Goal: Task Accomplishment & Management: Complete application form

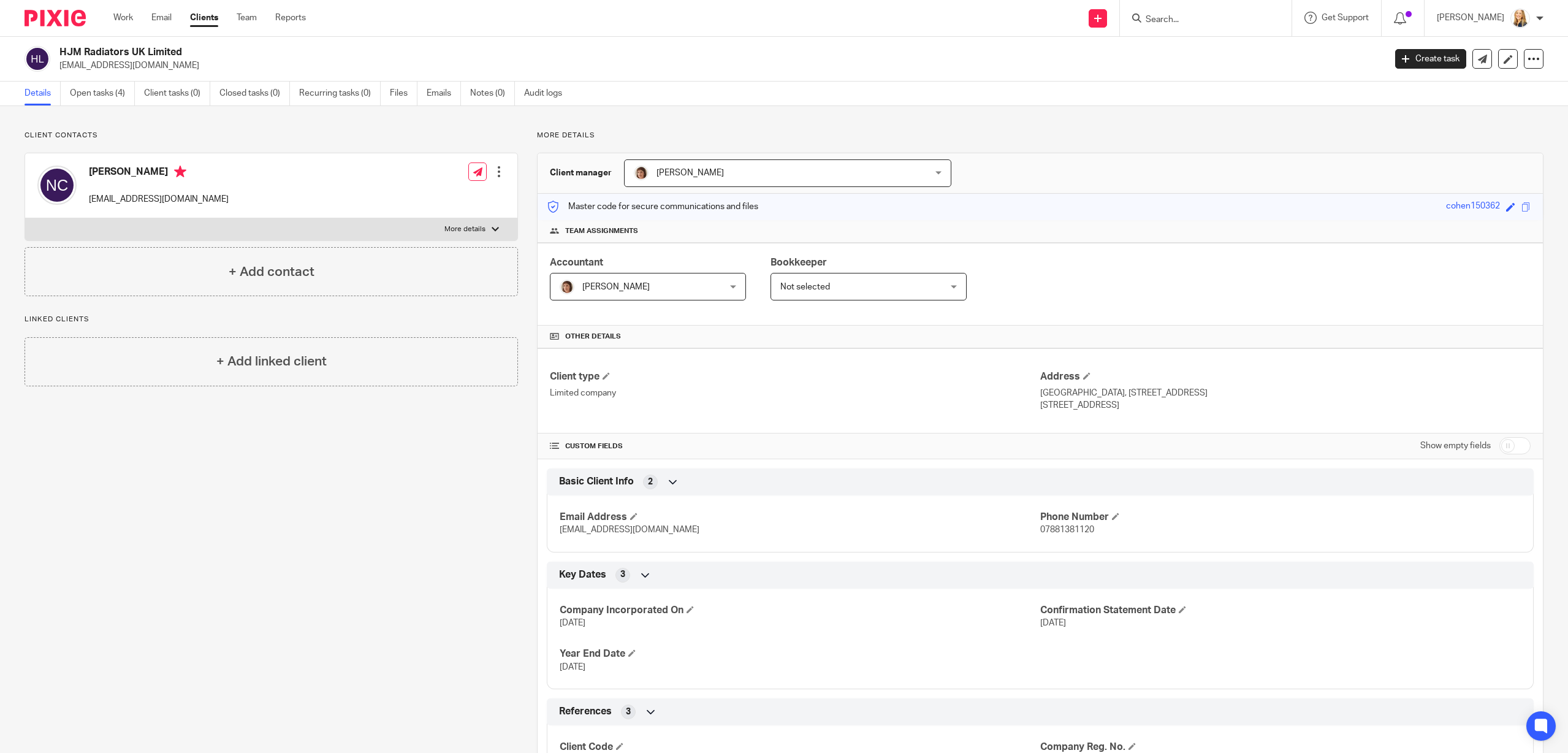
click at [1166, 21] on input "Search" at bounding box center [1199, 20] width 111 height 11
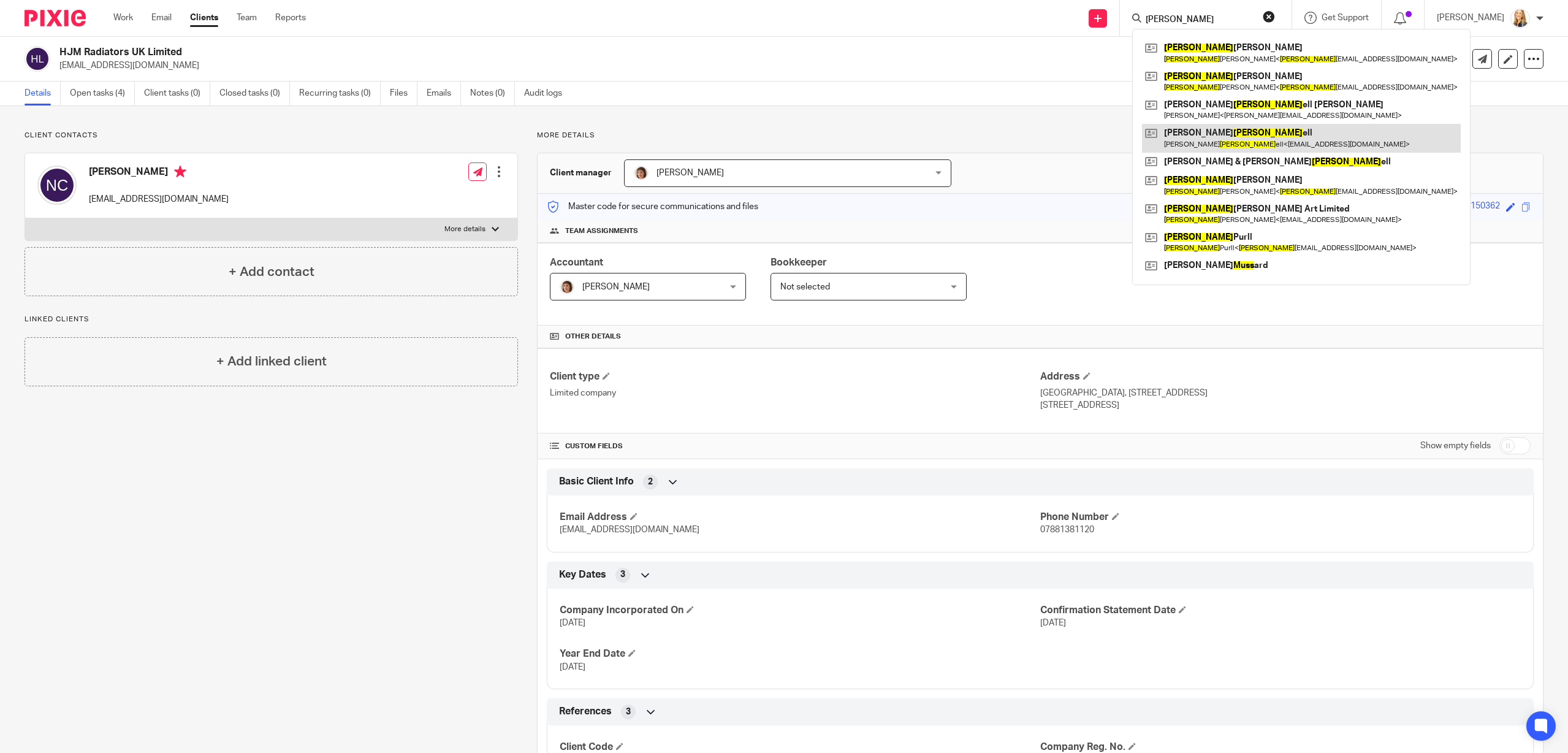
type input "russ"
click at [1265, 141] on link at bounding box center [1301, 138] width 319 height 28
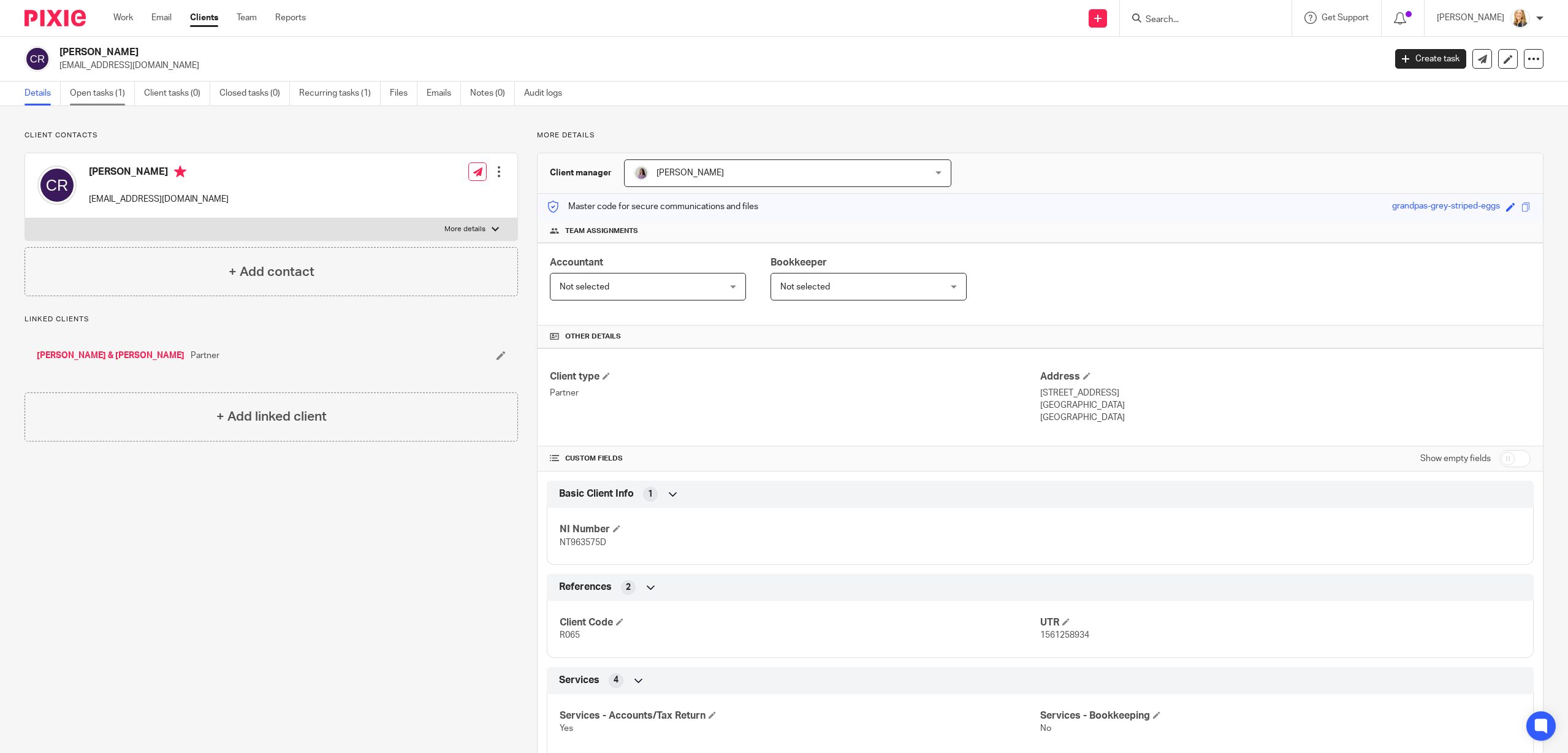
click at [84, 94] on link "Open tasks (1)" at bounding box center [102, 93] width 65 height 24
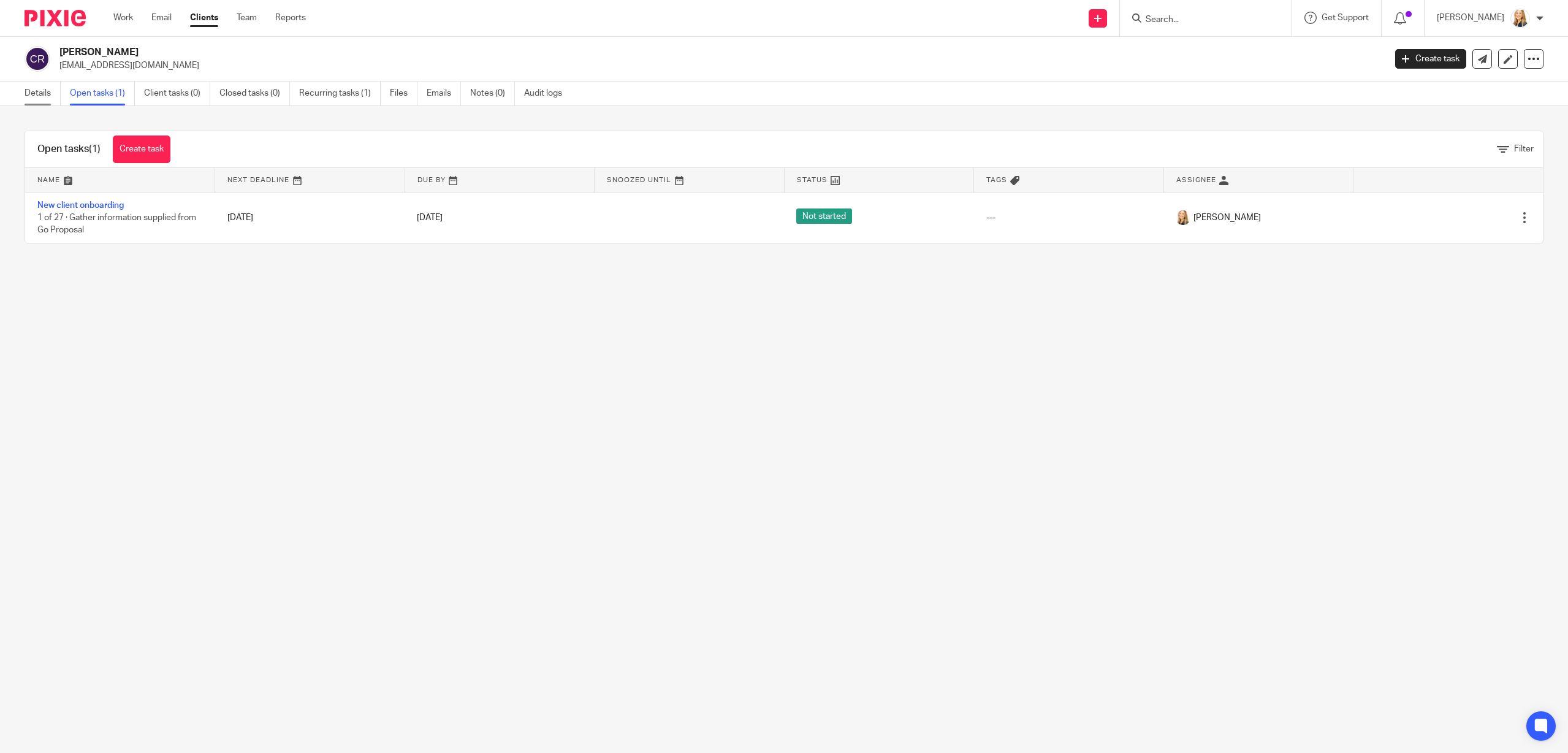
click at [48, 94] on link "Details" at bounding box center [43, 93] width 36 height 24
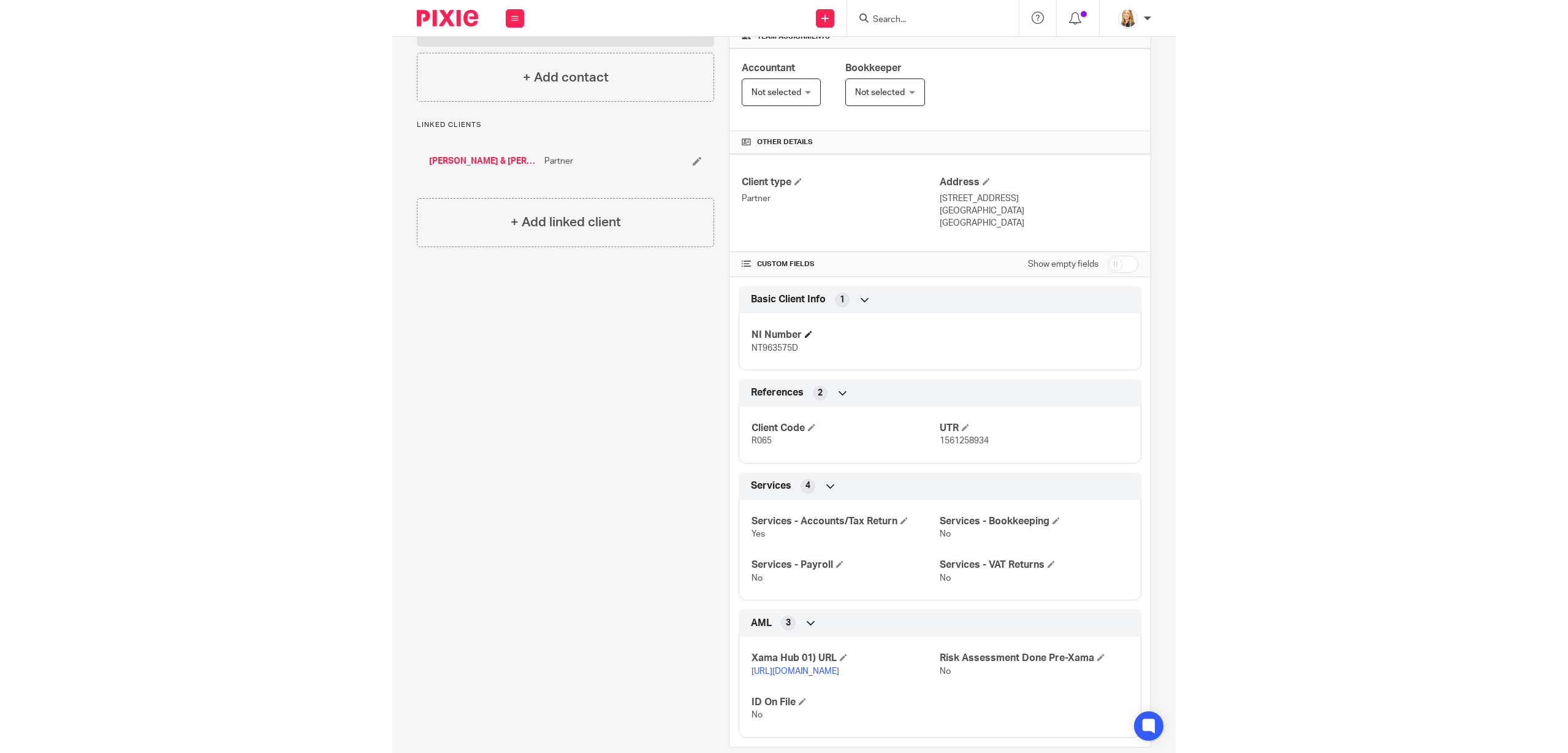
scroll to position [192, 0]
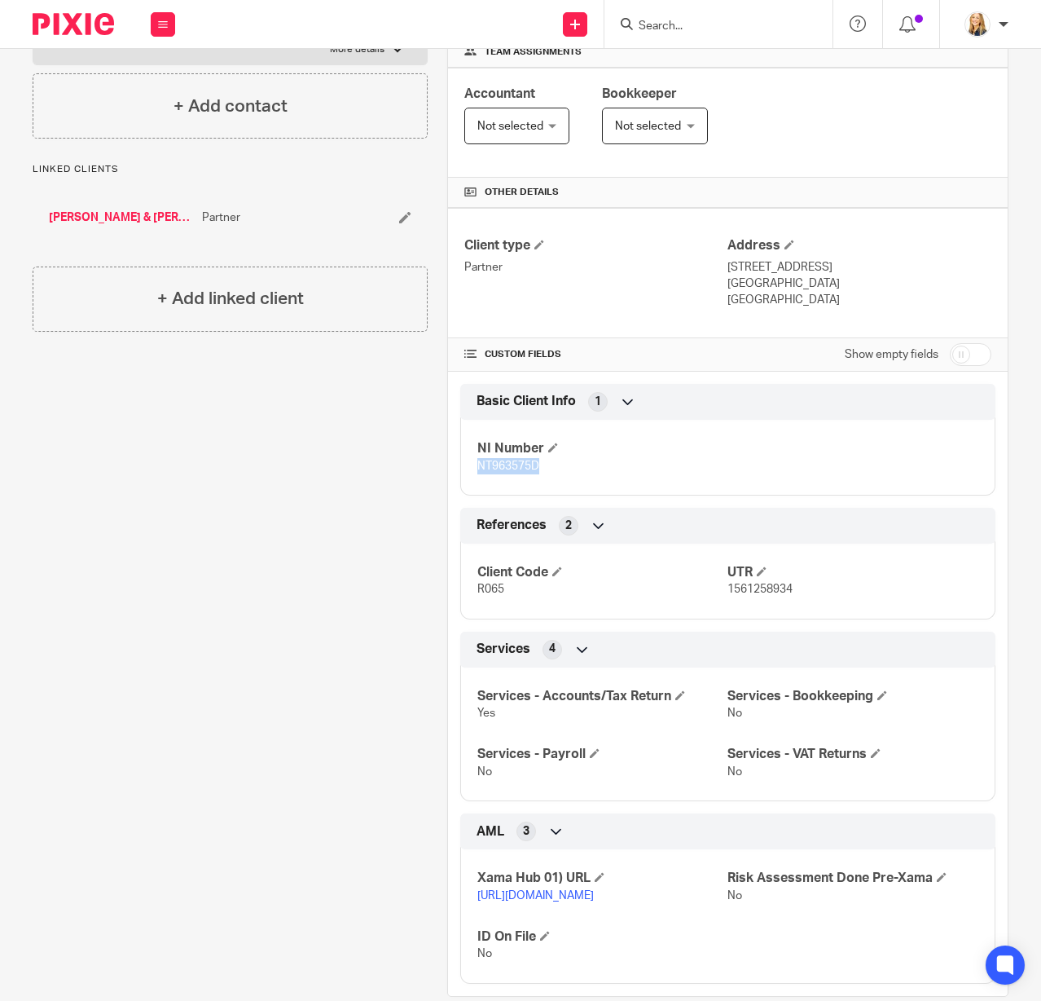
drag, startPoint x: 476, startPoint y: 467, endPoint x: 547, endPoint y: 468, distance: 70.9
click at [547, 468] on p "NT963575D" at bounding box center [603, 466] width 251 height 16
copy span "NT963575D"
drag, startPoint x: 729, startPoint y: 588, endPoint x: 830, endPoint y: 590, distance: 101.1
click at [830, 590] on p "1561258934" at bounding box center [853, 589] width 251 height 16
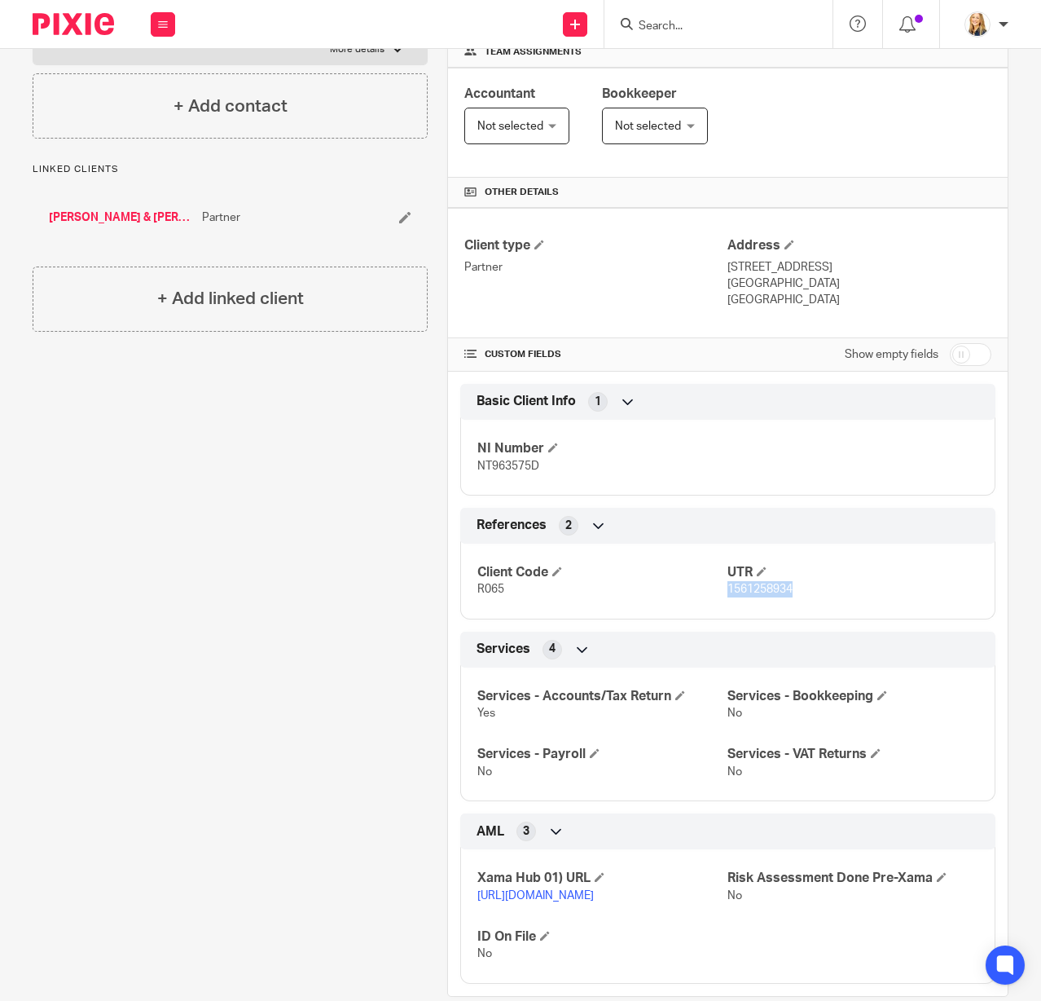
copy span "1561258934"
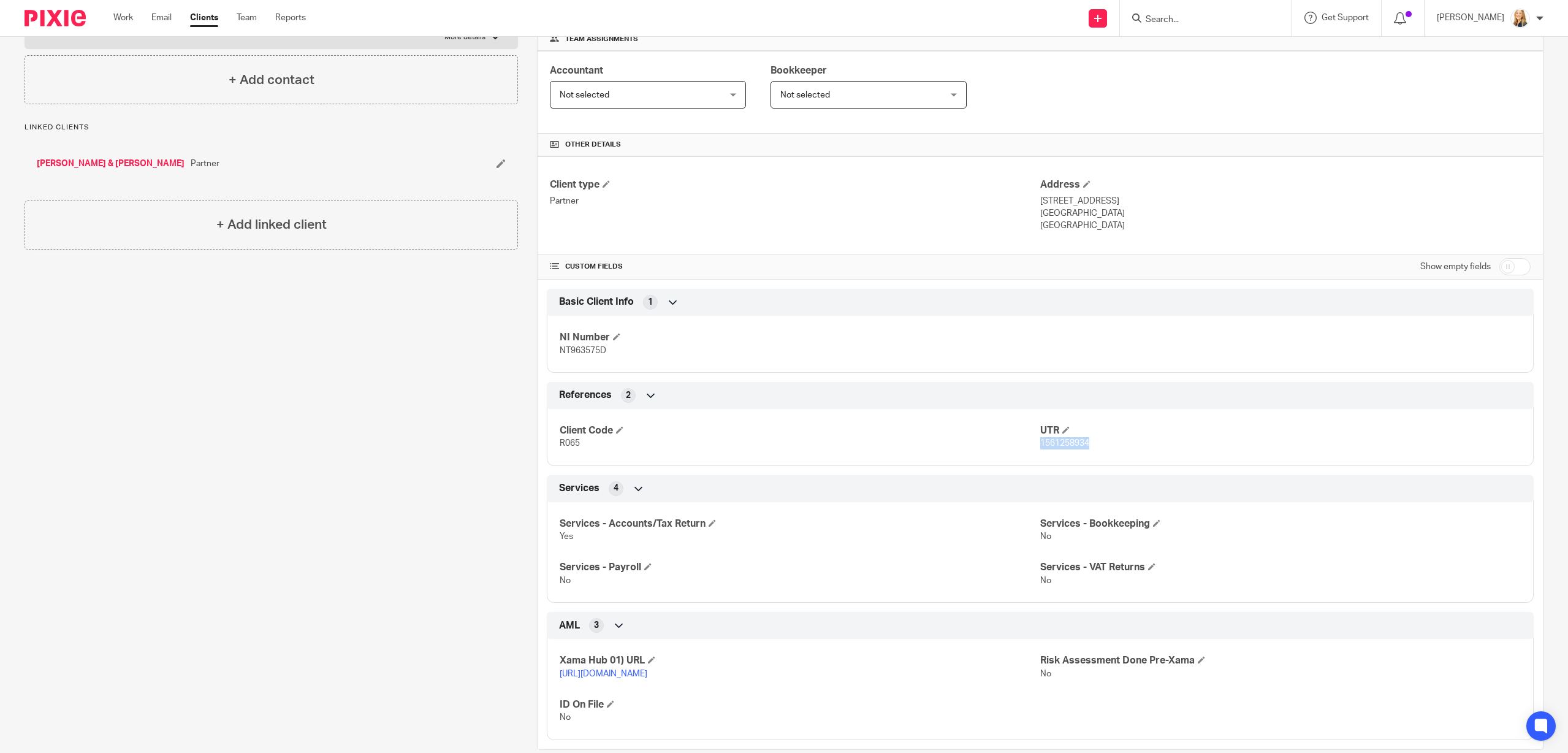
scroll to position [0, 0]
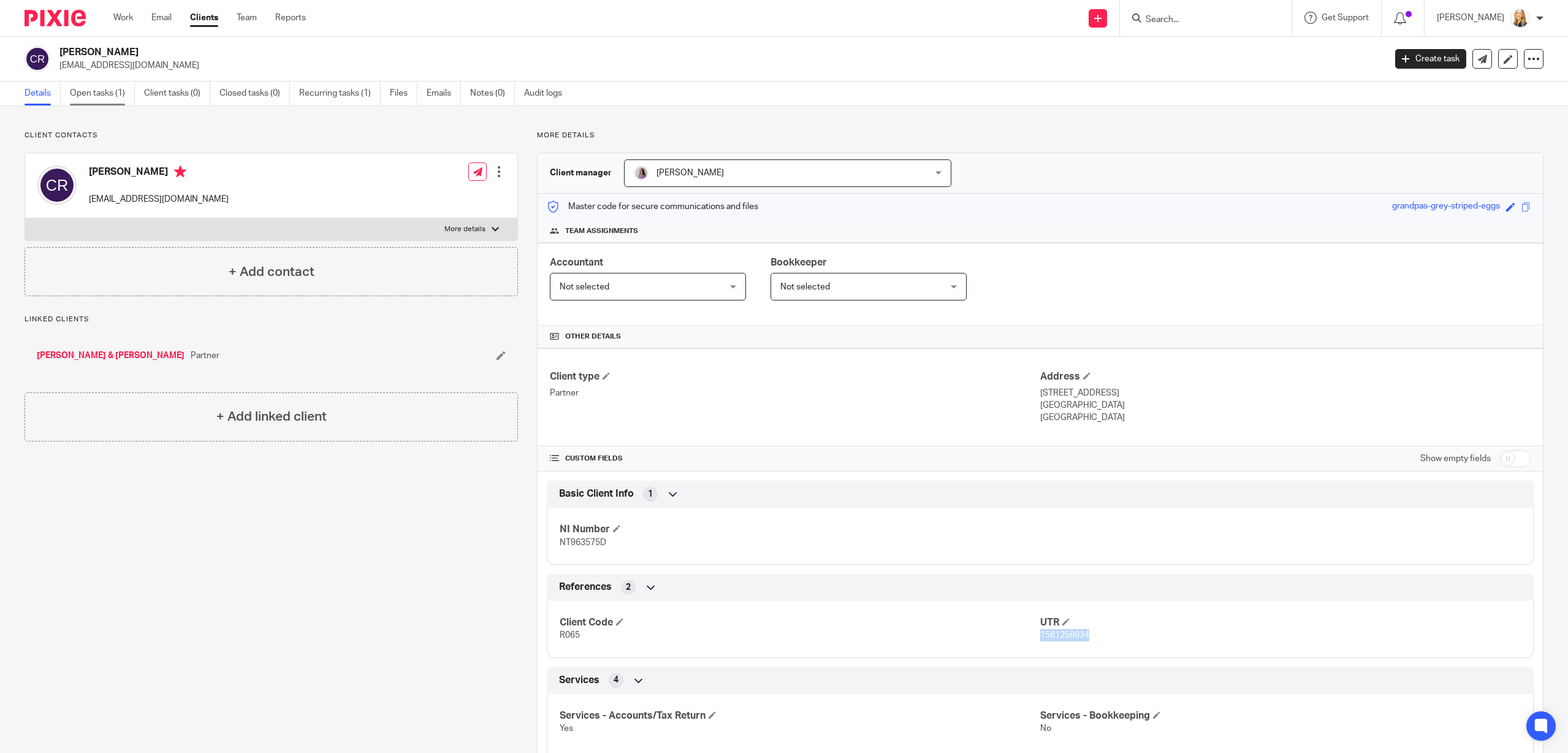
click at [105, 94] on link "Open tasks (1)" at bounding box center [102, 93] width 65 height 24
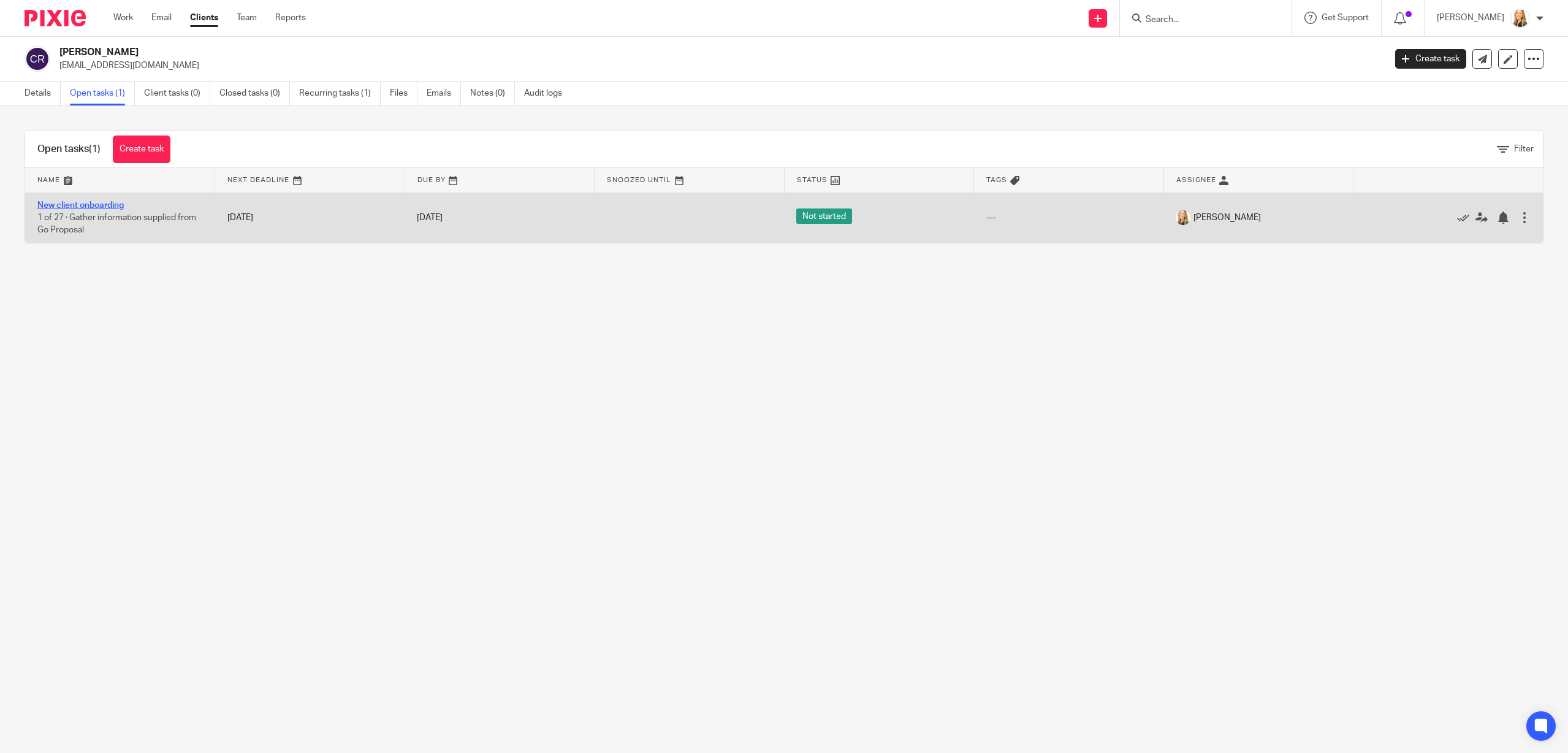
click at [97, 206] on link "New client onboarding" at bounding box center [80, 205] width 86 height 8
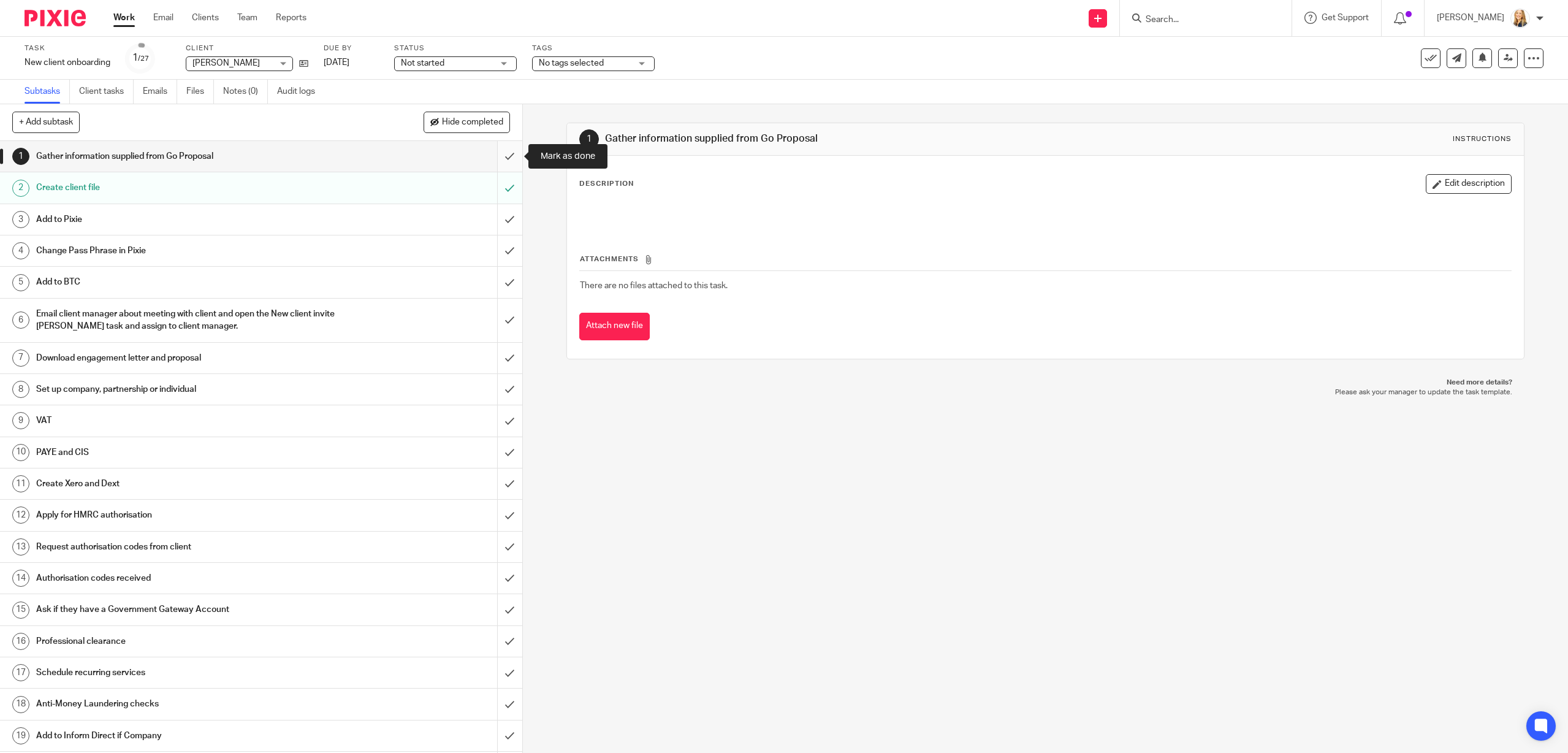
click at [508, 156] on input "submit" at bounding box center [261, 156] width 522 height 31
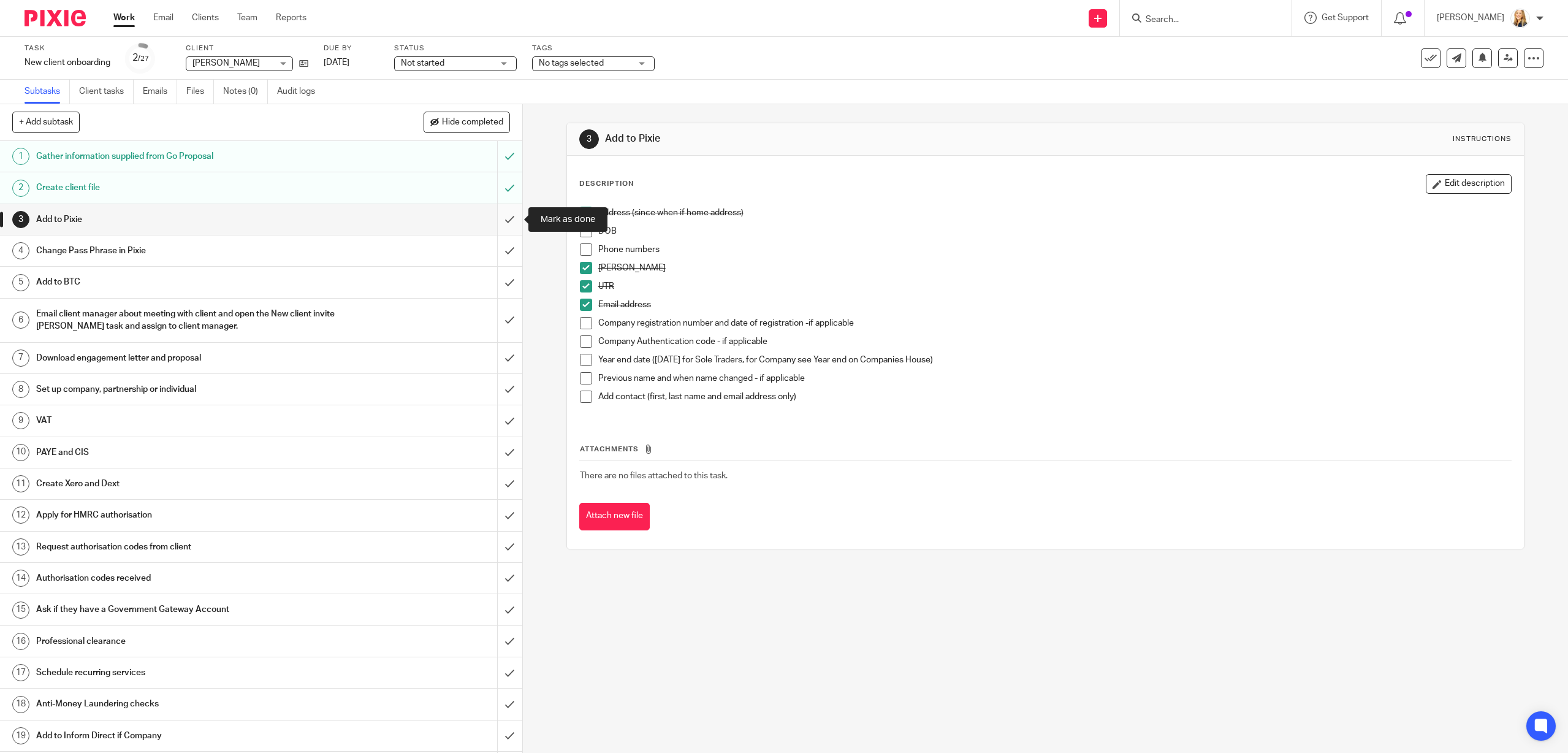
click at [509, 220] on input "submit" at bounding box center [261, 219] width 522 height 31
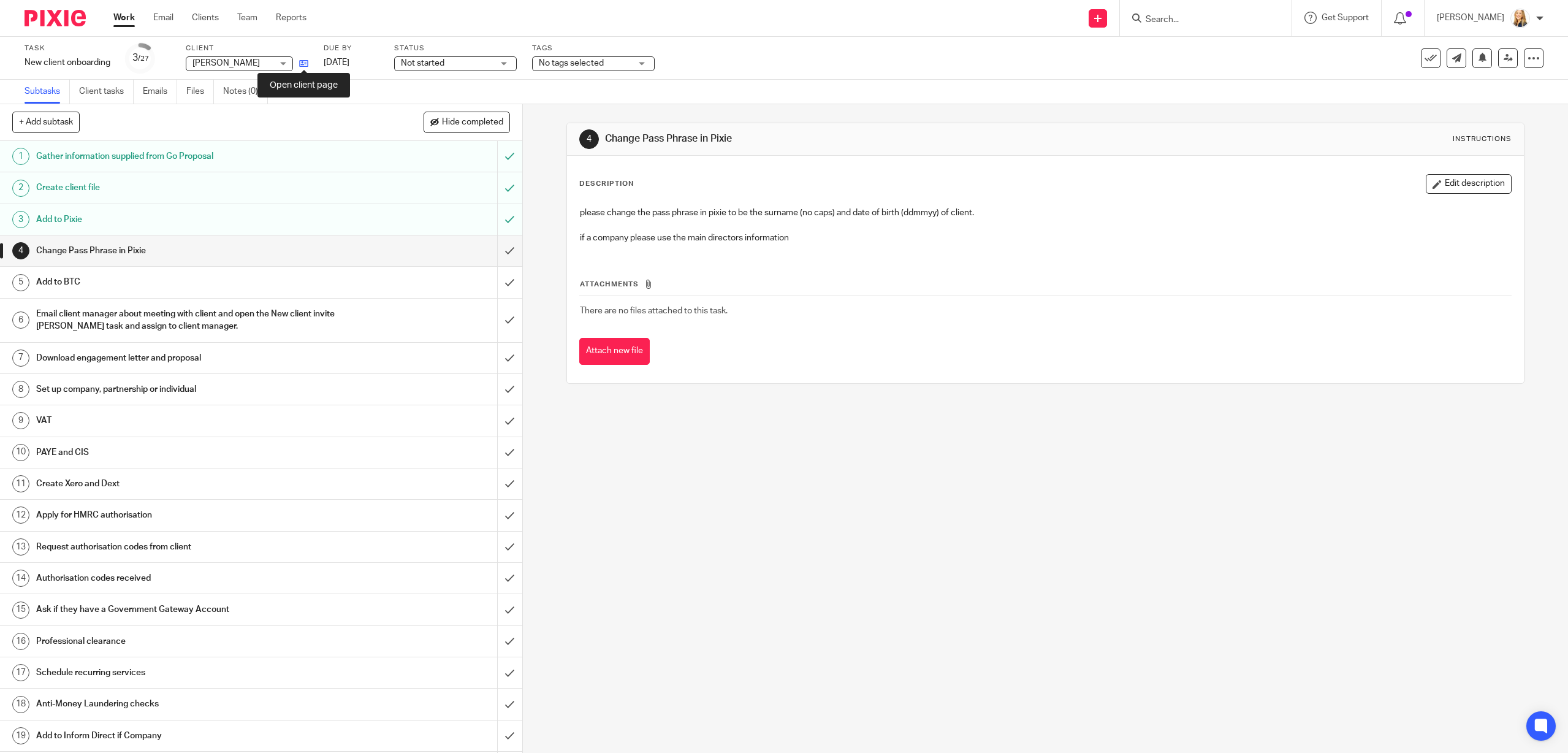
click at [306, 62] on icon at bounding box center [304, 63] width 9 height 9
click at [511, 361] on input "submit" at bounding box center [261, 358] width 522 height 31
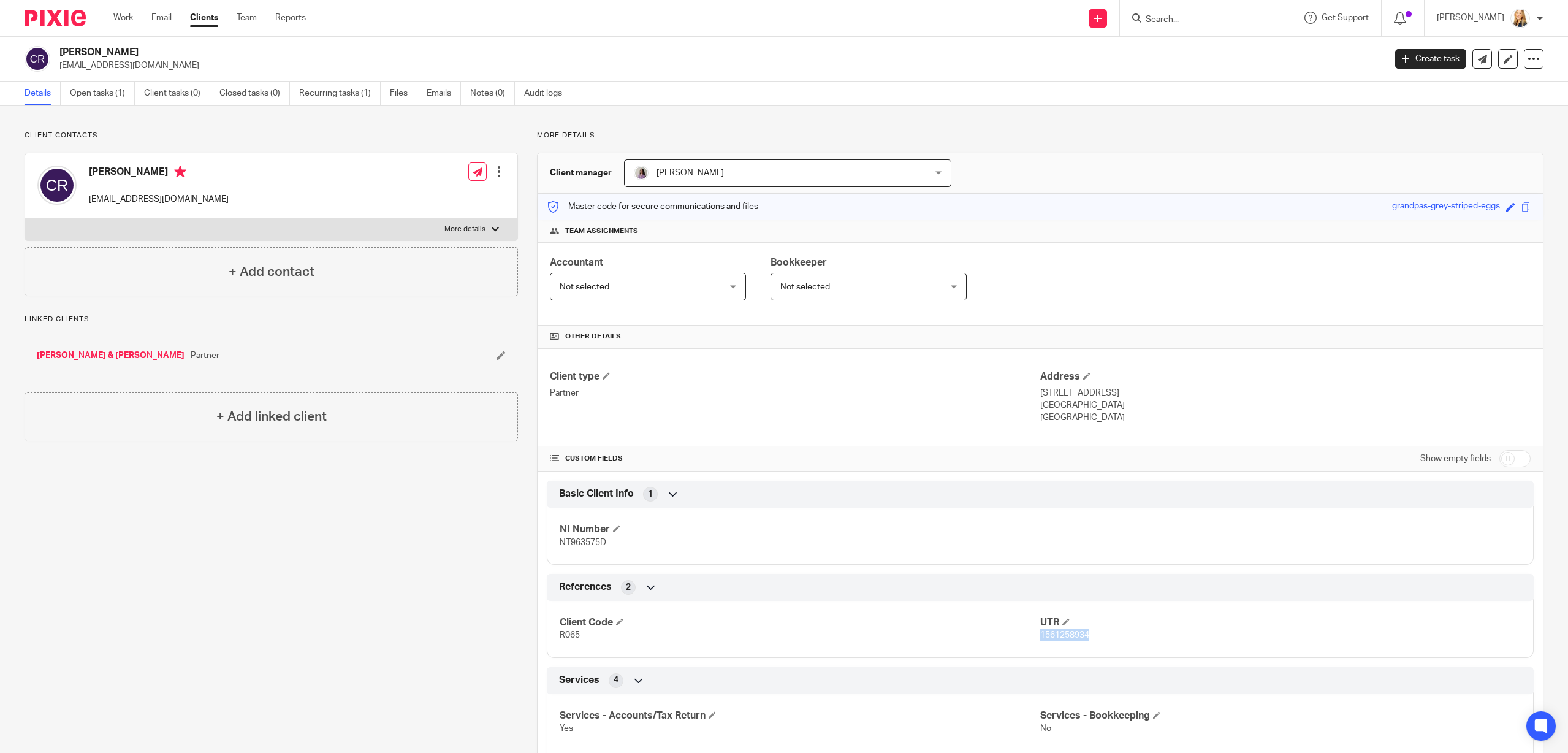
drag, startPoint x: 1042, startPoint y: 637, endPoint x: 1091, endPoint y: 635, distance: 49.0
click at [1091, 635] on p "1561258934" at bounding box center [1280, 635] width 481 height 12
copy span "1561258934"
drag, startPoint x: 1130, startPoint y: 405, endPoint x: 1173, endPoint y: 405, distance: 43.0
click at [1173, 405] on p "[GEOGRAPHIC_DATA]" at bounding box center [1285, 405] width 490 height 12
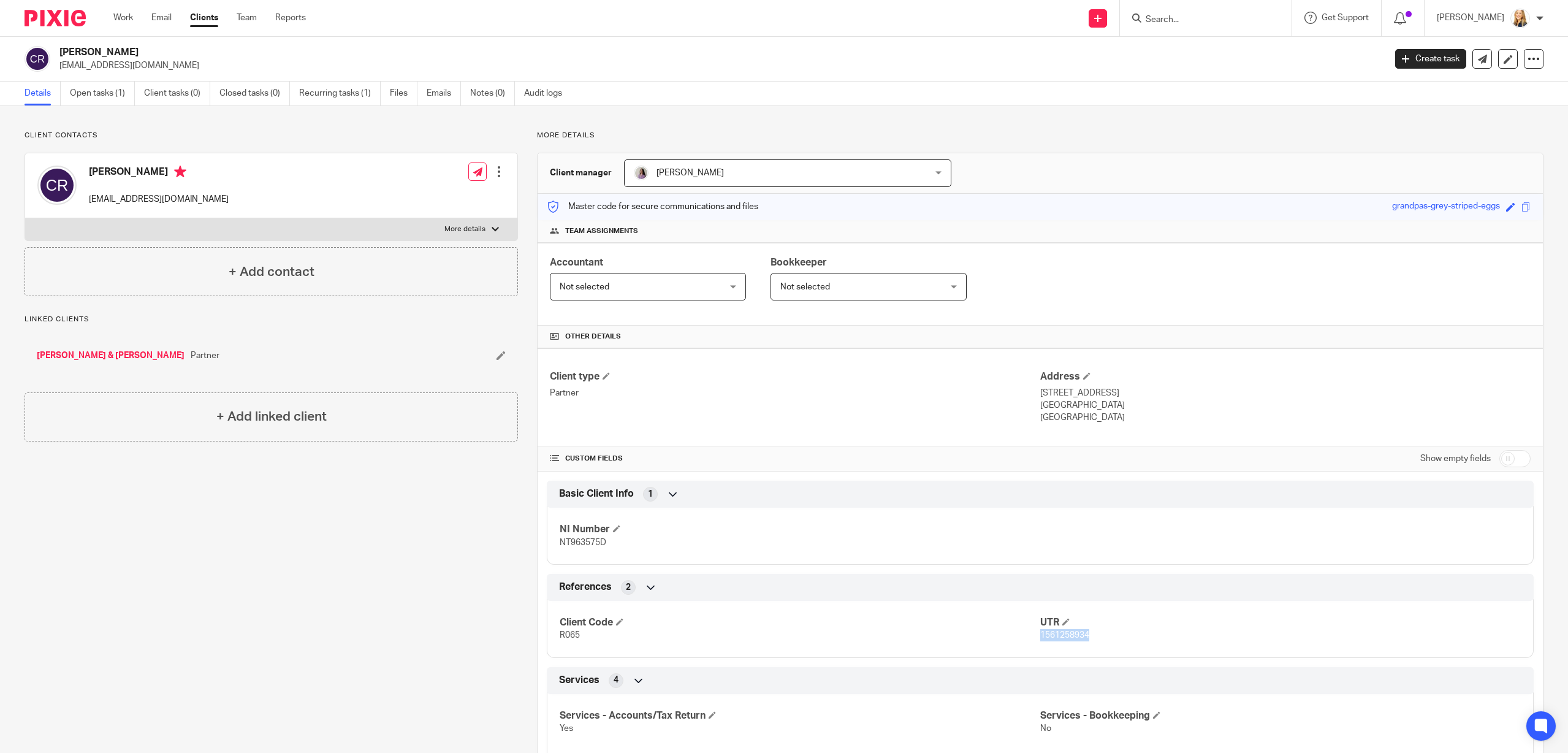
copy p "CO15 4DU"
click at [1222, 23] on input "Search" at bounding box center [1199, 20] width 111 height 11
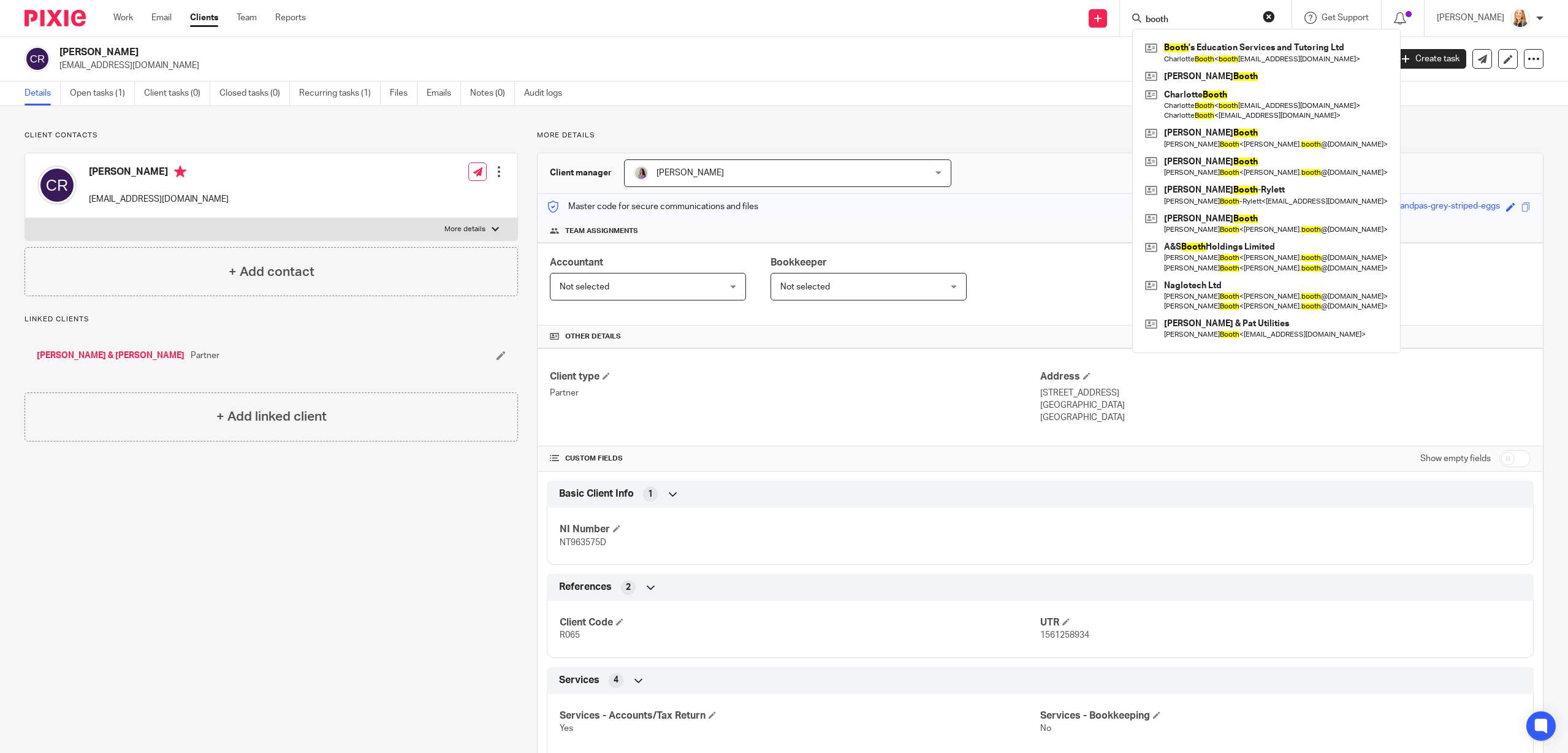
type input "booth"
click button "submit" at bounding box center [0, 0] width 0 height 0
click at [1214, 230] on link at bounding box center [1266, 223] width 249 height 28
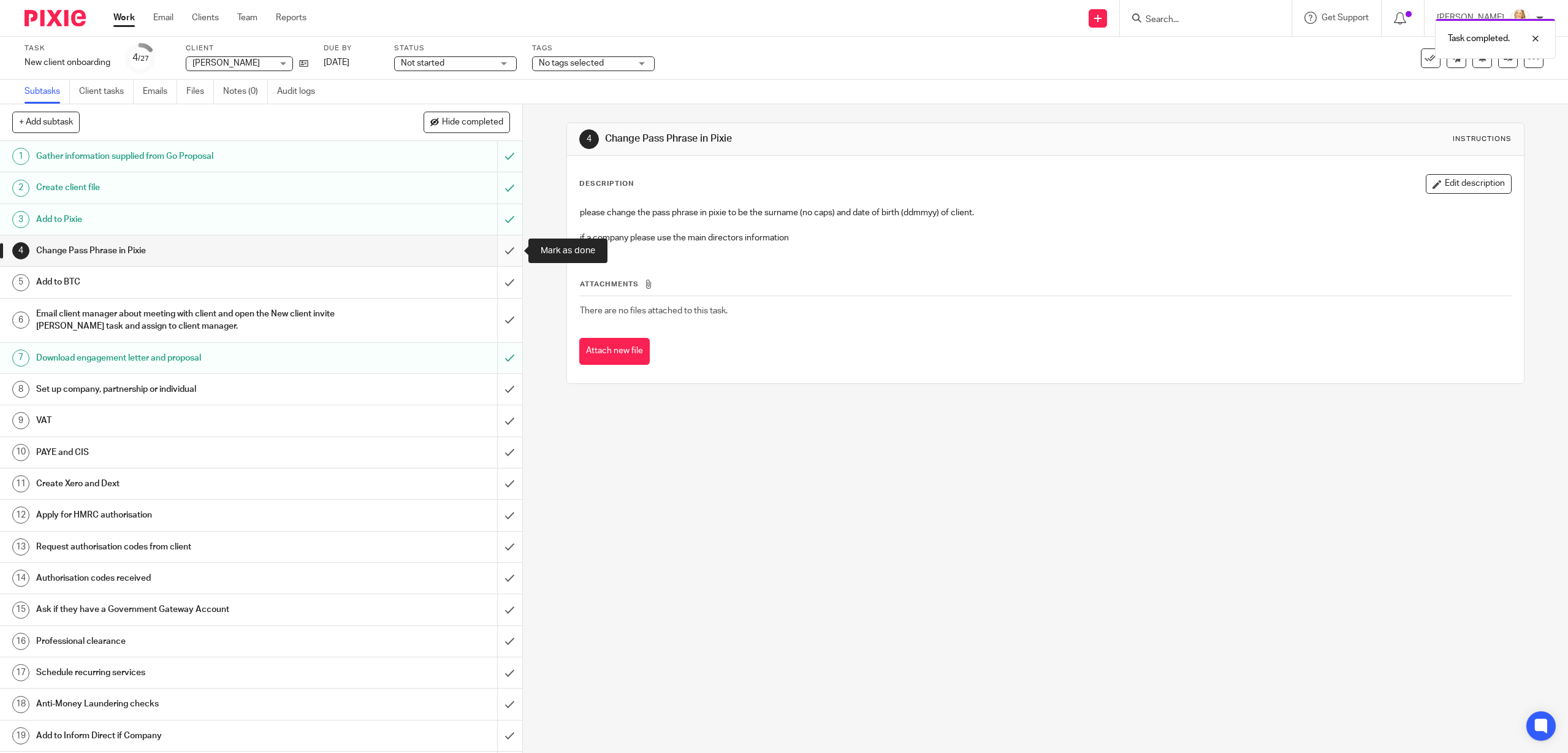
click at [508, 247] on input "submit" at bounding box center [261, 250] width 522 height 31
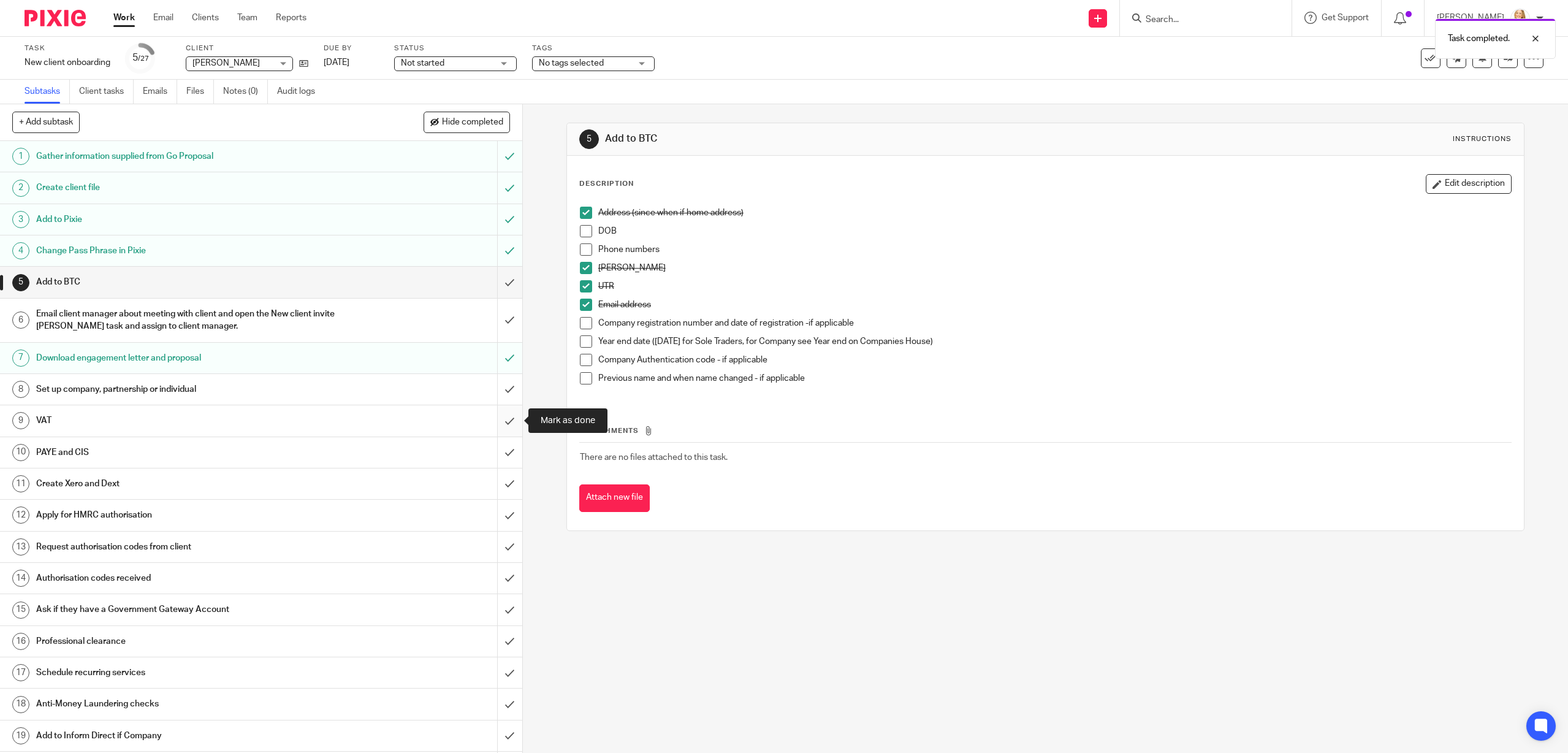
click at [510, 424] on input "submit" at bounding box center [261, 421] width 522 height 31
click at [508, 449] on input "submit" at bounding box center [261, 452] width 522 height 31
click at [511, 485] on input "submit" at bounding box center [261, 484] width 522 height 31
click at [469, 514] on div "Apply for HMRC authorisation" at bounding box center [260, 515] width 449 height 18
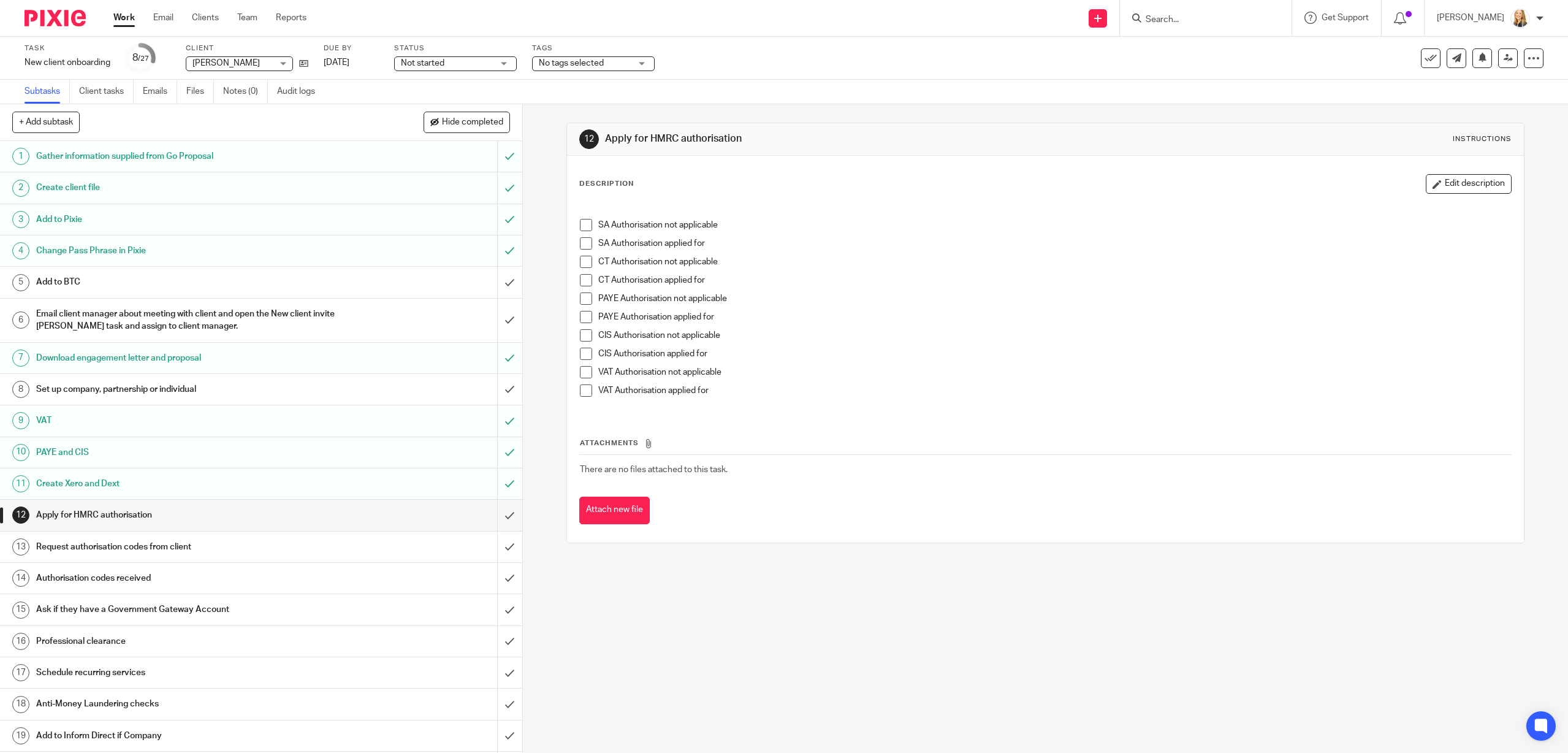
click at [594, 247] on li "SA Authorisation applied for" at bounding box center [1045, 246] width 931 height 18
click at [584, 247] on span at bounding box center [586, 243] width 12 height 12
click at [508, 514] on input "submit" at bounding box center [261, 515] width 522 height 31
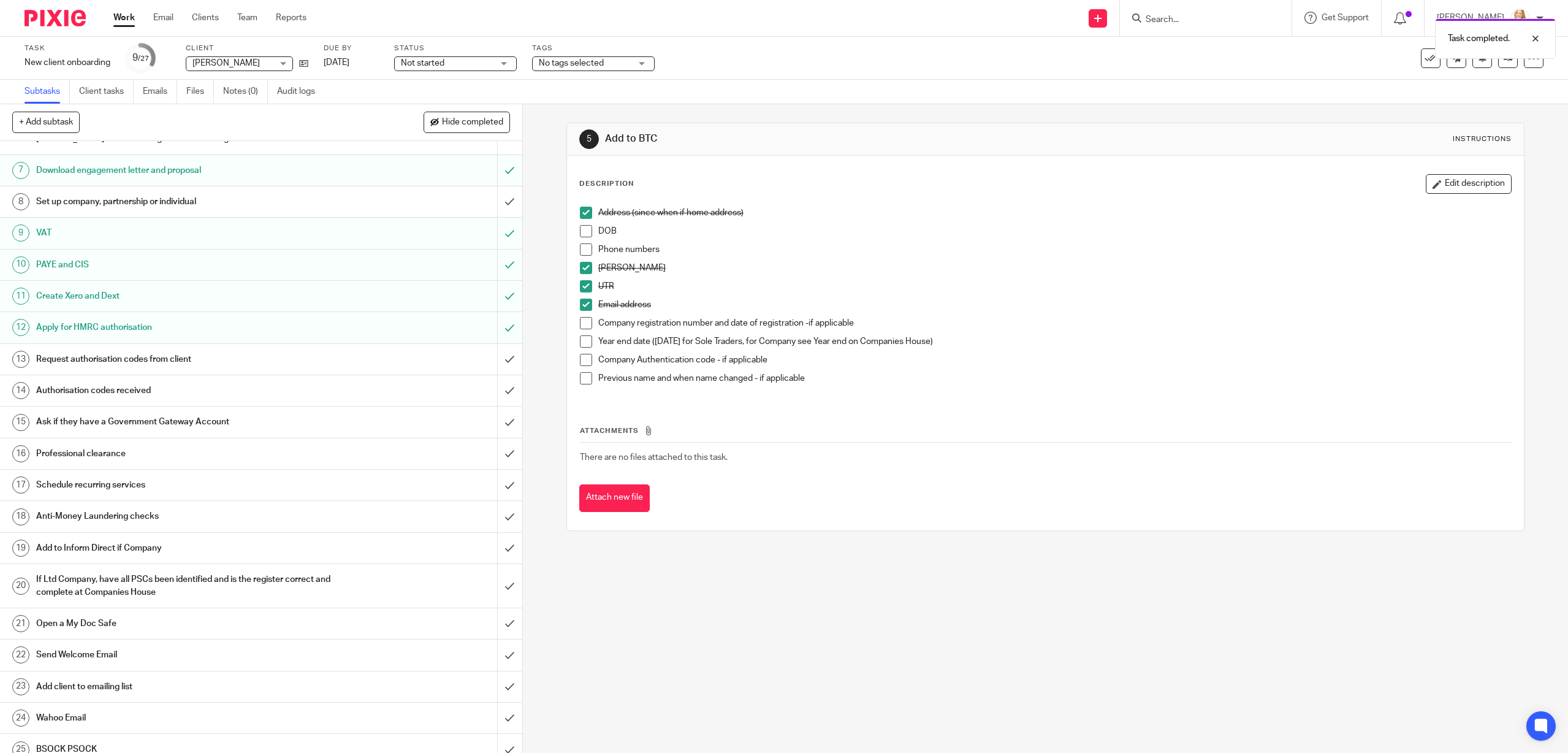
scroll to position [263, 0]
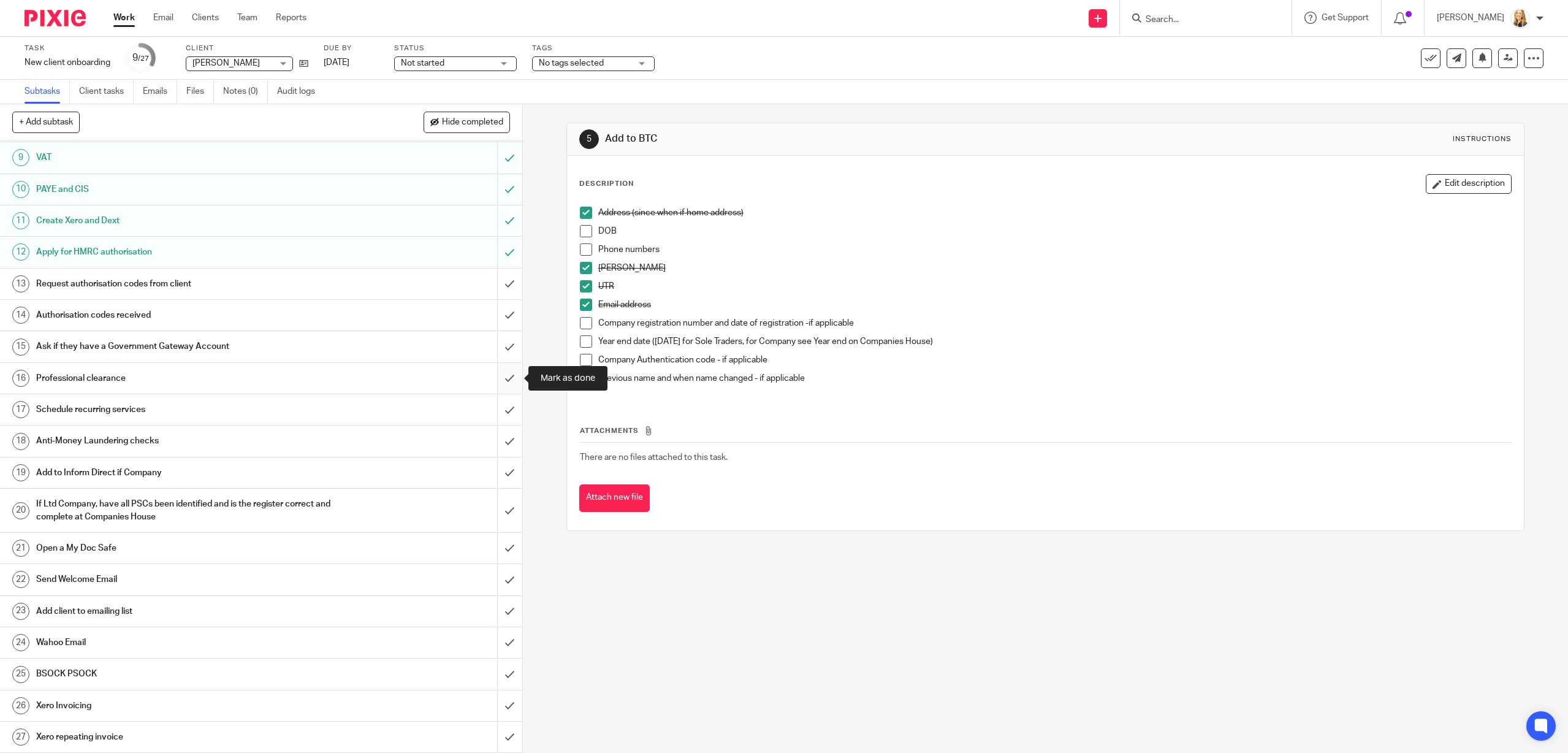
click at [511, 376] on input "submit" at bounding box center [261, 378] width 522 height 31
click at [511, 472] on input "submit" at bounding box center [261, 472] width 522 height 31
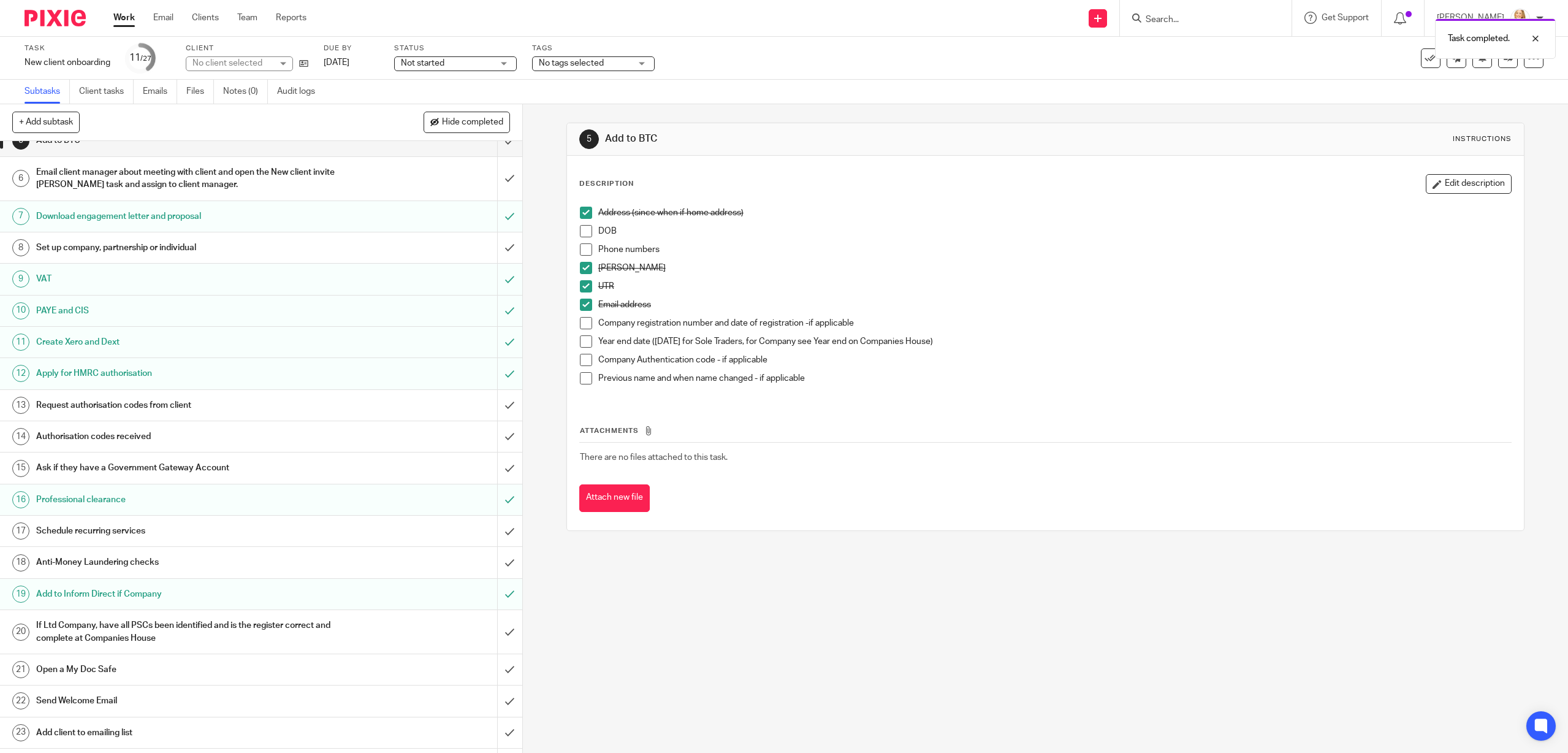
scroll to position [263, 0]
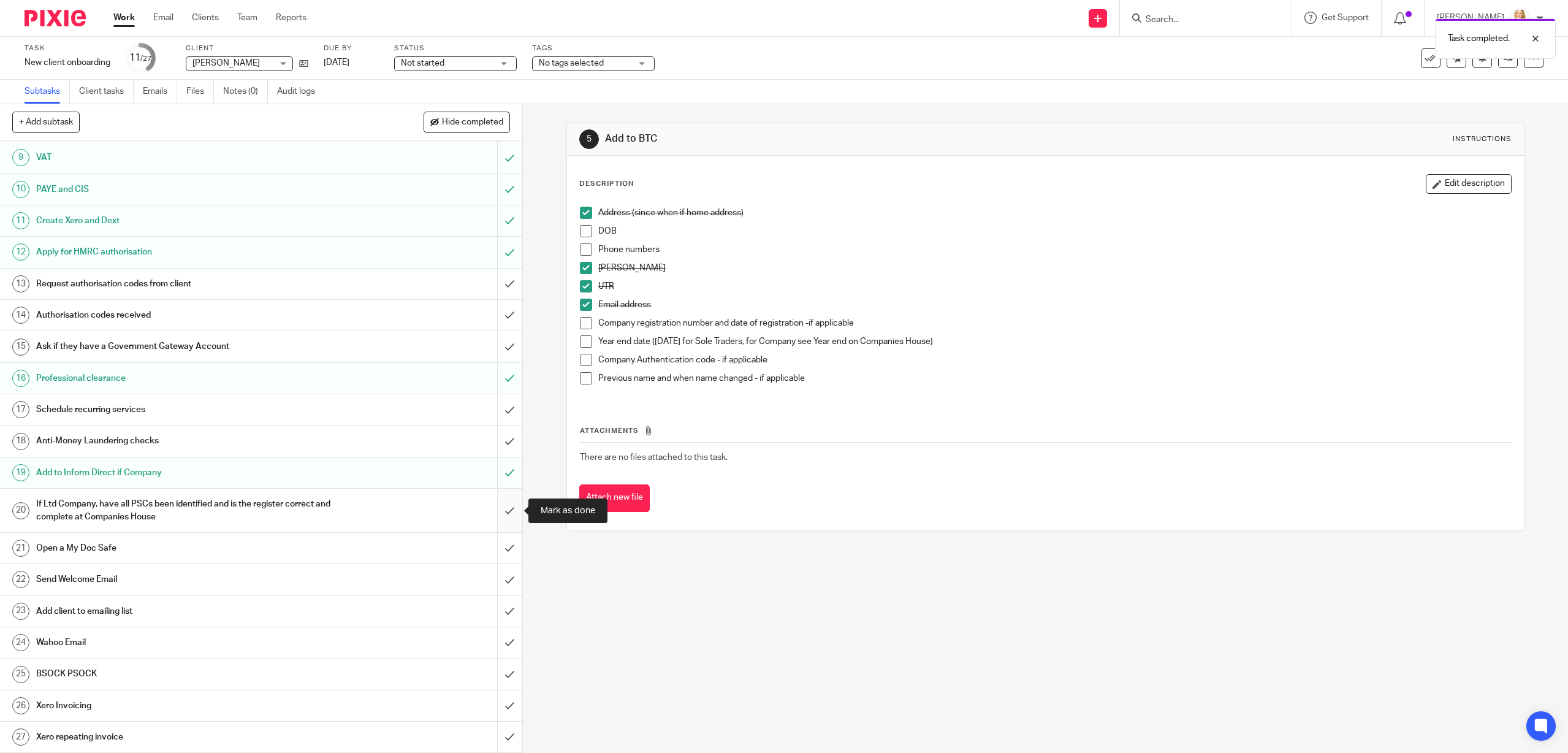
click at [508, 510] on input "submit" at bounding box center [261, 510] width 522 height 44
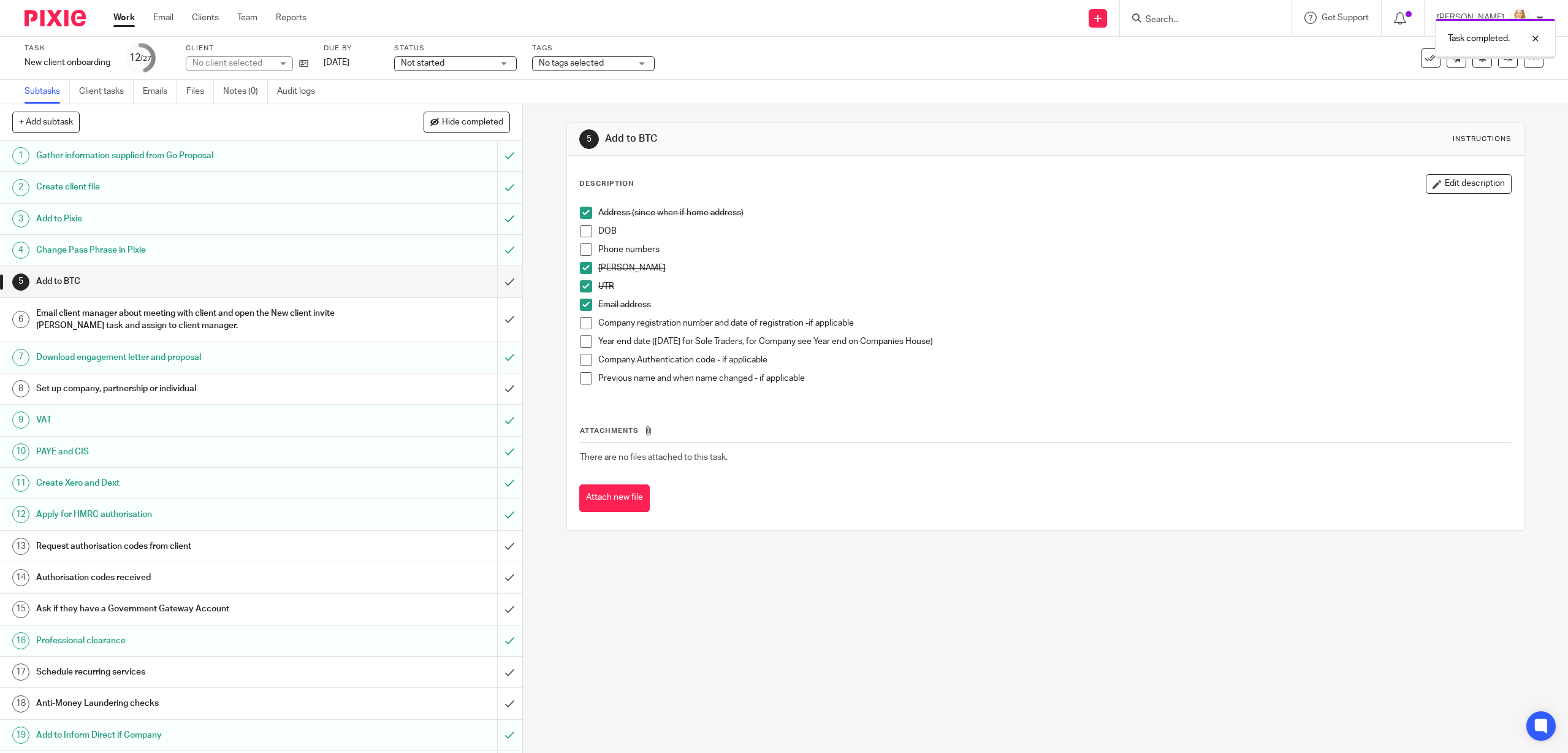
scroll to position [263, 0]
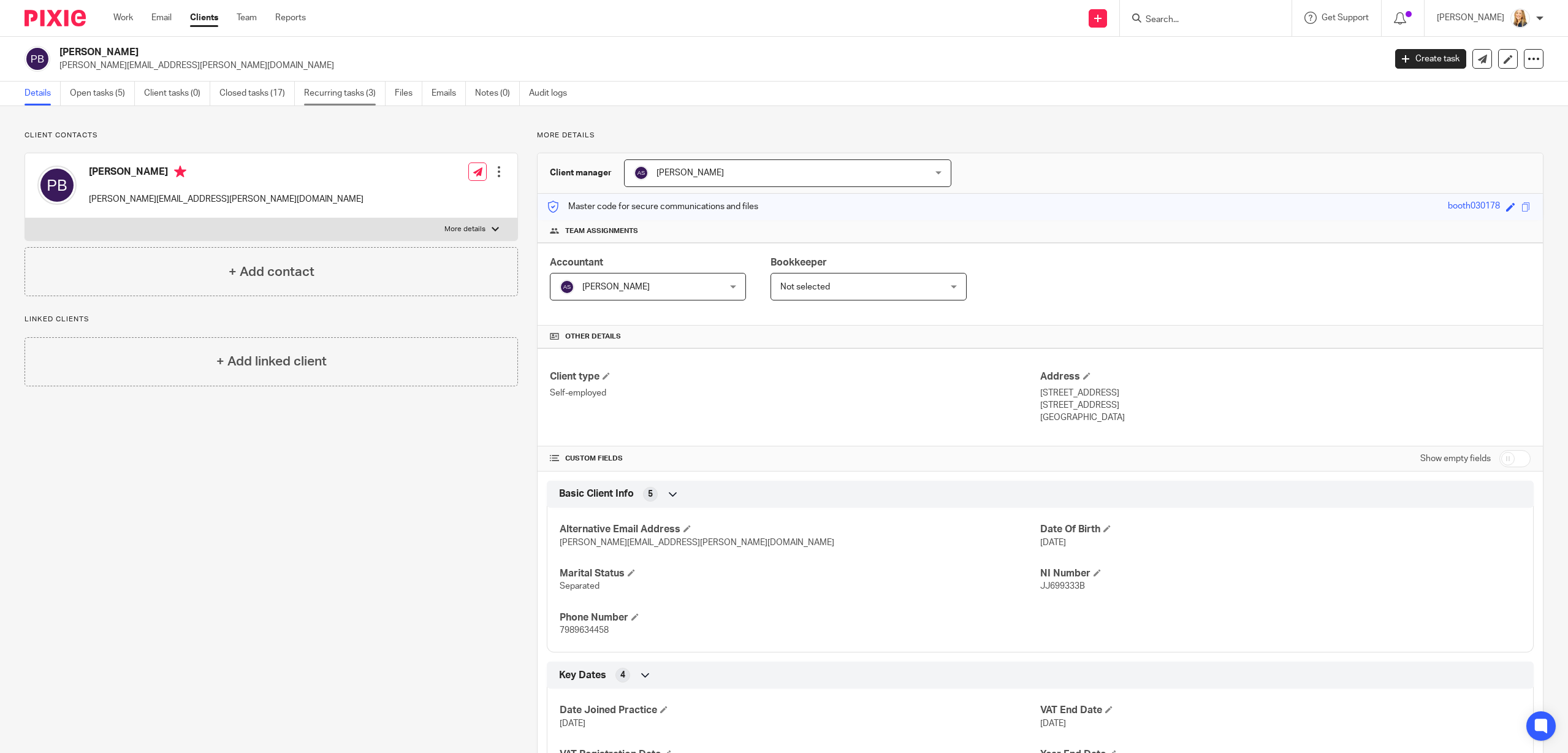
click at [366, 91] on link "Recurring tasks (3)" at bounding box center [344, 93] width 81 height 24
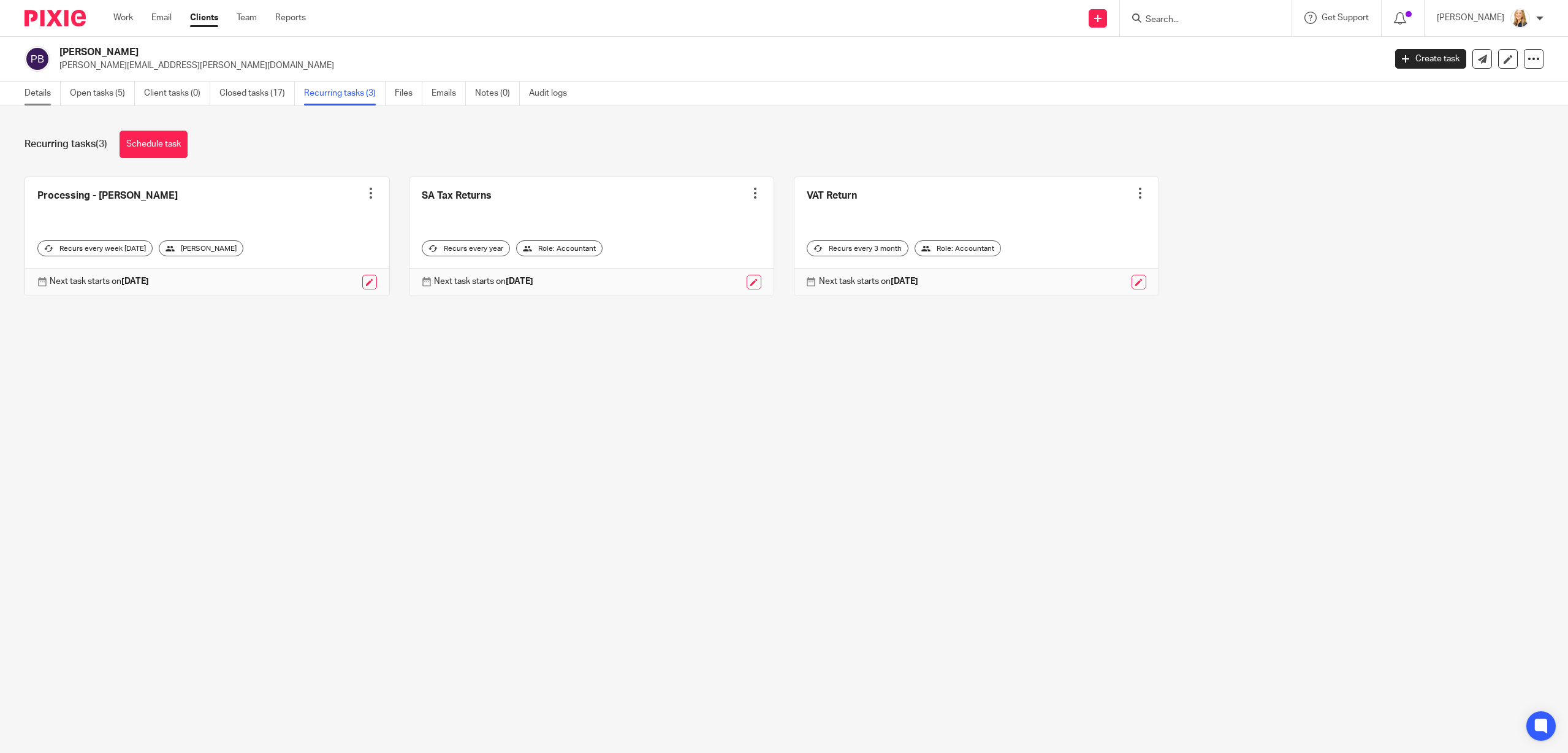
click at [48, 99] on link "Details" at bounding box center [43, 93] width 36 height 24
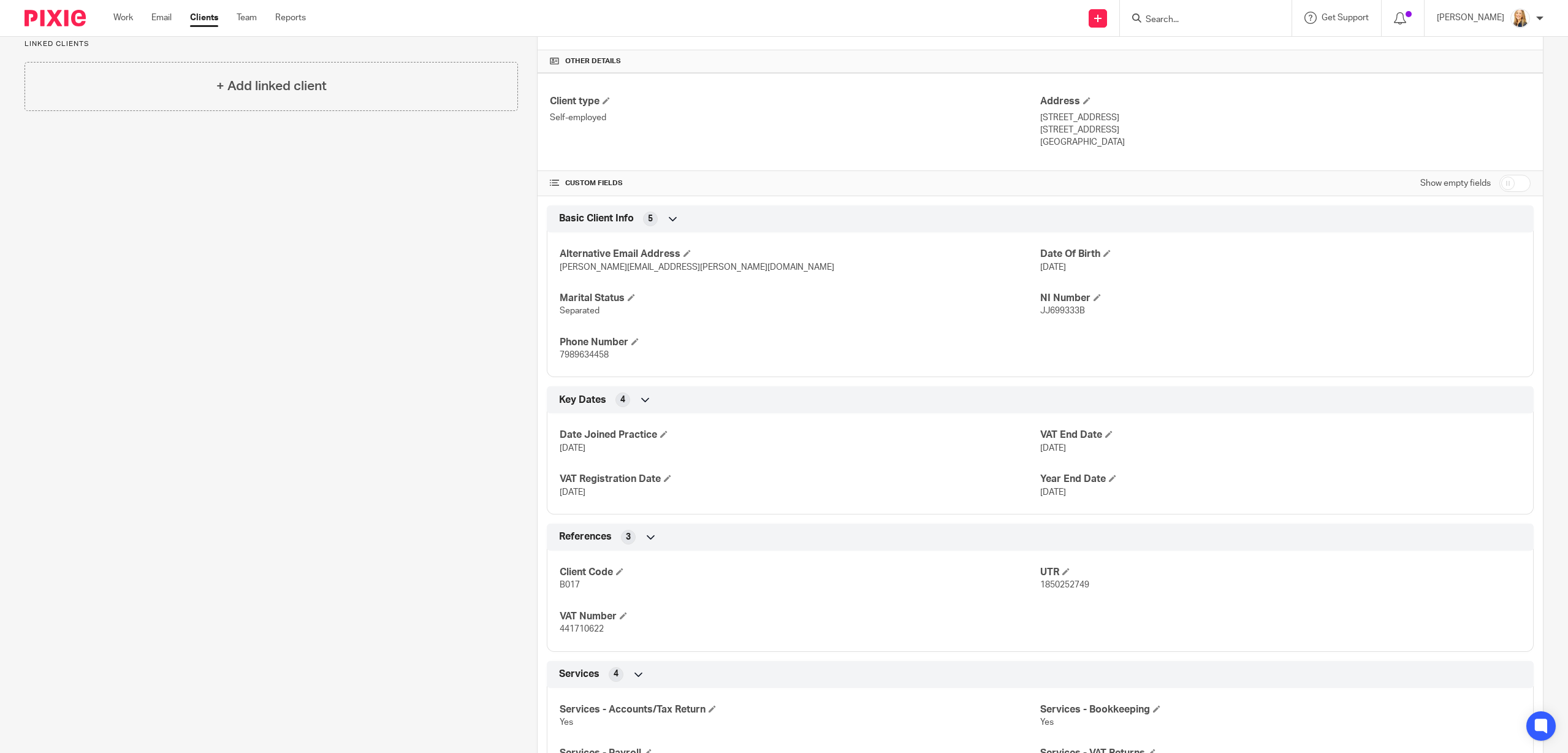
scroll to position [281, 0]
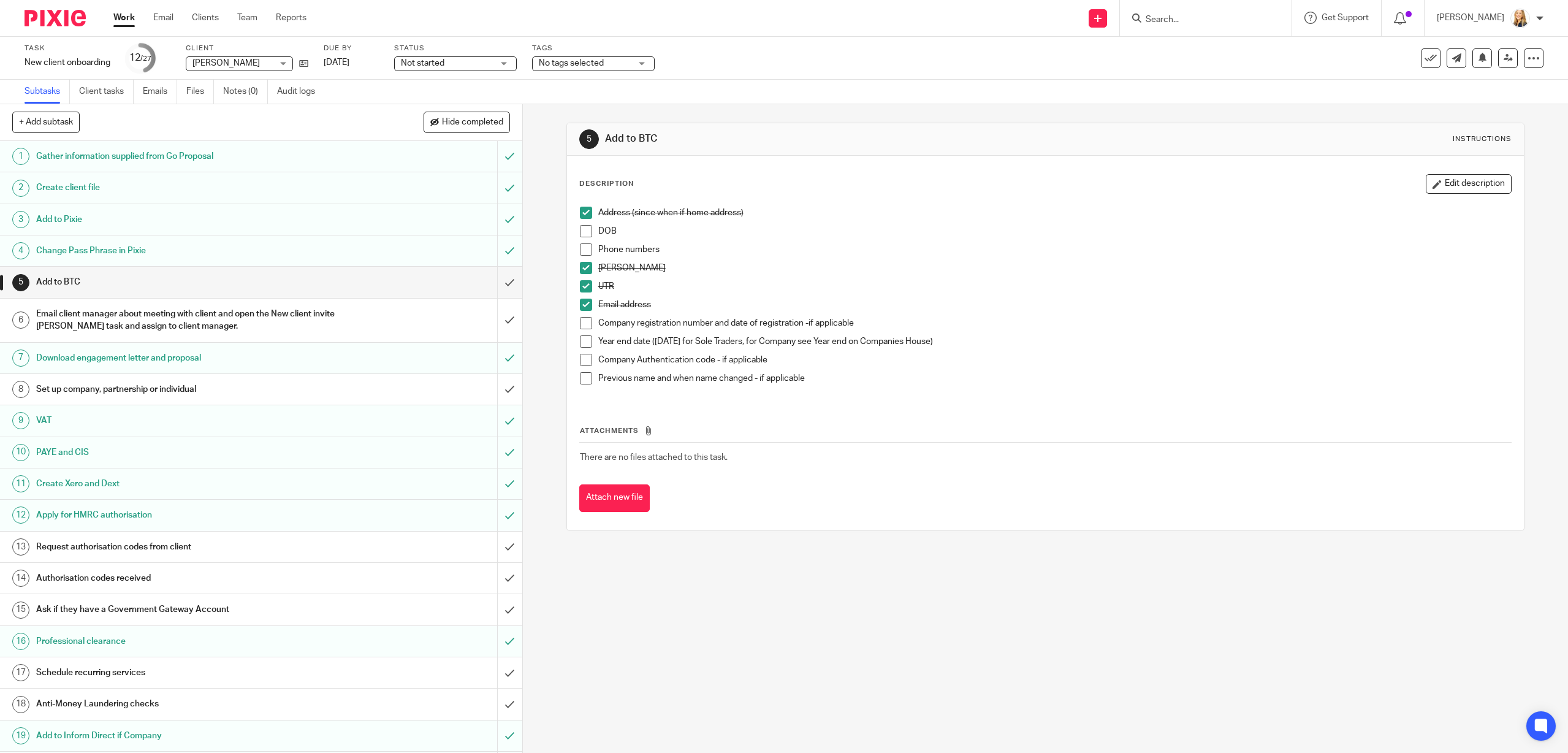
scroll to position [263, 0]
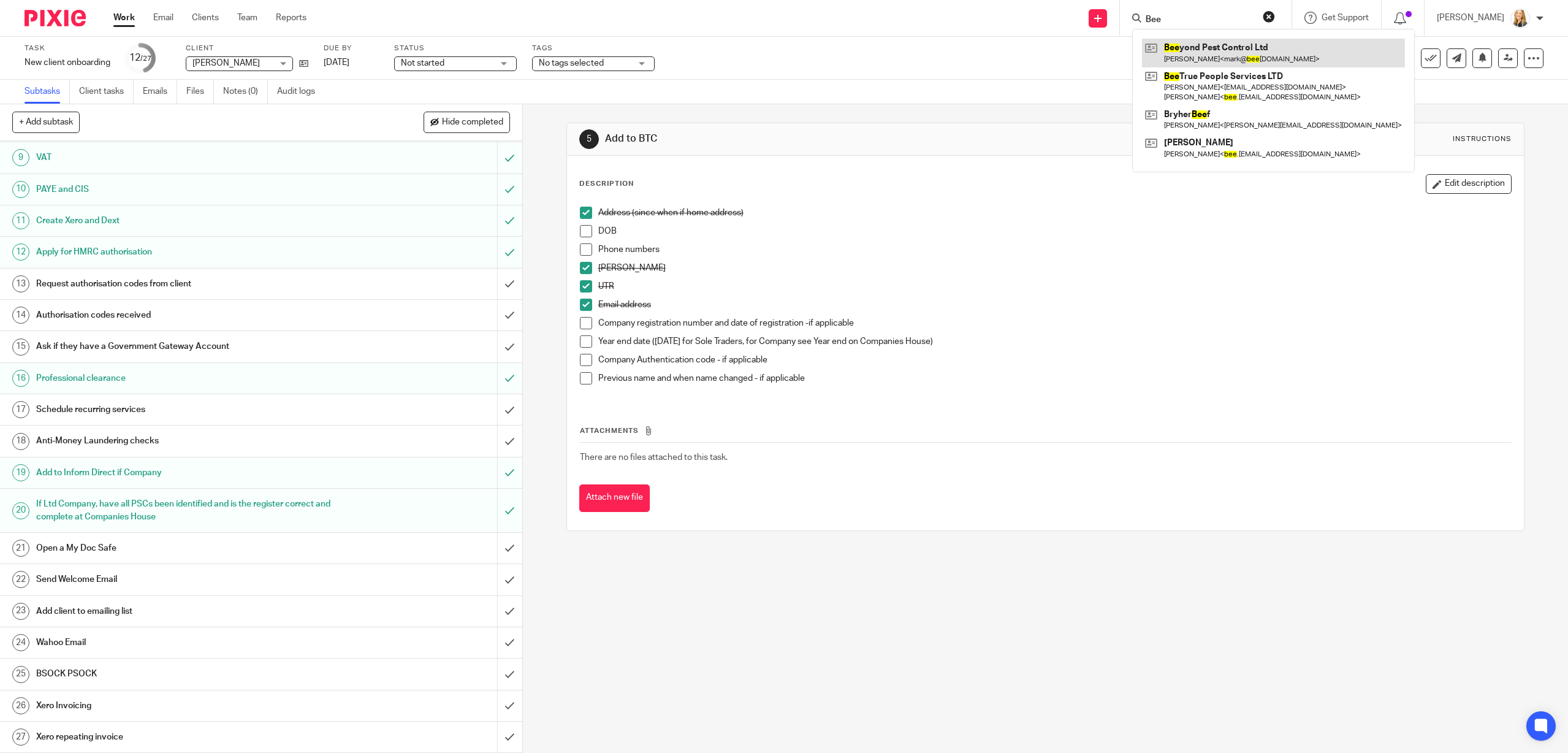
type input "Bee"
click at [1226, 46] on link at bounding box center [1273, 52] width 263 height 28
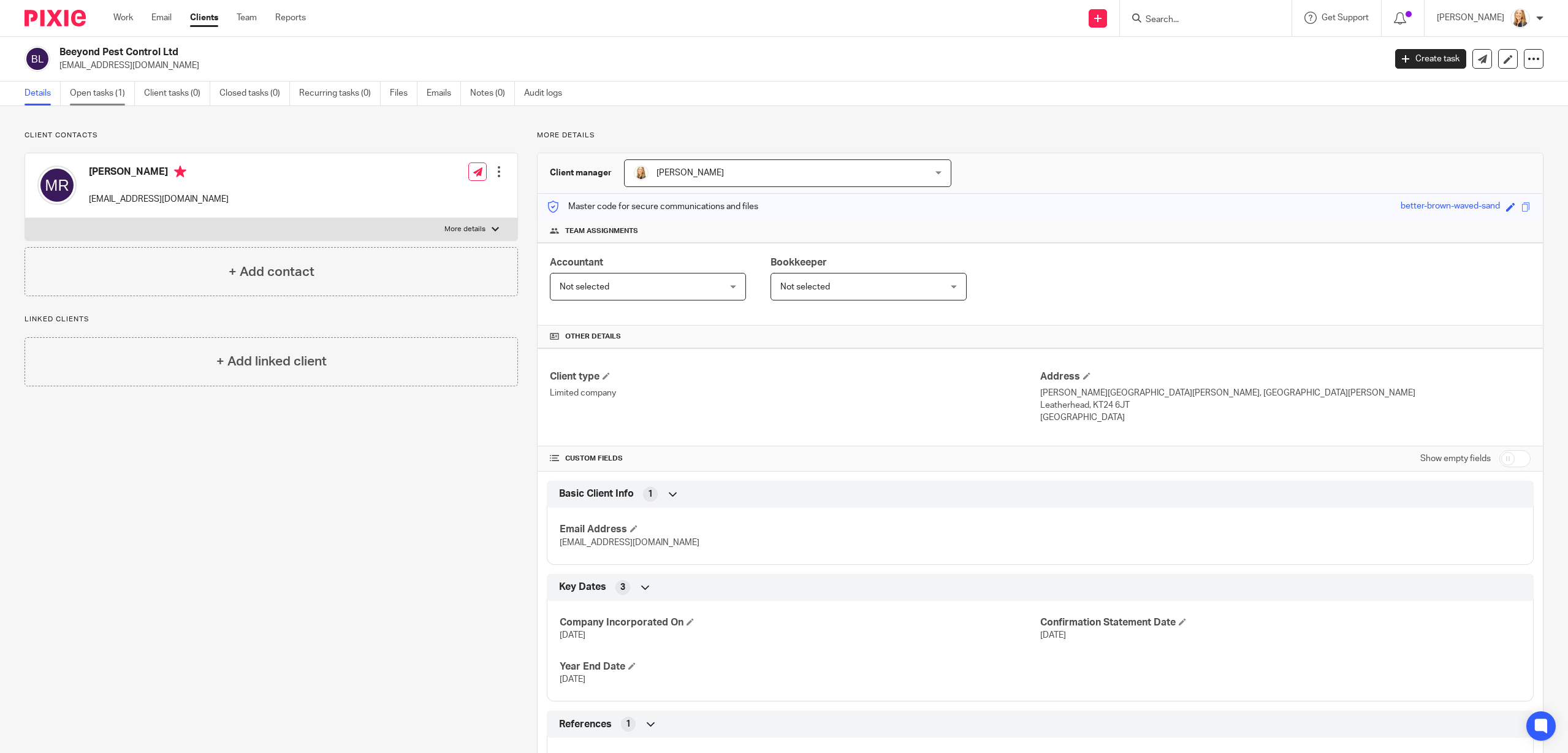
click at [88, 94] on link "Open tasks (1)" at bounding box center [102, 93] width 65 height 24
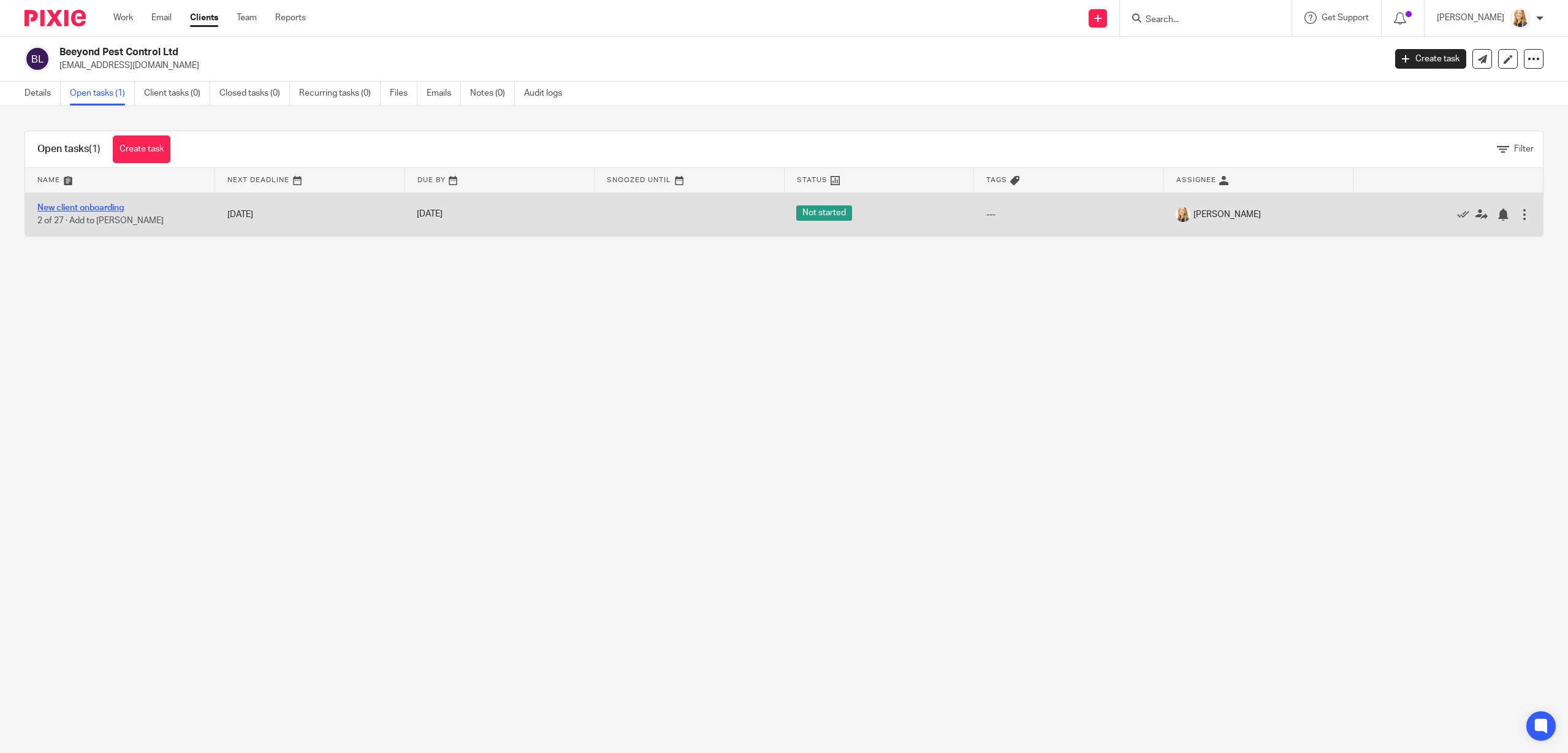
click at [97, 204] on link "New client onboarding" at bounding box center [80, 208] width 86 height 8
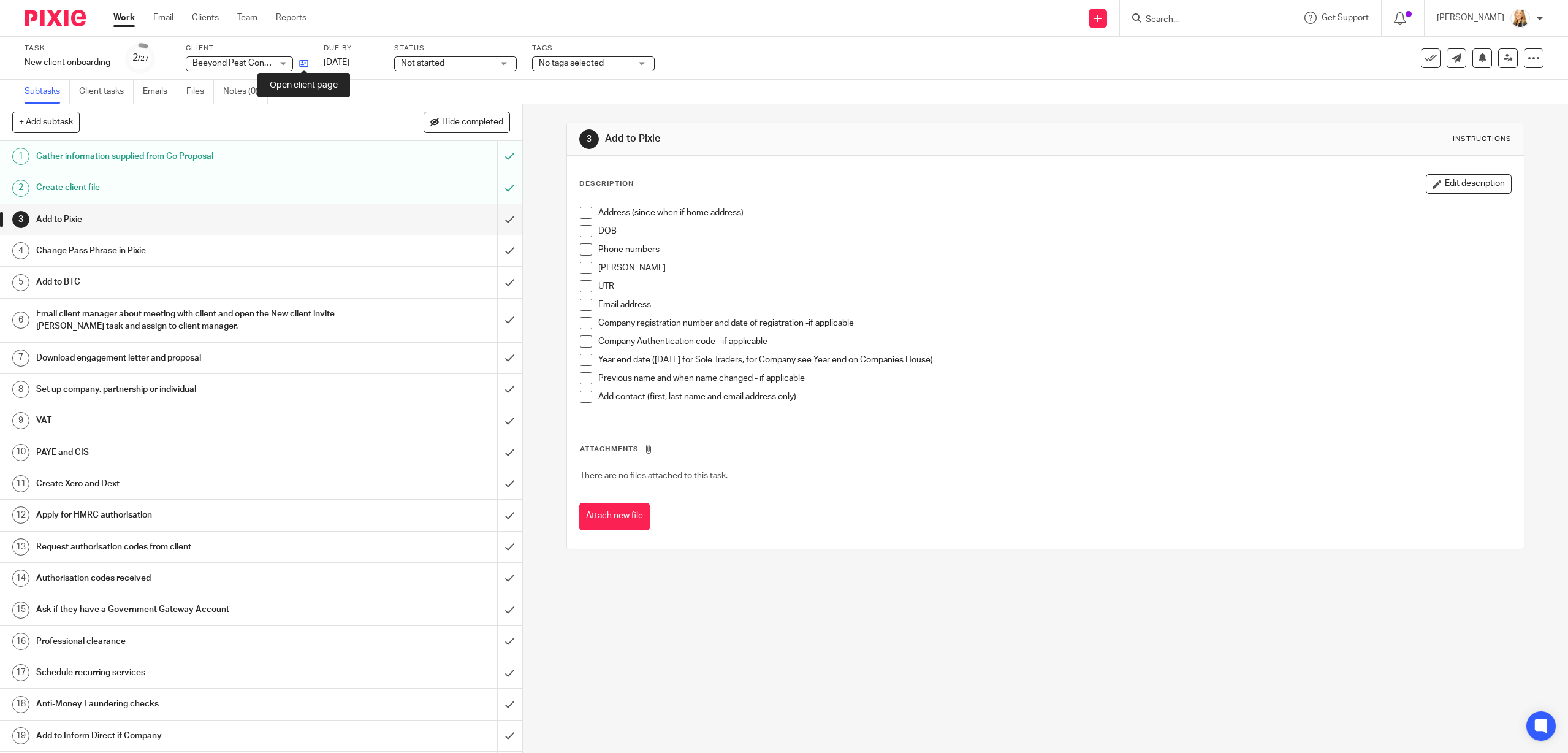
click at [303, 60] on icon at bounding box center [304, 63] width 9 height 9
click at [306, 62] on icon at bounding box center [304, 63] width 9 height 9
click at [511, 360] on input "submit" at bounding box center [261, 358] width 522 height 31
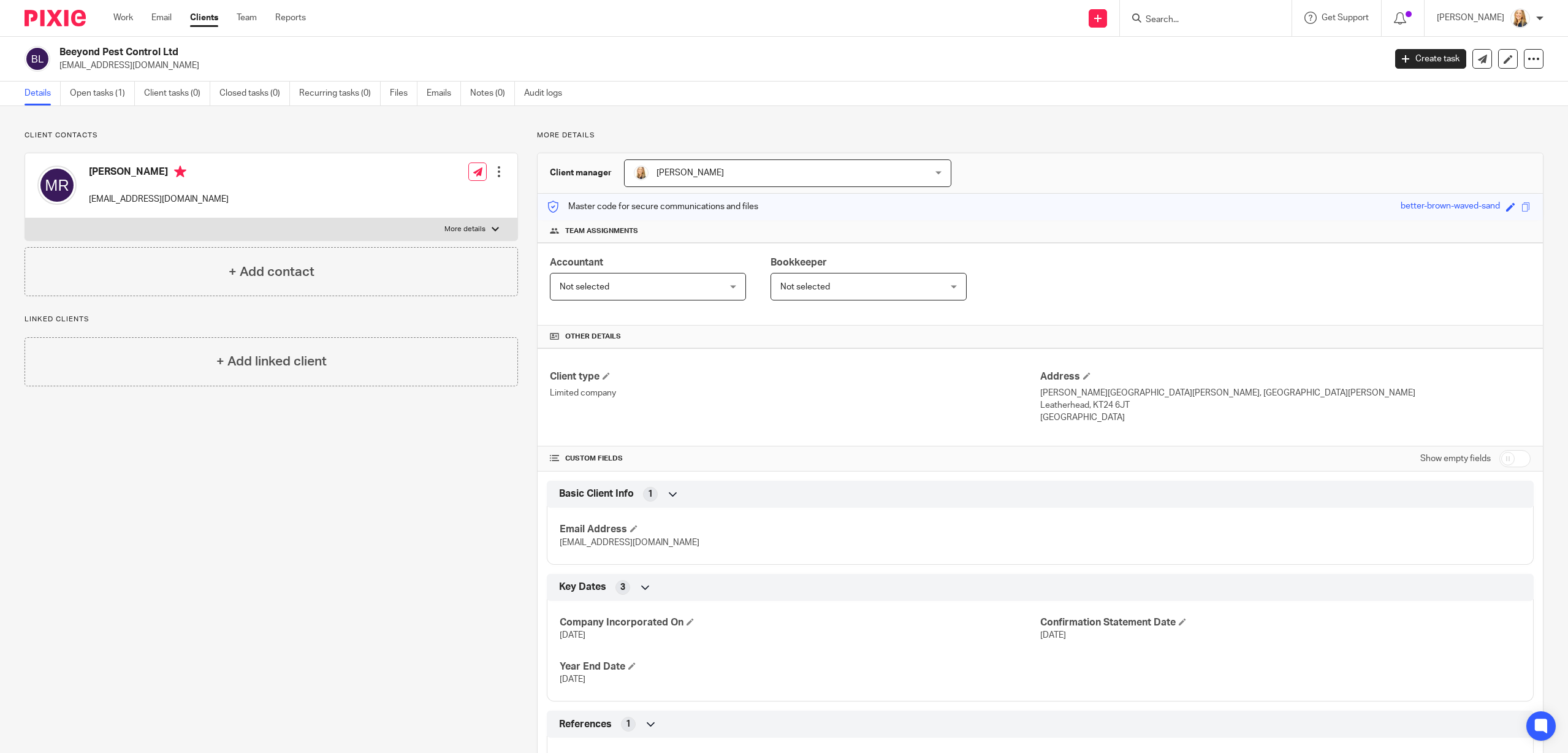
click at [1192, 18] on input "Search" at bounding box center [1199, 20] width 111 height 11
click at [1510, 457] on input "checkbox" at bounding box center [1515, 458] width 32 height 17
checkbox input "true"
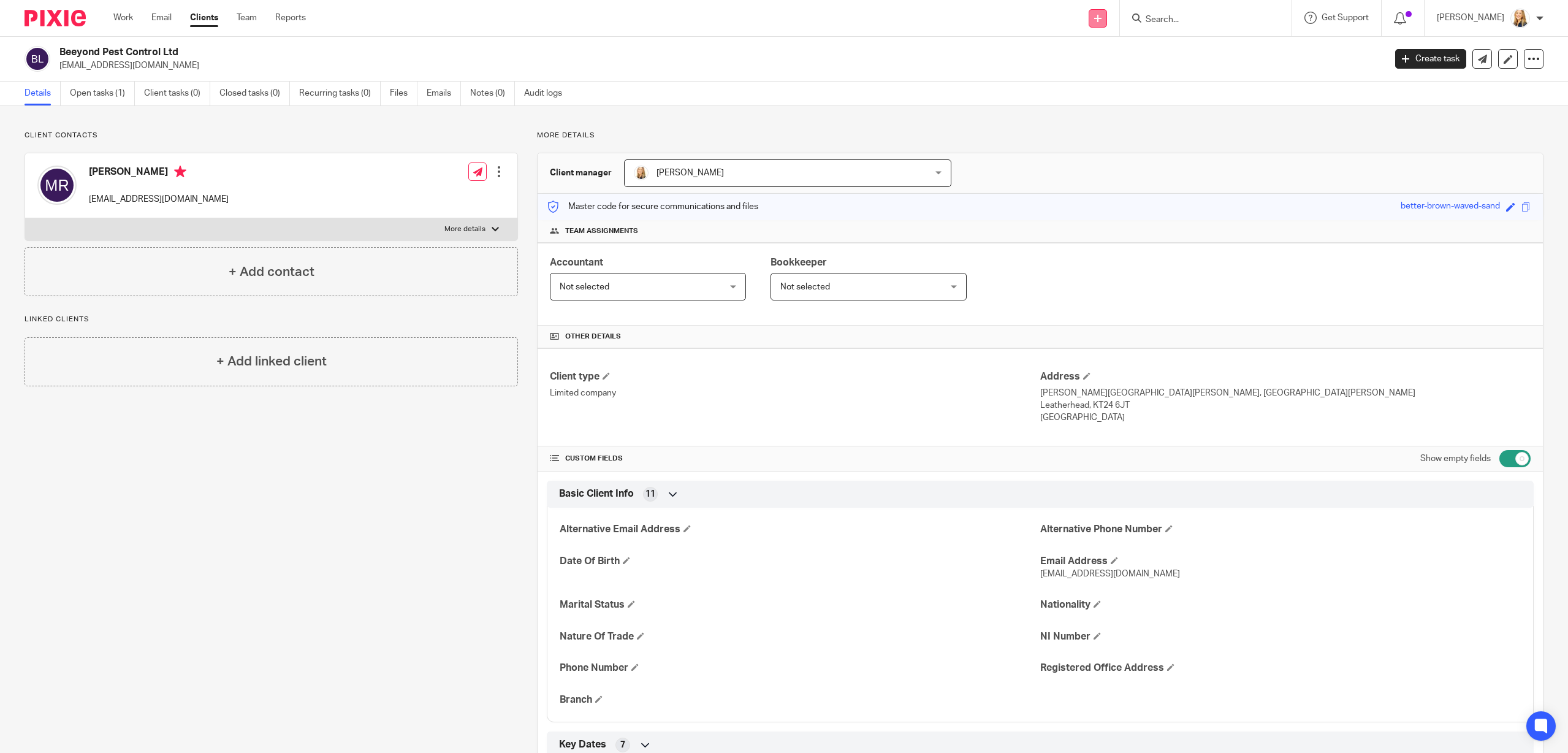
click at [1102, 23] on link at bounding box center [1097, 18] width 18 height 18
click at [1105, 93] on link "Add client" at bounding box center [1109, 93] width 86 height 18
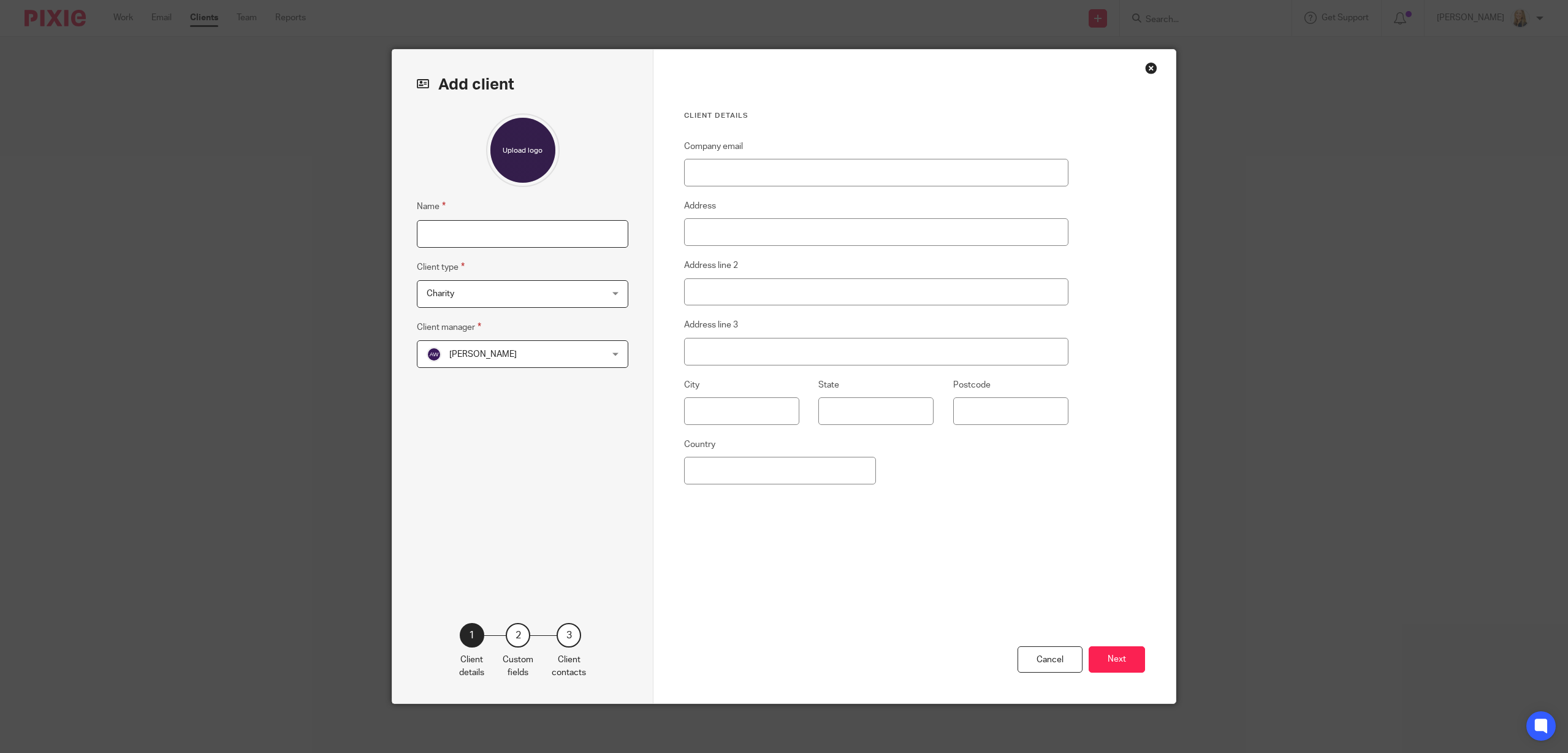
click at [554, 223] on input "Name" at bounding box center [522, 234] width 211 height 28
type input "[PERSON_NAME]"
click at [613, 292] on div "Charity Charity" at bounding box center [522, 293] width 211 height 28
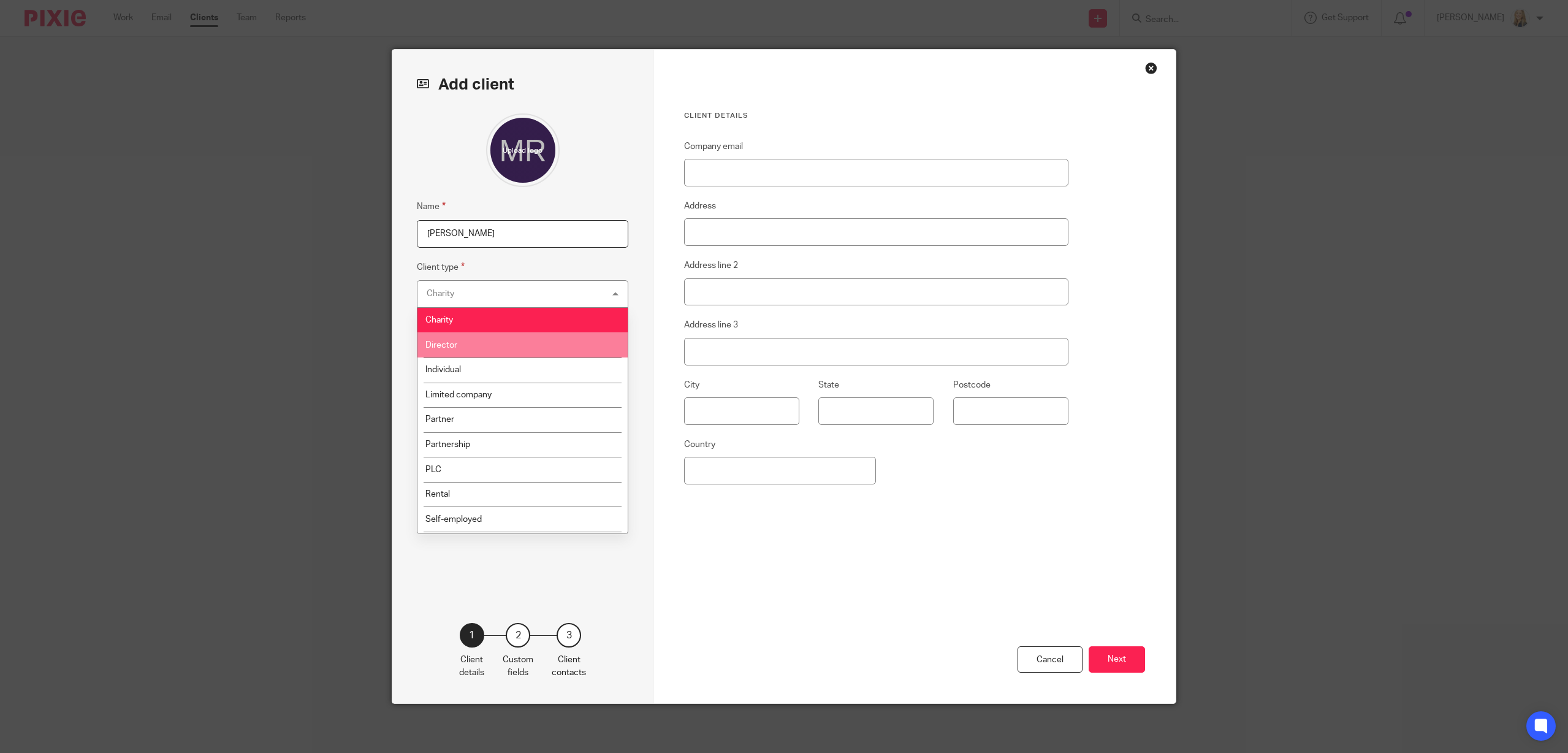
click at [532, 348] on li "Director" at bounding box center [523, 345] width 211 height 25
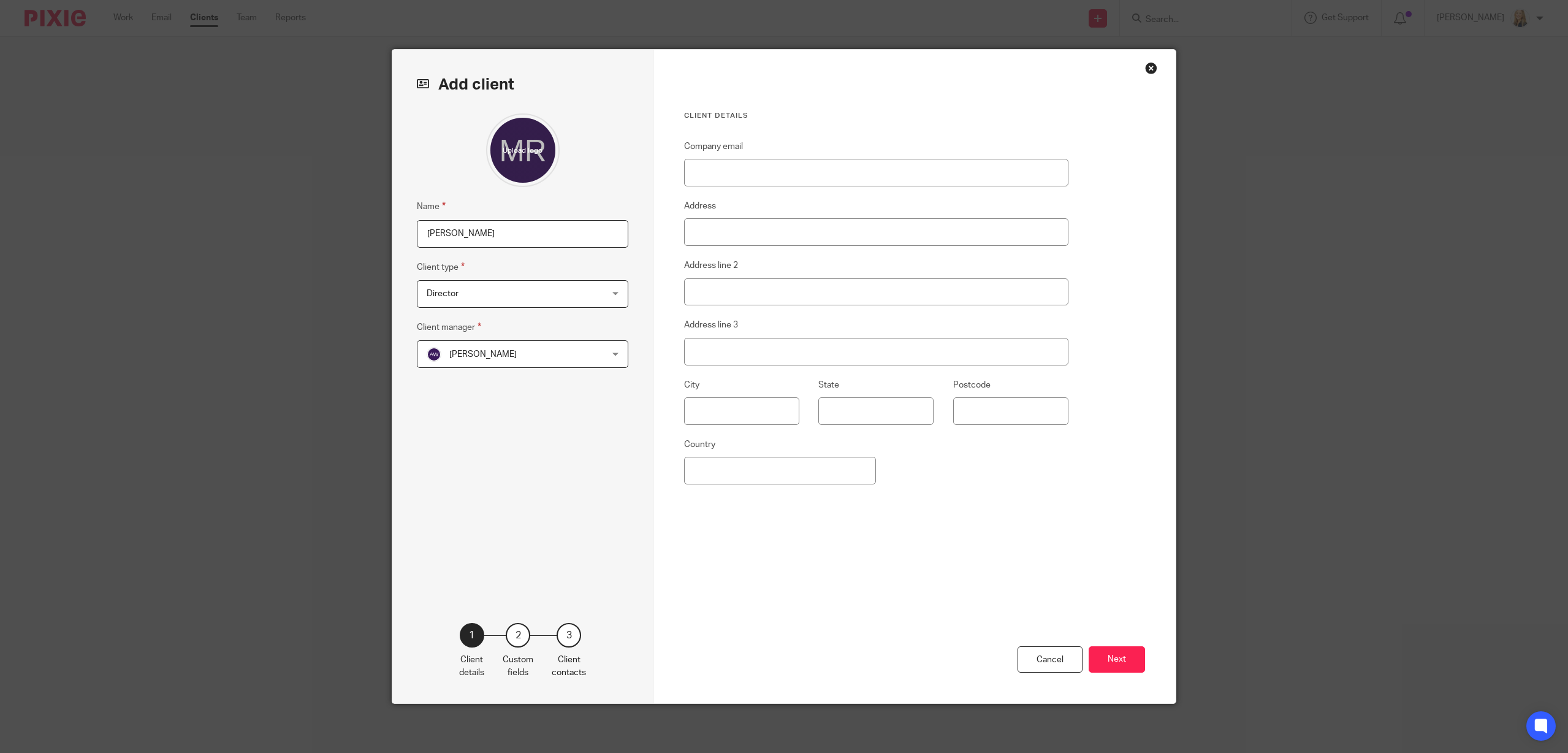
click at [529, 355] on span "[PERSON_NAME]" at bounding box center [507, 354] width 161 height 26
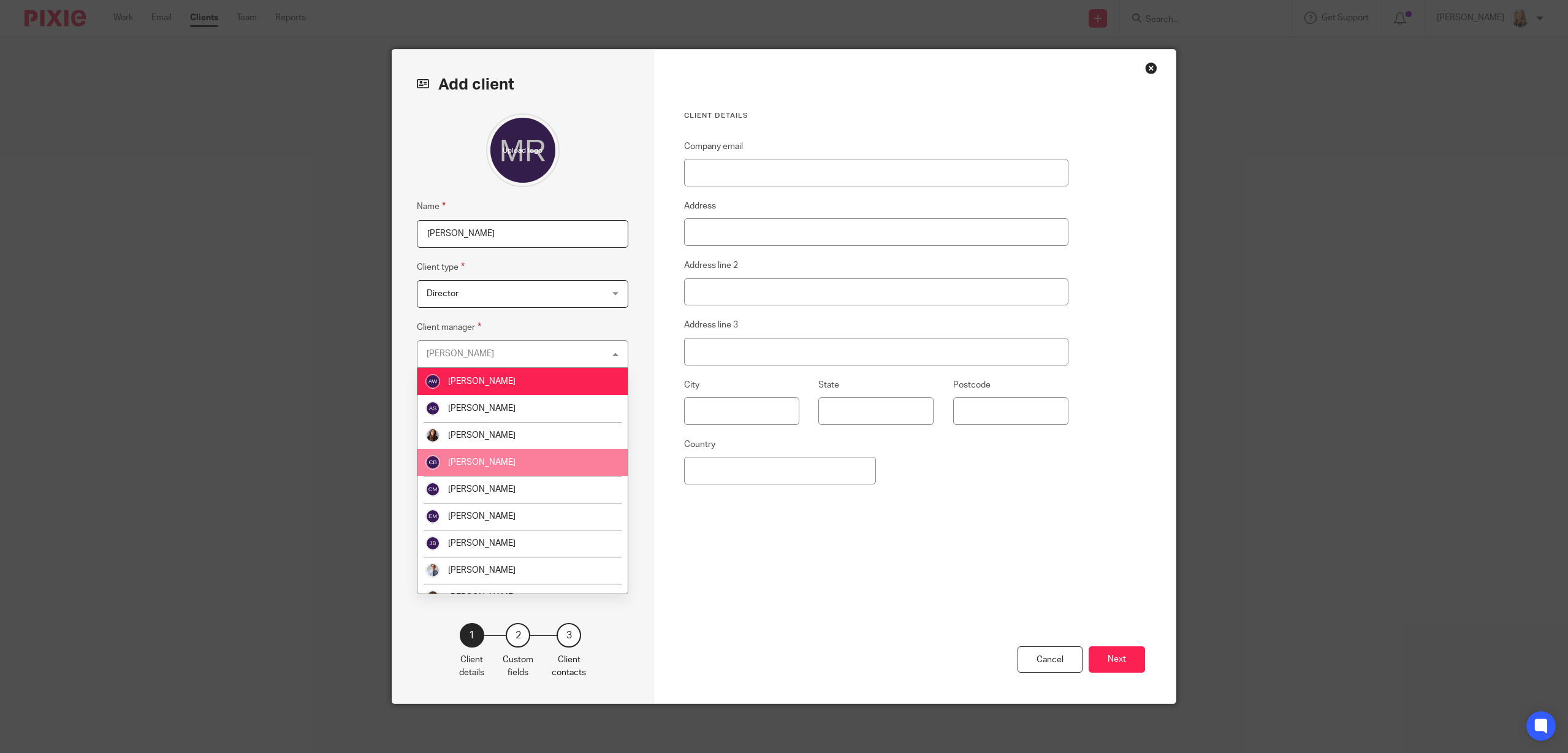
click at [535, 458] on li "[PERSON_NAME]" at bounding box center [523, 463] width 211 height 27
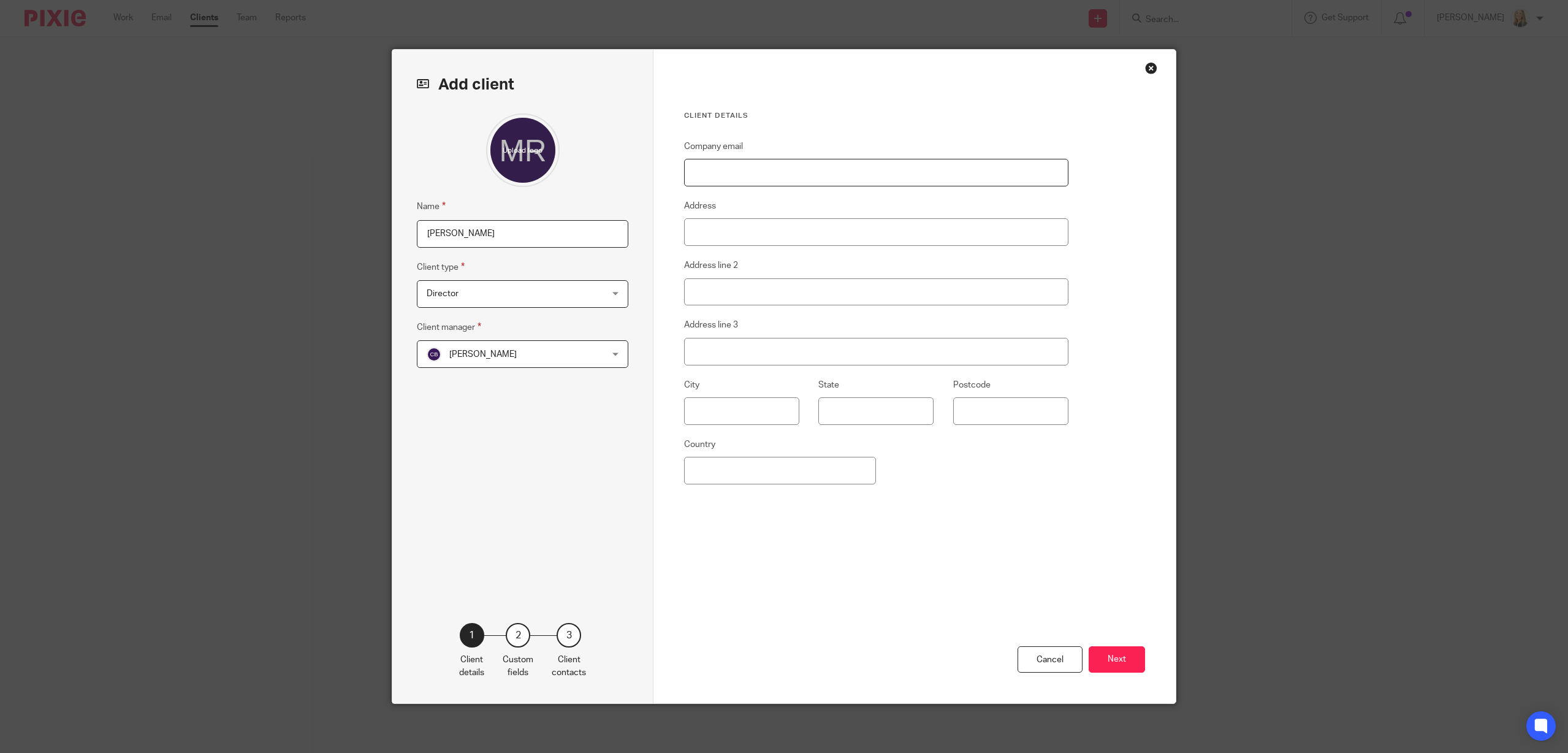
click at [740, 171] on input "Company email" at bounding box center [875, 172] width 384 height 28
paste input "mailto:mark@beeyondpestcontrolltd.co.uk"
drag, startPoint x: 721, startPoint y: 174, endPoint x: 669, endPoint y: 169, distance: 52.2
click at [669, 169] on div "Client details Company email mailto:mark@beeyondpestcontrolltd.co.uk Address Ad…" at bounding box center [914, 376] width 522 height 654
type input "[EMAIL_ADDRESS][DOMAIN_NAME]"
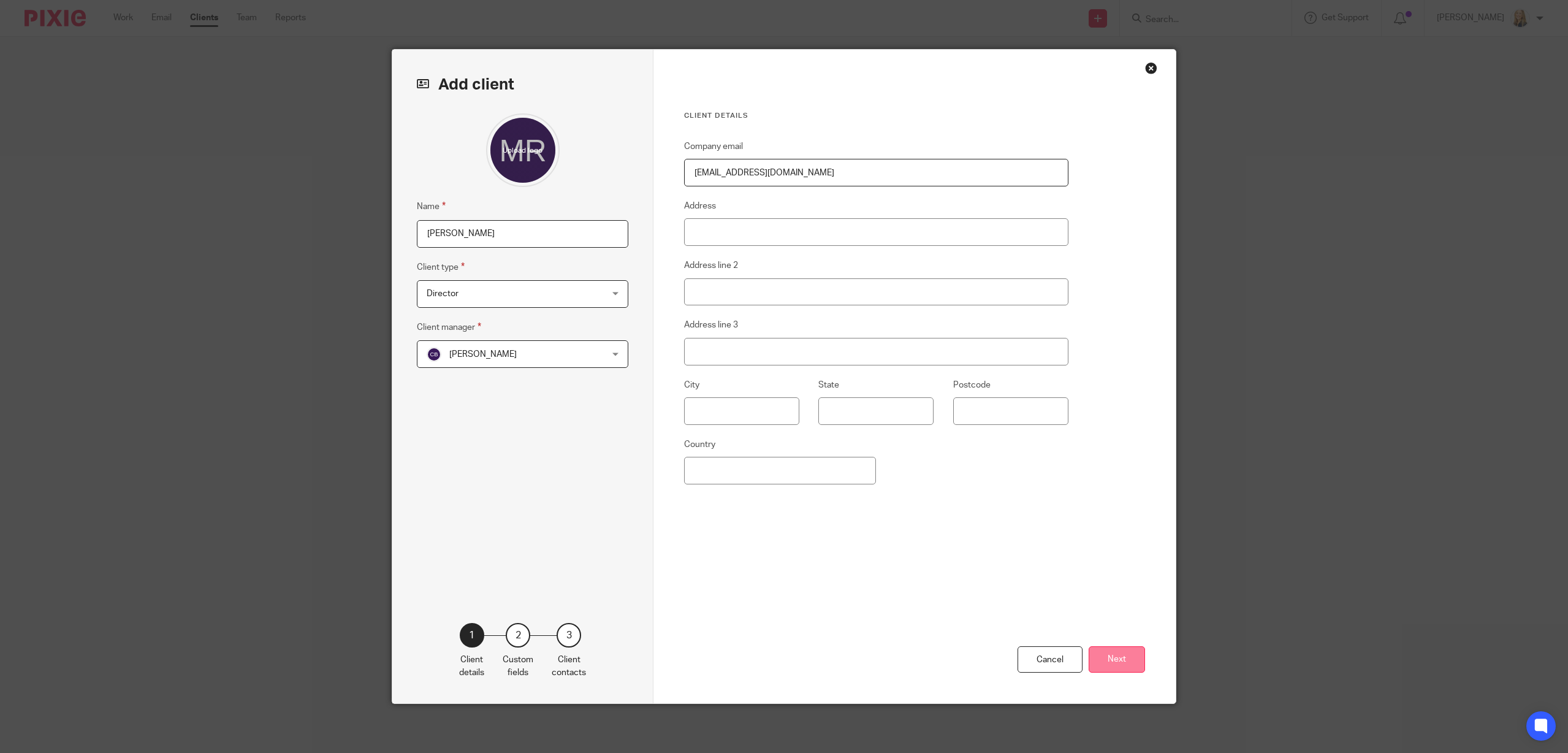
click at [1114, 663] on button "Next" at bounding box center [1116, 659] width 56 height 26
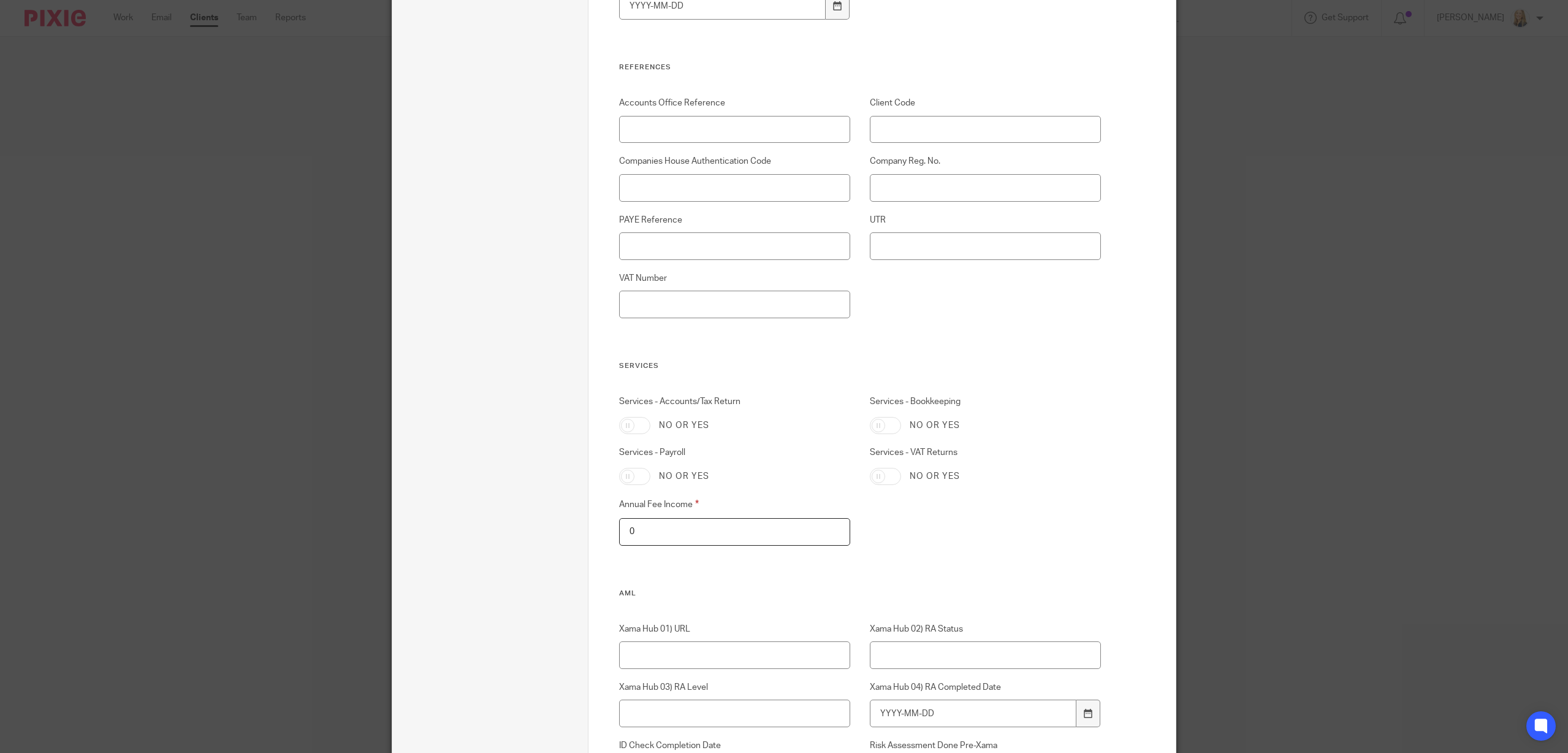
scroll to position [767, 0]
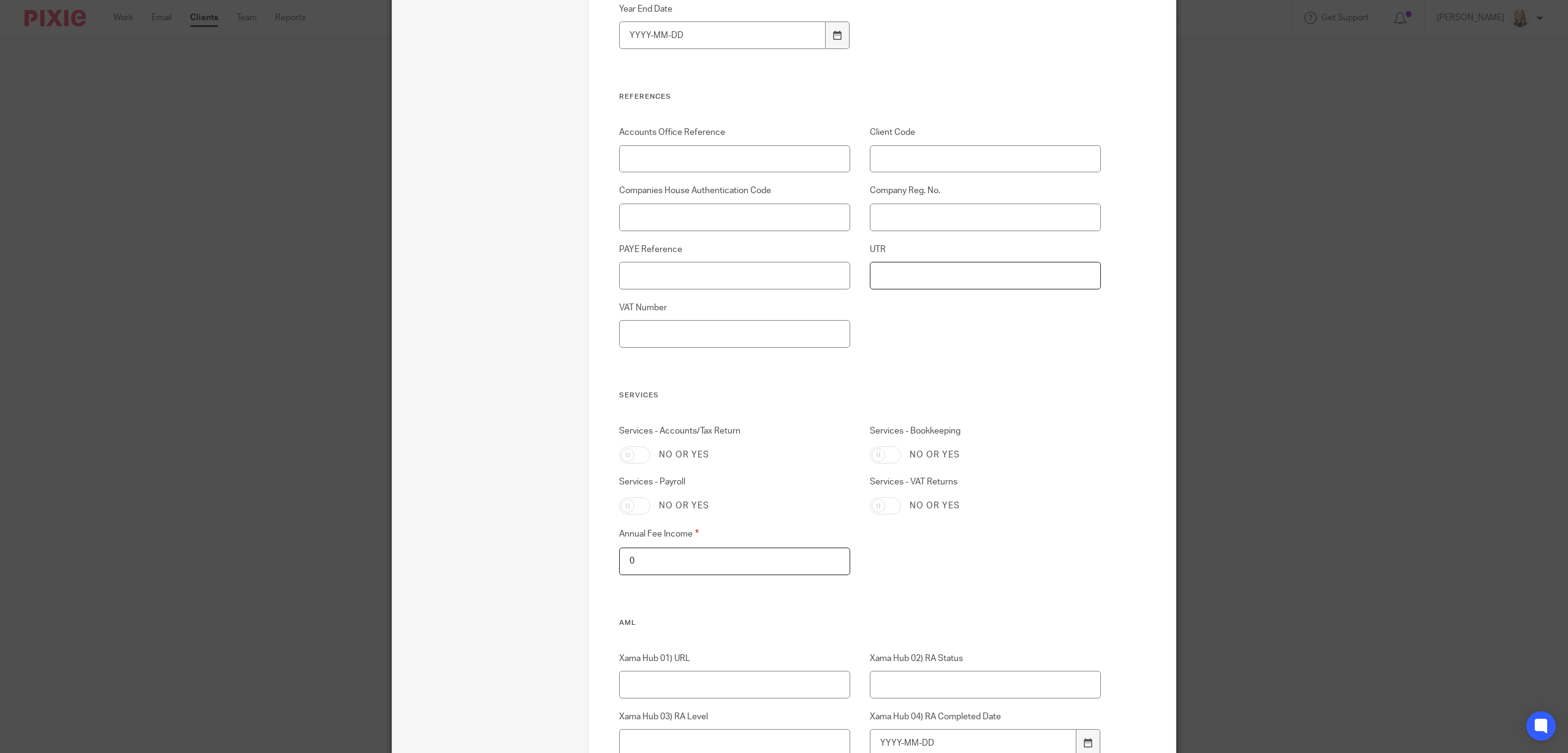
click at [941, 287] on input "UTR" at bounding box center [985, 275] width 232 height 28
type input "3"
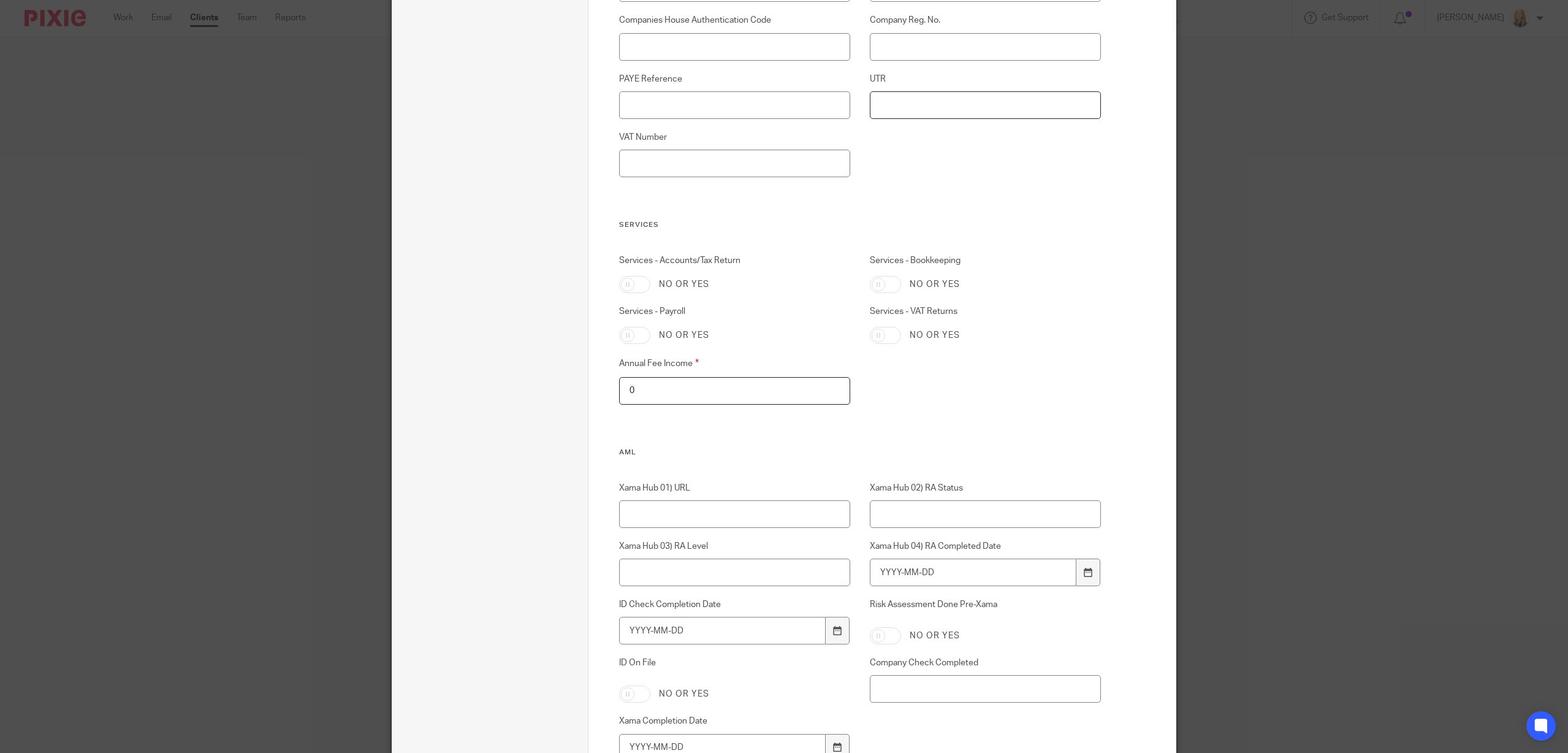
scroll to position [1217, 0]
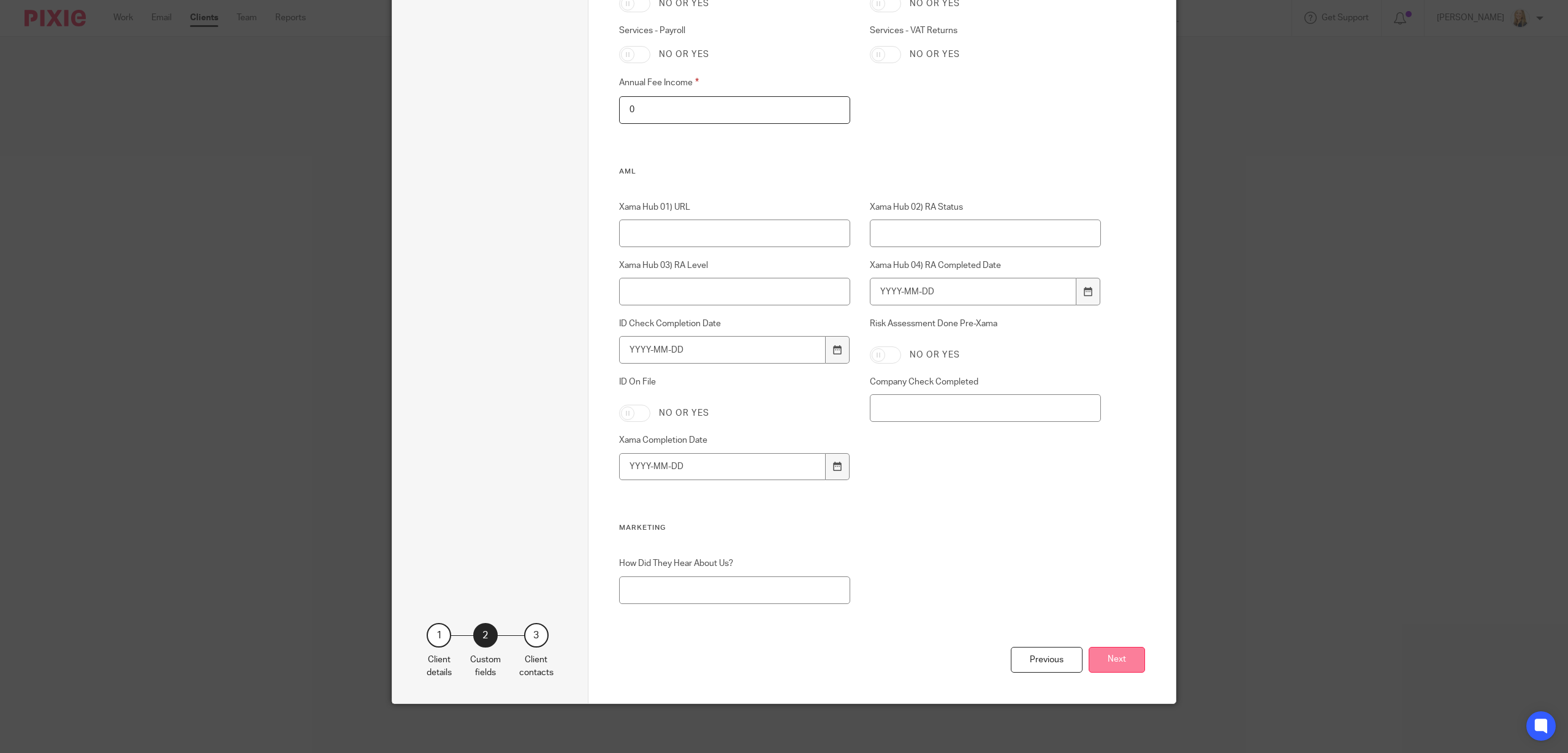
click at [1120, 663] on button "Next" at bounding box center [1116, 660] width 56 height 26
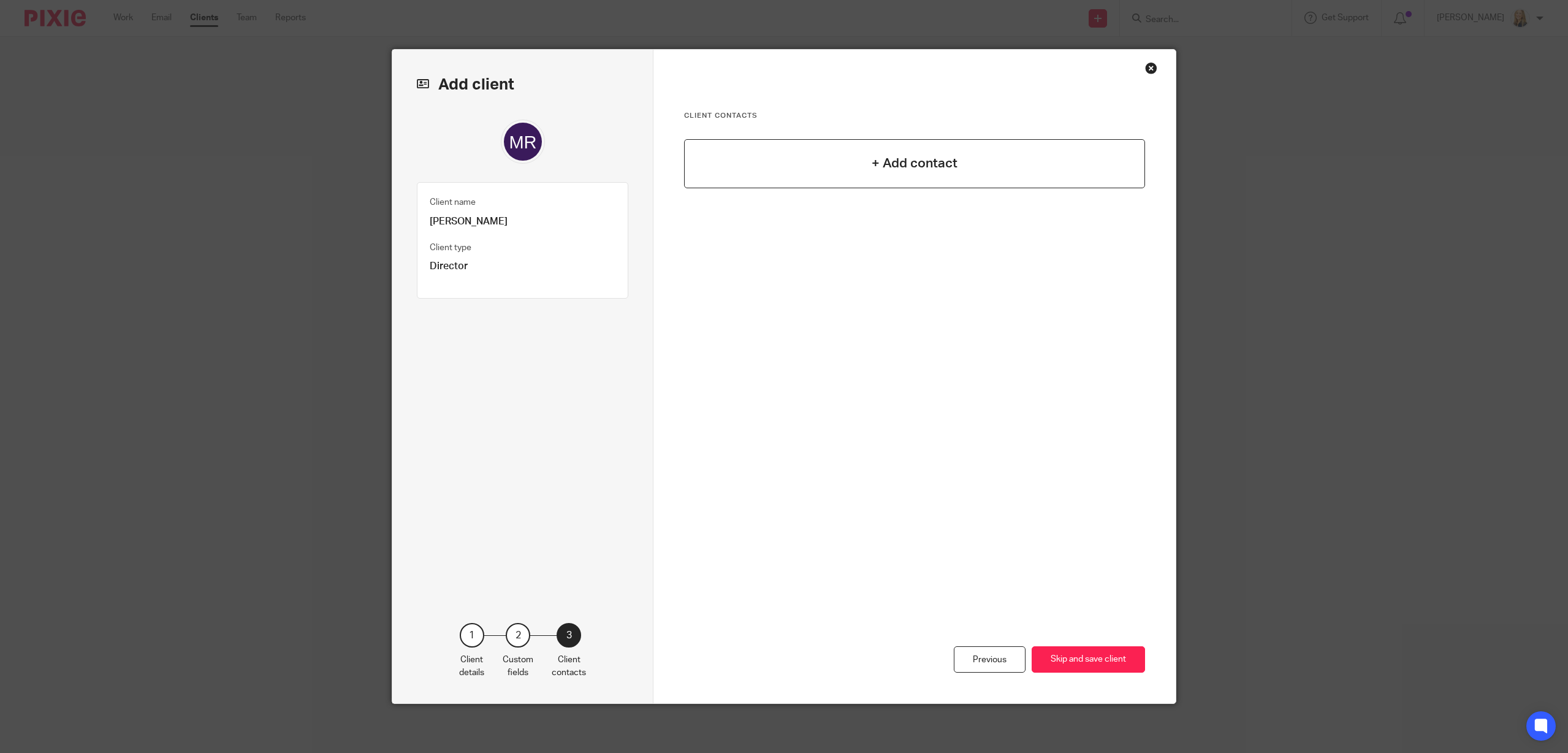
click at [933, 157] on h4 "+ Add contact" at bounding box center [914, 163] width 86 height 19
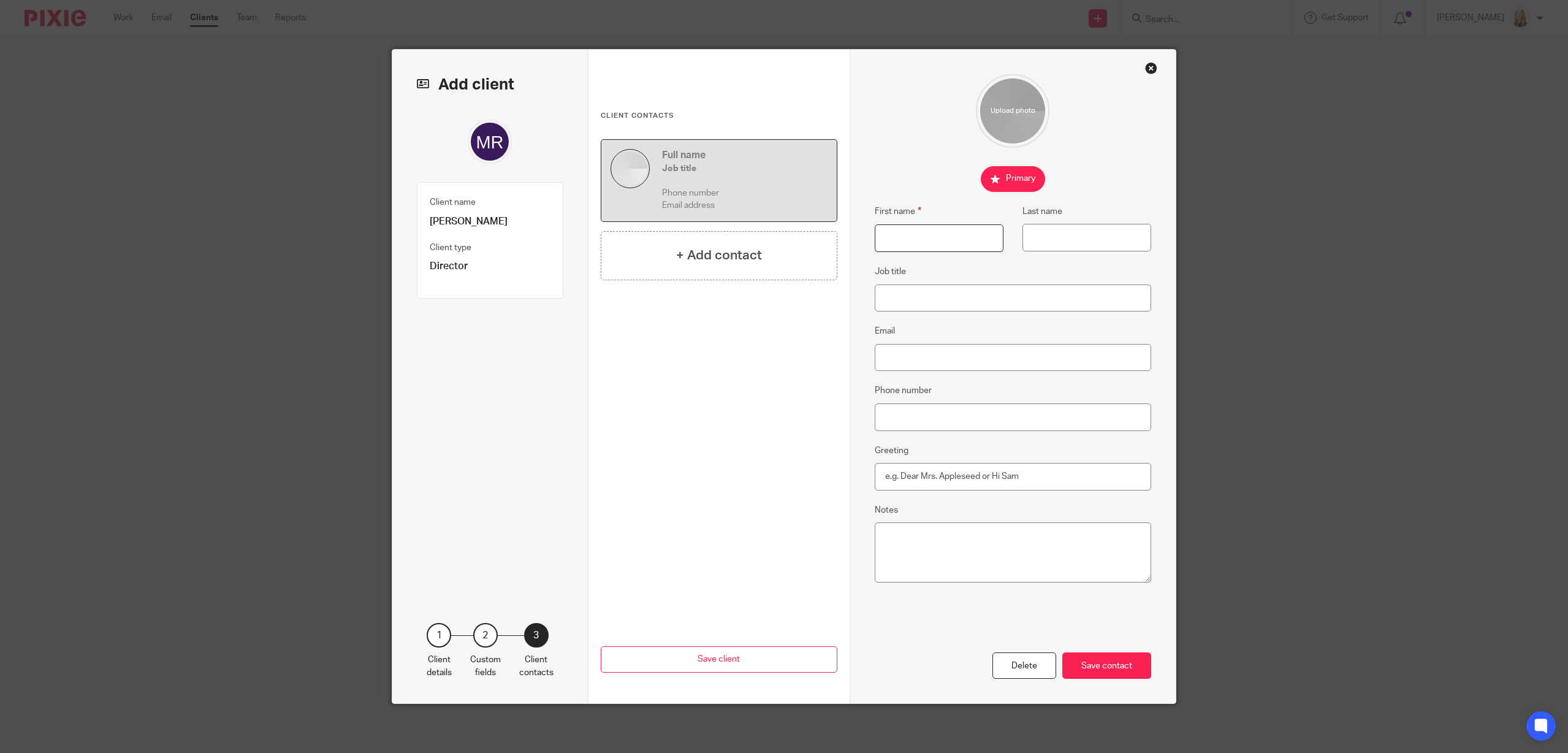
click at [928, 233] on input "First name" at bounding box center [939, 238] width 129 height 28
type input "Mark"
type input "Rosindale"
click at [925, 350] on input "Email" at bounding box center [1013, 357] width 277 height 28
paste input "mailto:mark@beeyondpestcontrolltd.co.uk"
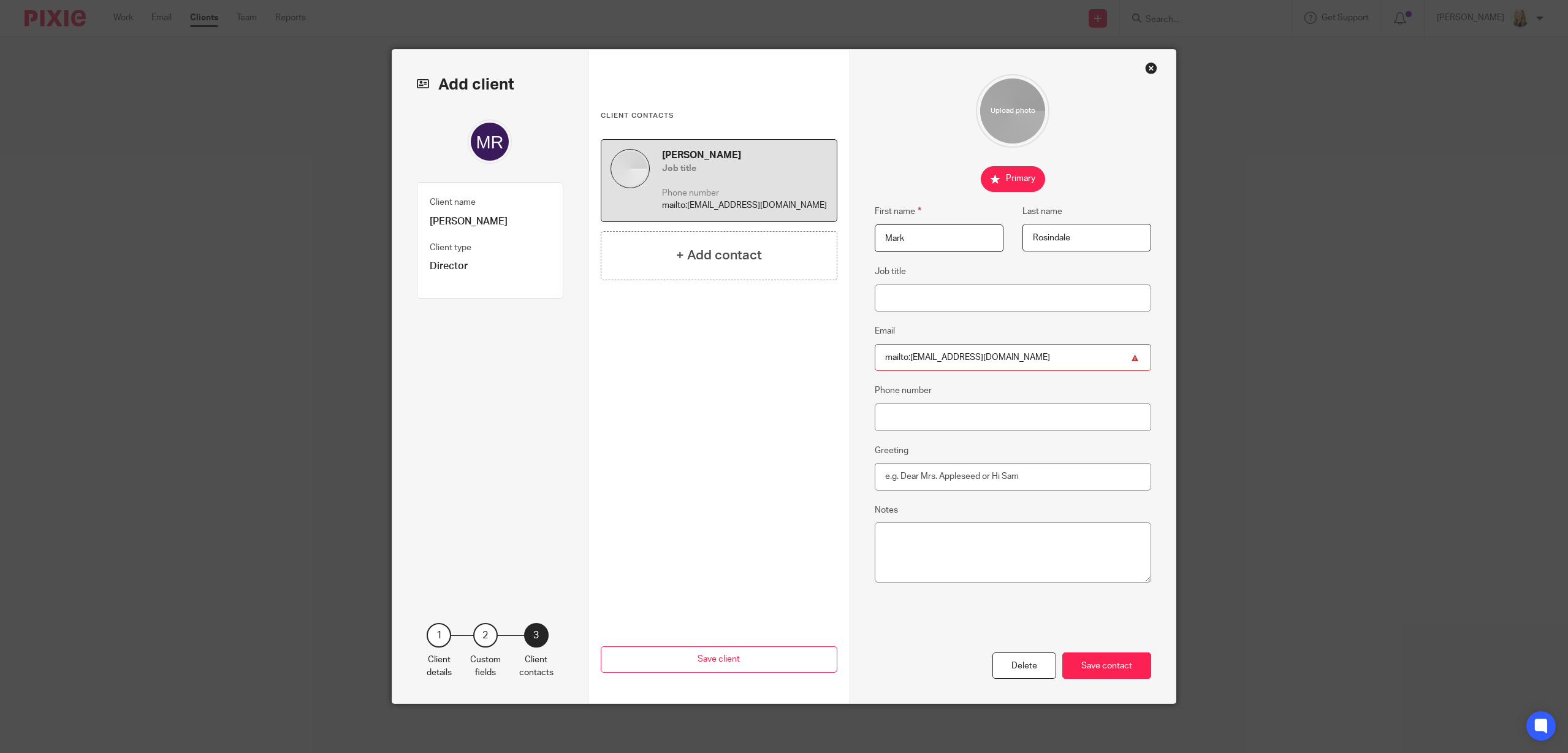
drag, startPoint x: 910, startPoint y: 359, endPoint x: 826, endPoint y: 353, distance: 84.2
click at [826, 353] on div "Add client Client name Mark Rosindale Client type Director 1 Client details 2 C…" at bounding box center [784, 376] width 783 height 654
type input "mark@beeyondpestcontrolltd.co.uk"
click at [1130, 668] on div "Save contact" at bounding box center [1106, 665] width 89 height 26
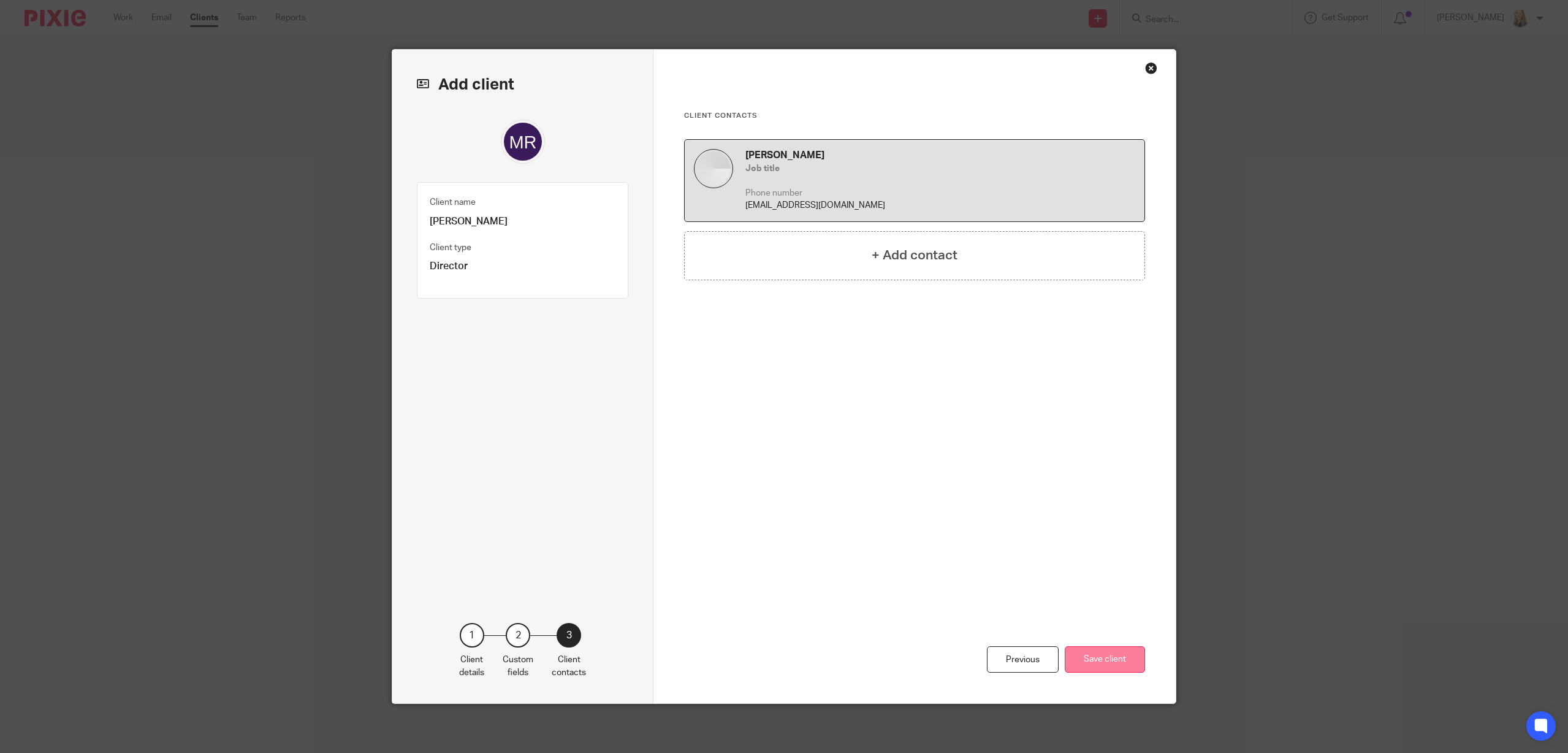
click at [1121, 660] on button "Save client" at bounding box center [1105, 659] width 80 height 26
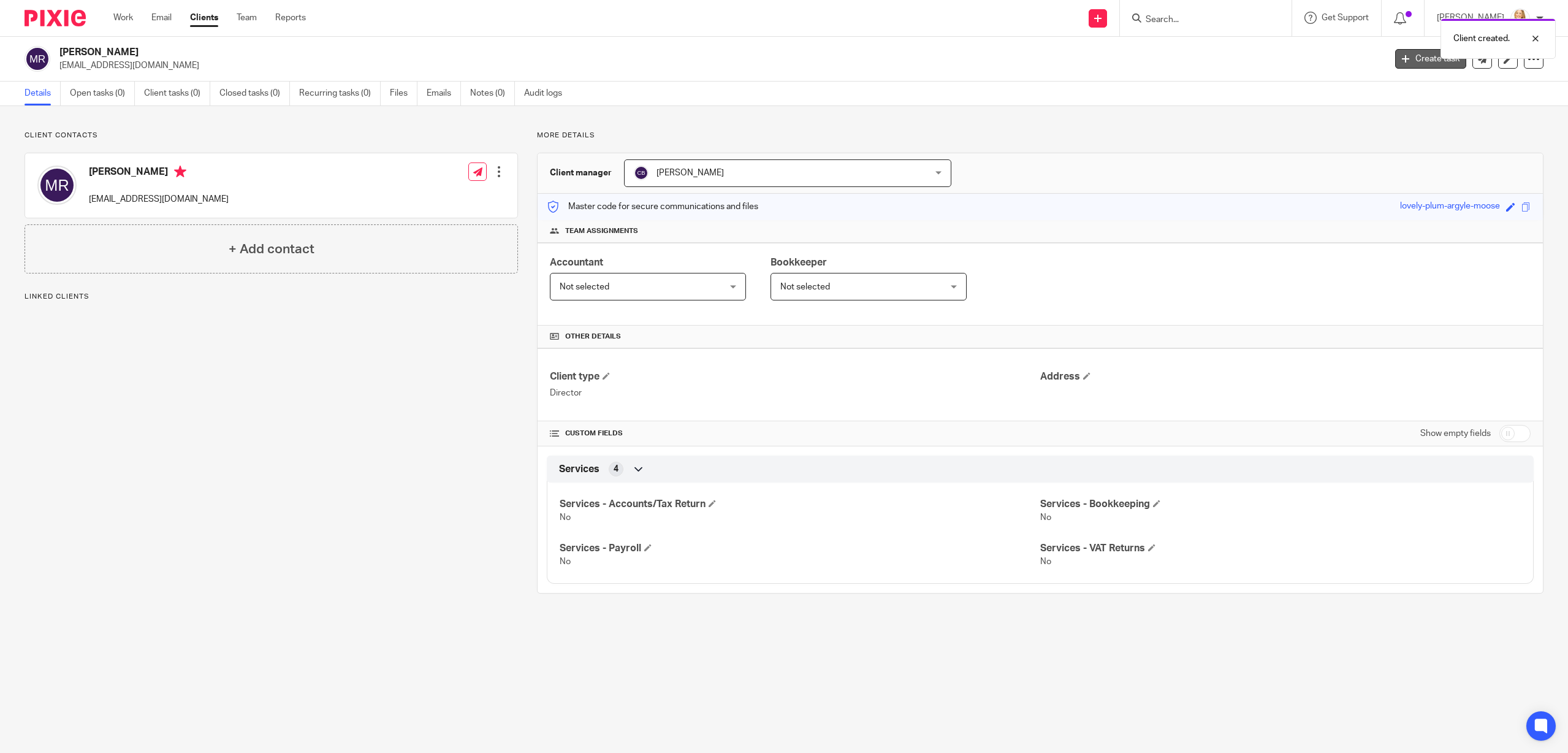
click at [1426, 61] on link "Create task" at bounding box center [1430, 59] width 71 height 20
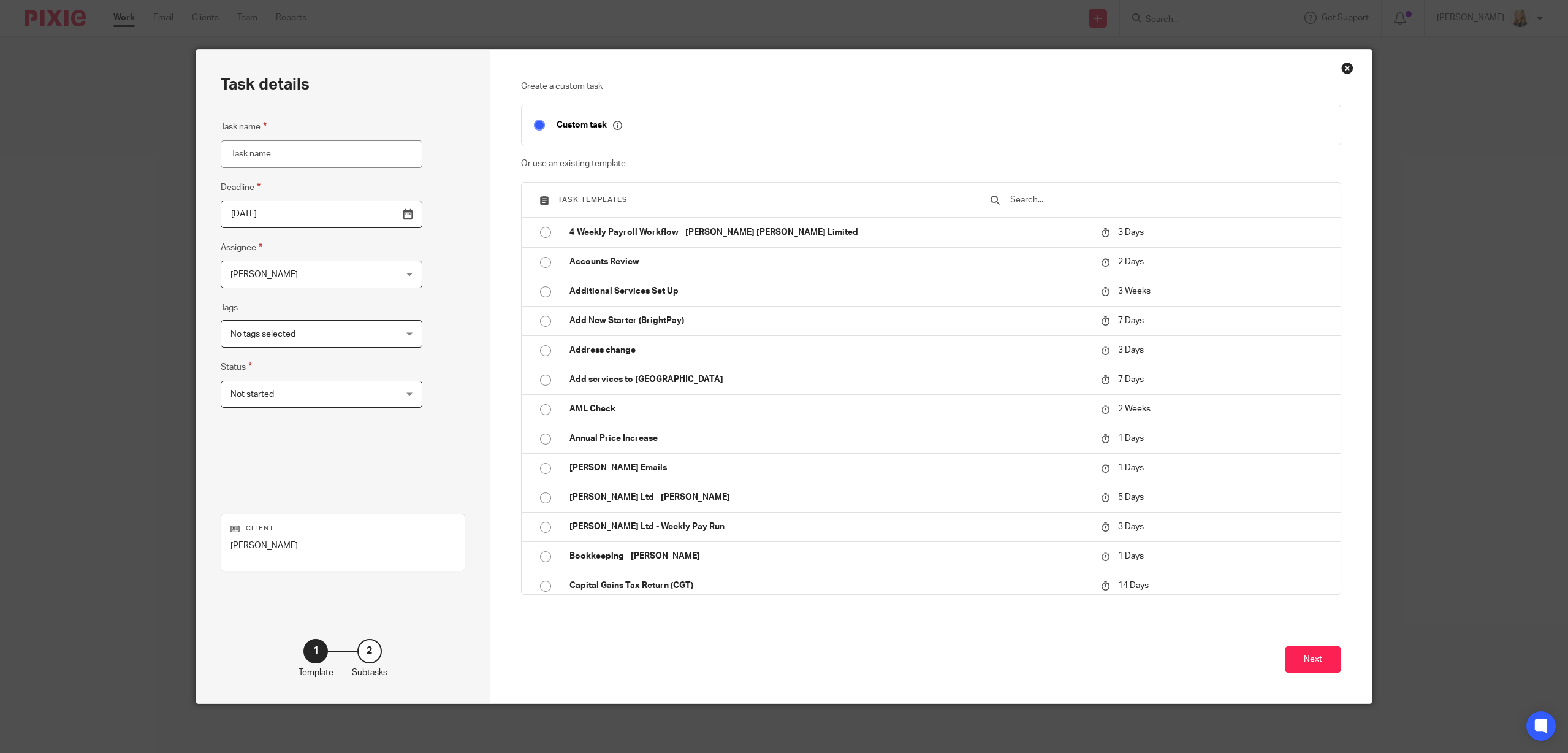
click at [1023, 205] on input "text" at bounding box center [1168, 200] width 320 height 14
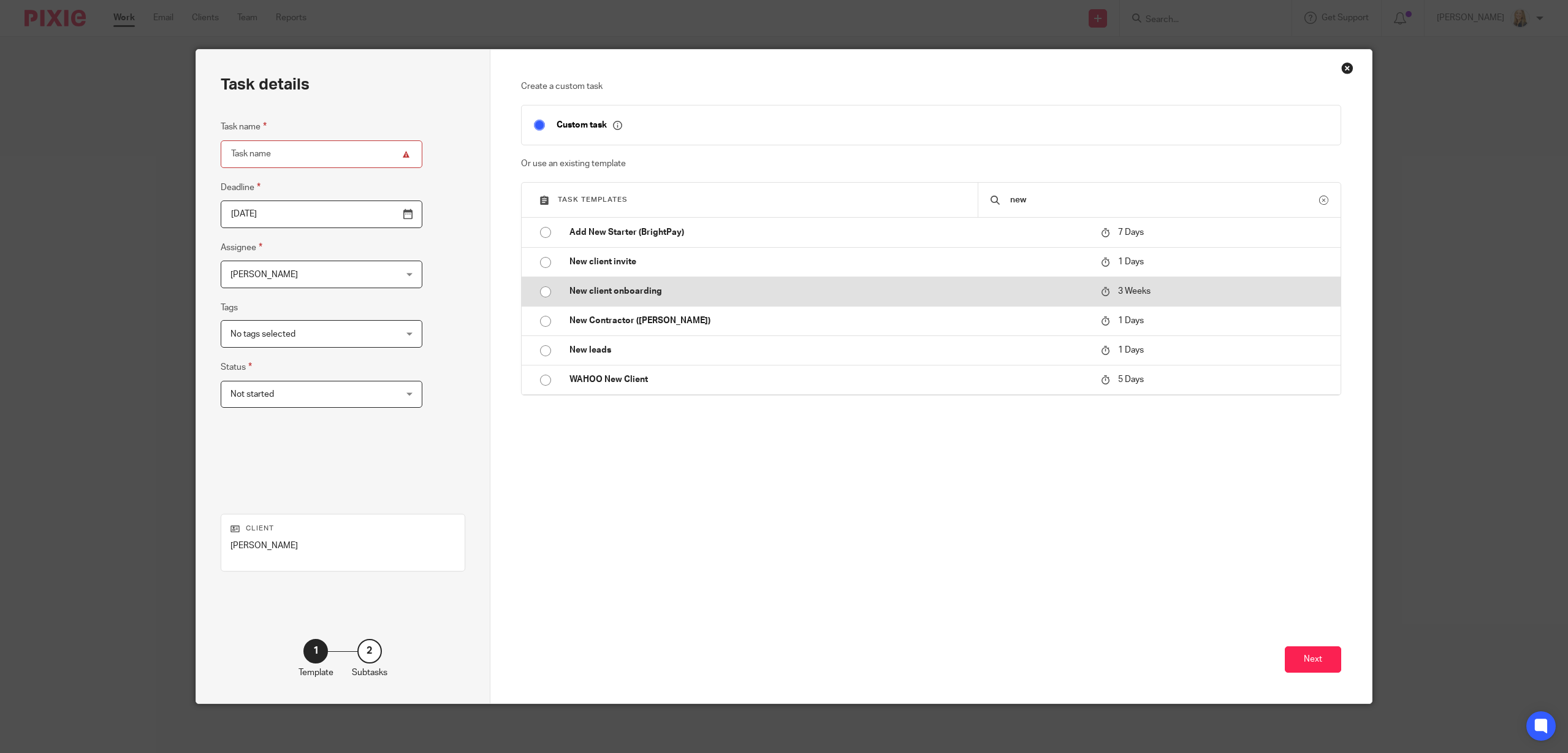
type input "new"
click at [739, 287] on p "New client onboarding" at bounding box center [829, 291] width 520 height 12
type input "[DATE]"
type input "New client onboarding"
checkbox input "false"
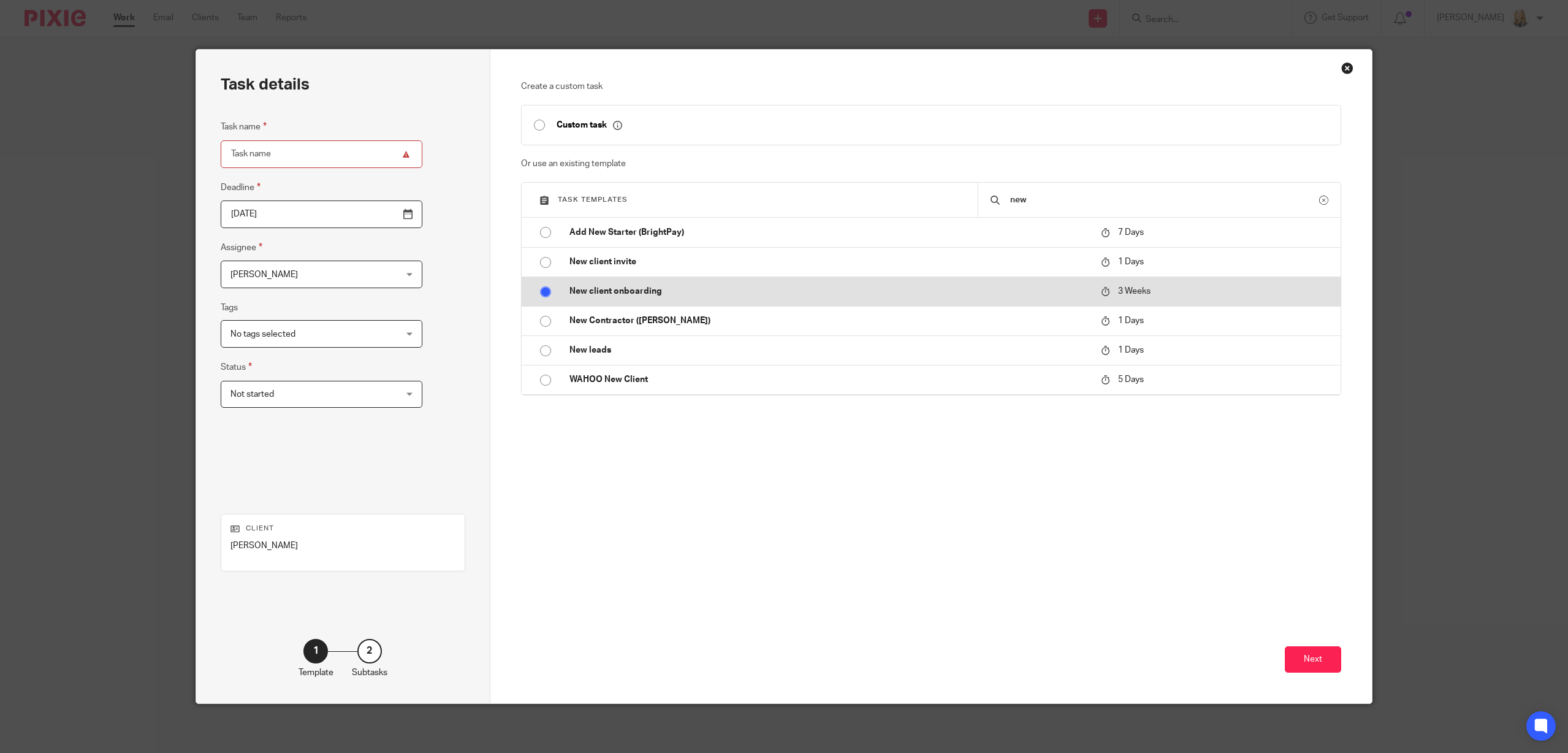
radio input "true"
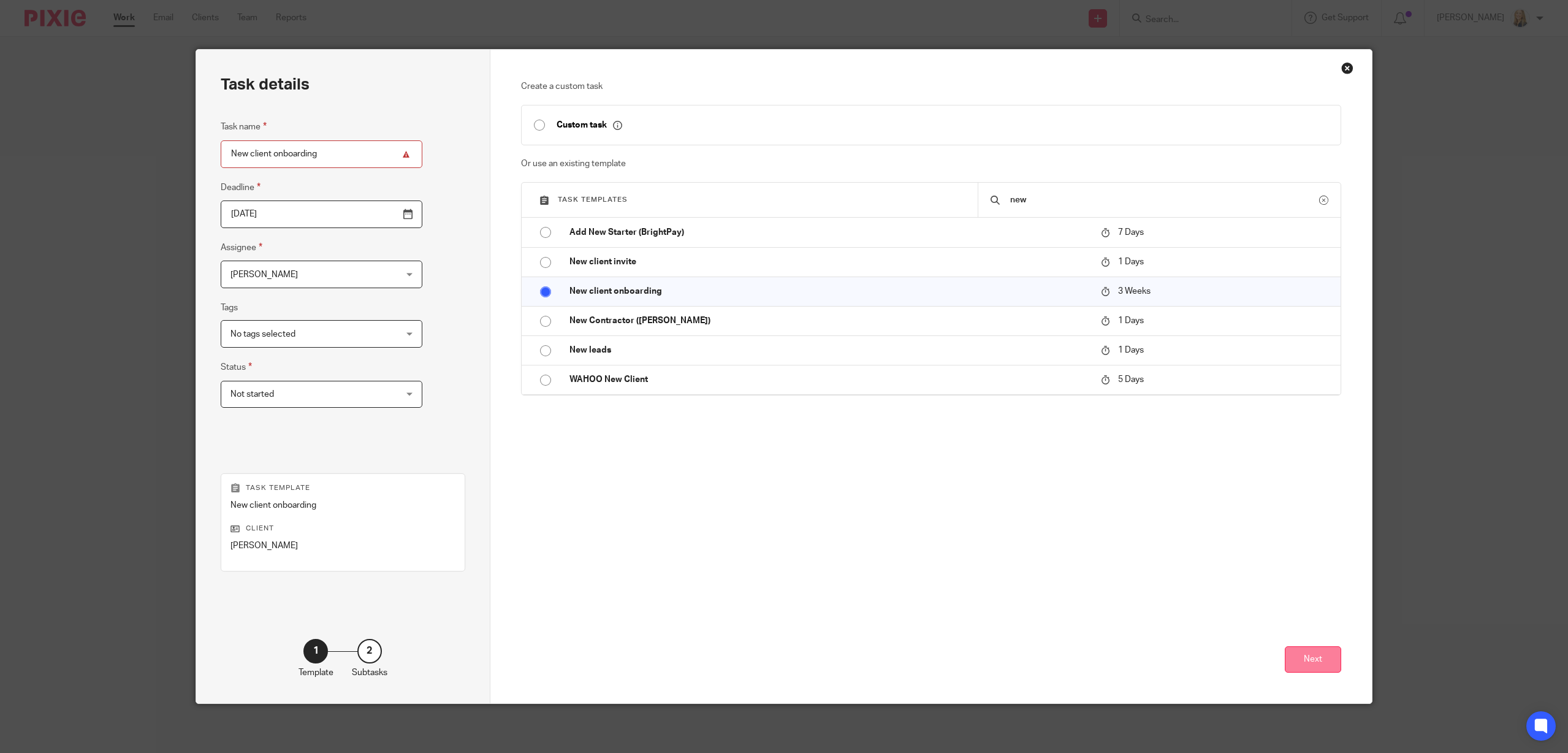
click at [1331, 657] on button "Next" at bounding box center [1312, 659] width 56 height 26
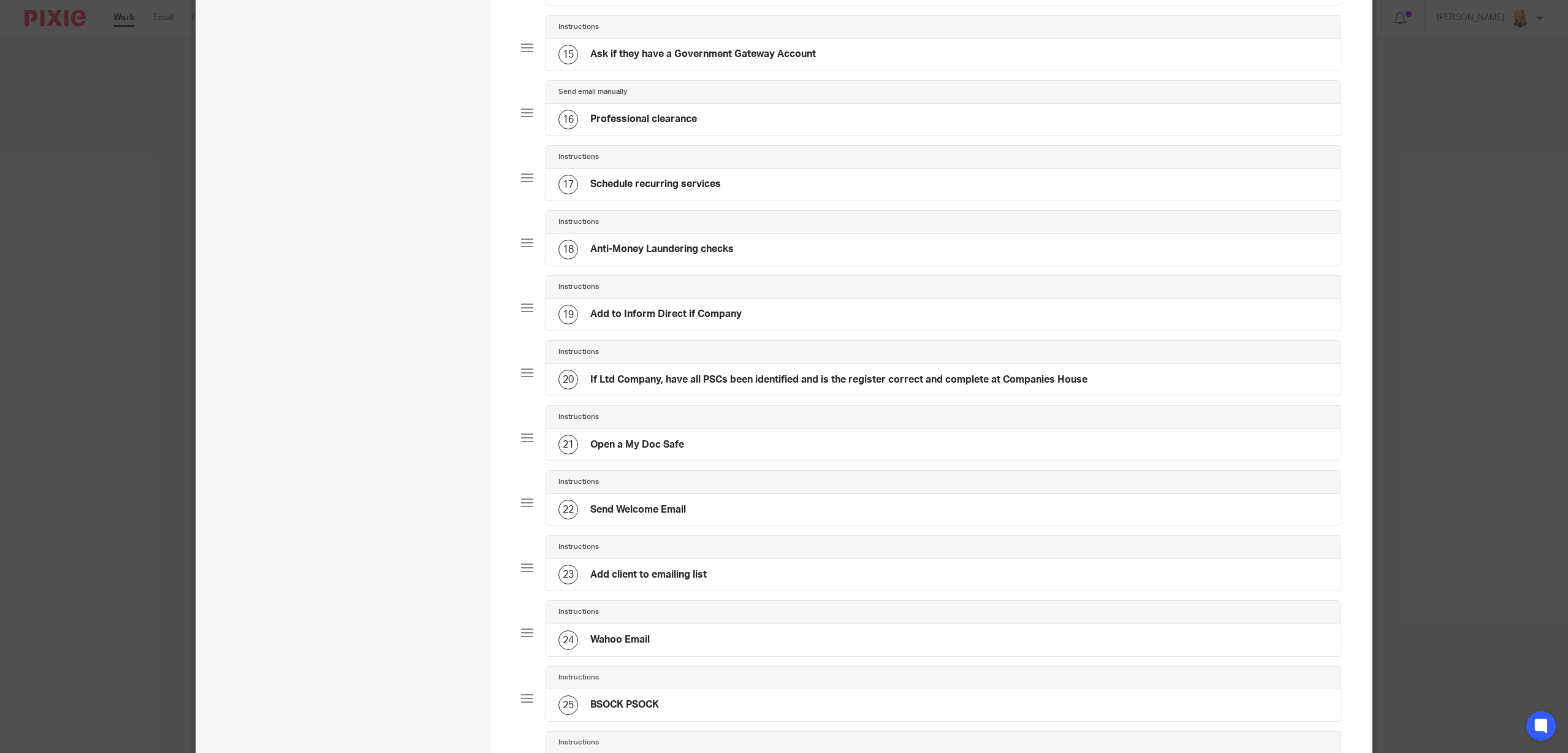
scroll to position [1301, 0]
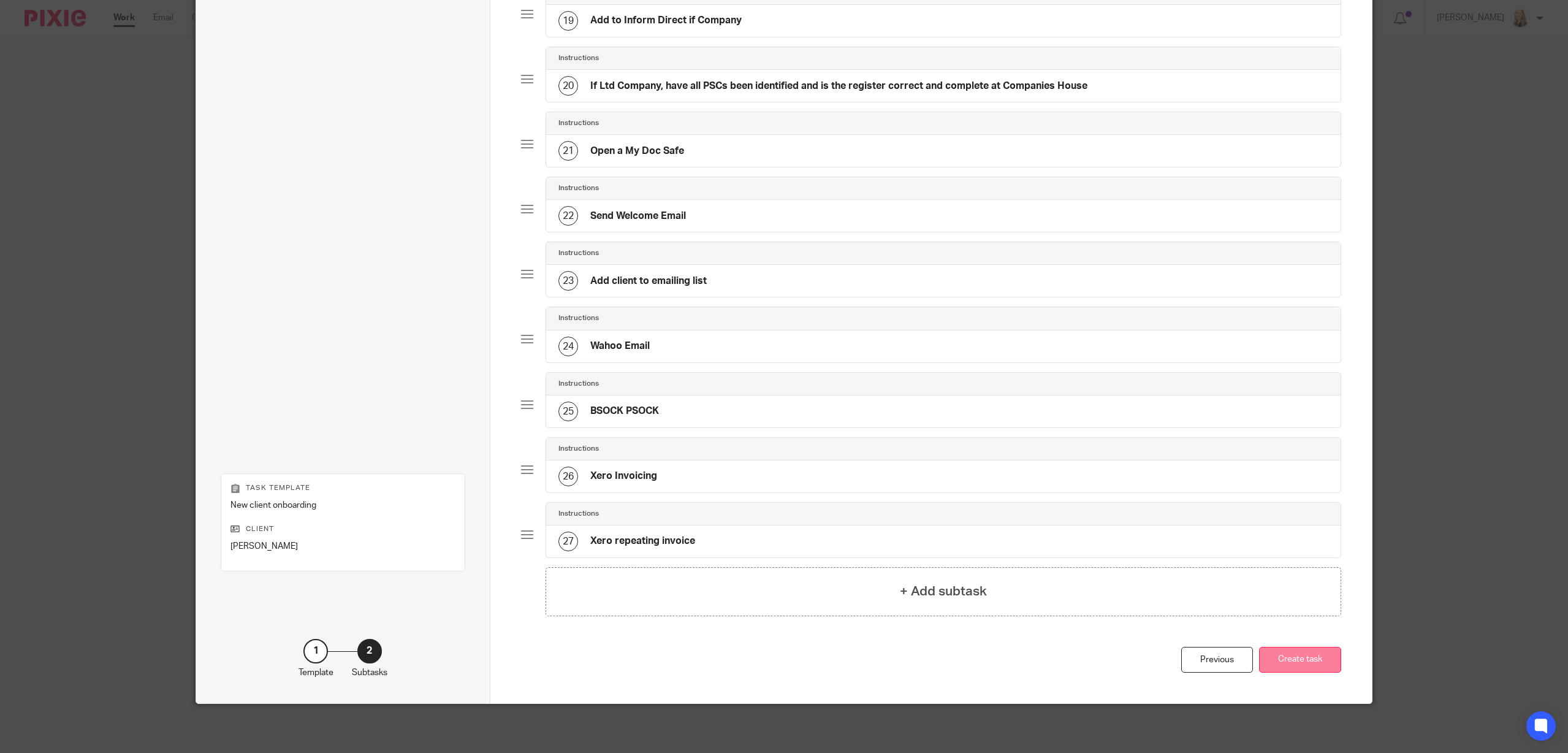
click at [1283, 654] on button "Create task" at bounding box center [1300, 660] width 82 height 26
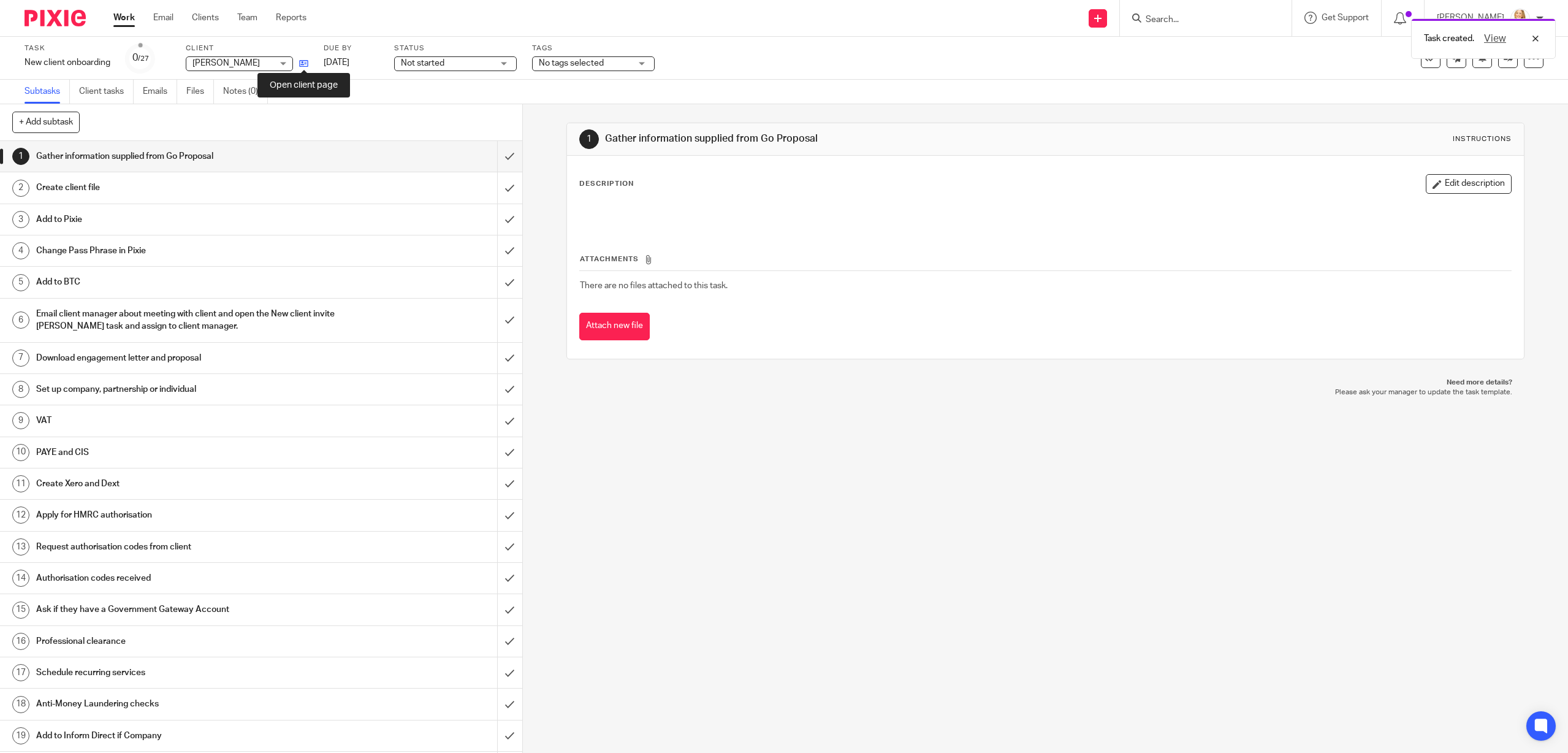
click at [302, 61] on icon at bounding box center [304, 63] width 9 height 9
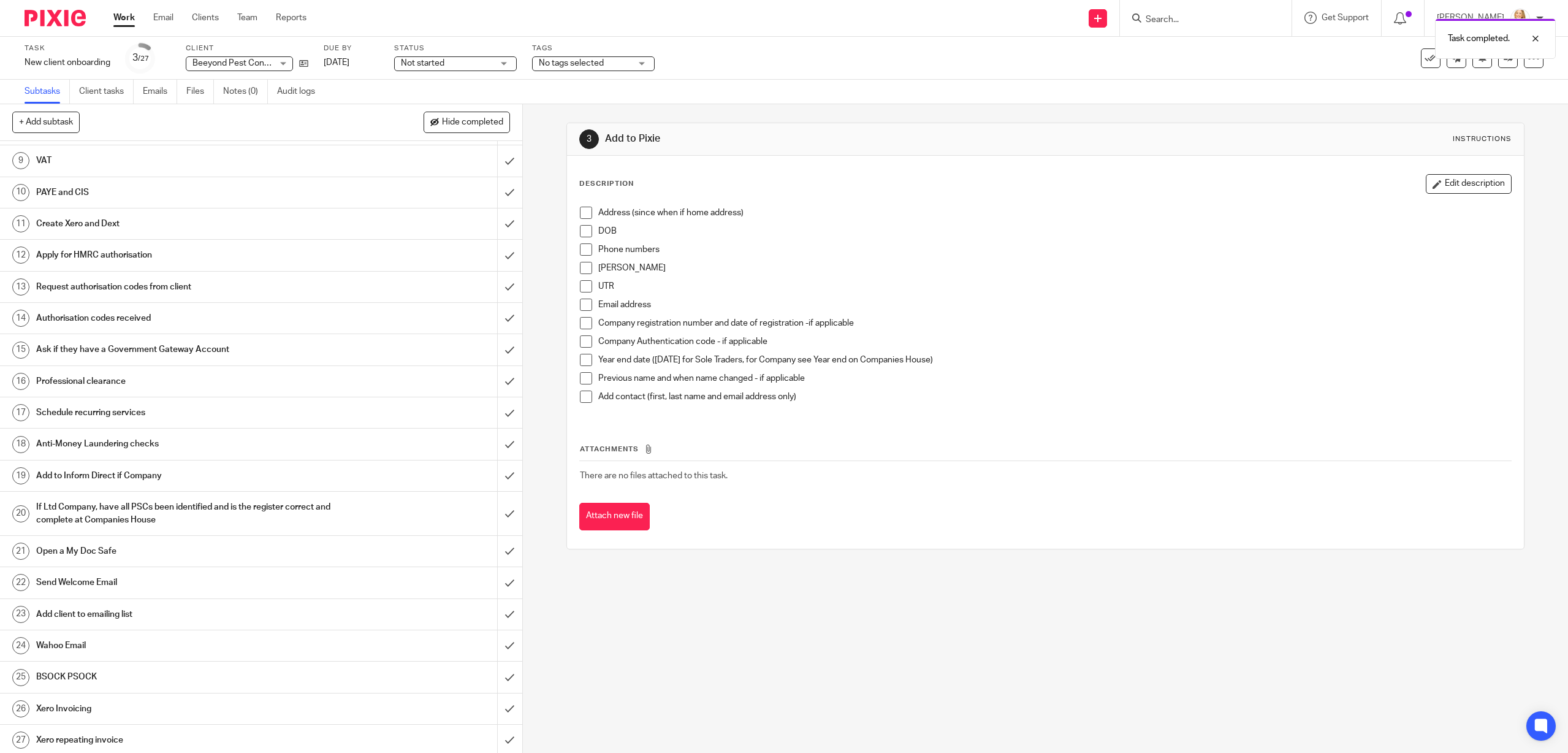
scroll to position [263, 0]
click at [508, 674] on input "submit" at bounding box center [261, 673] width 522 height 31
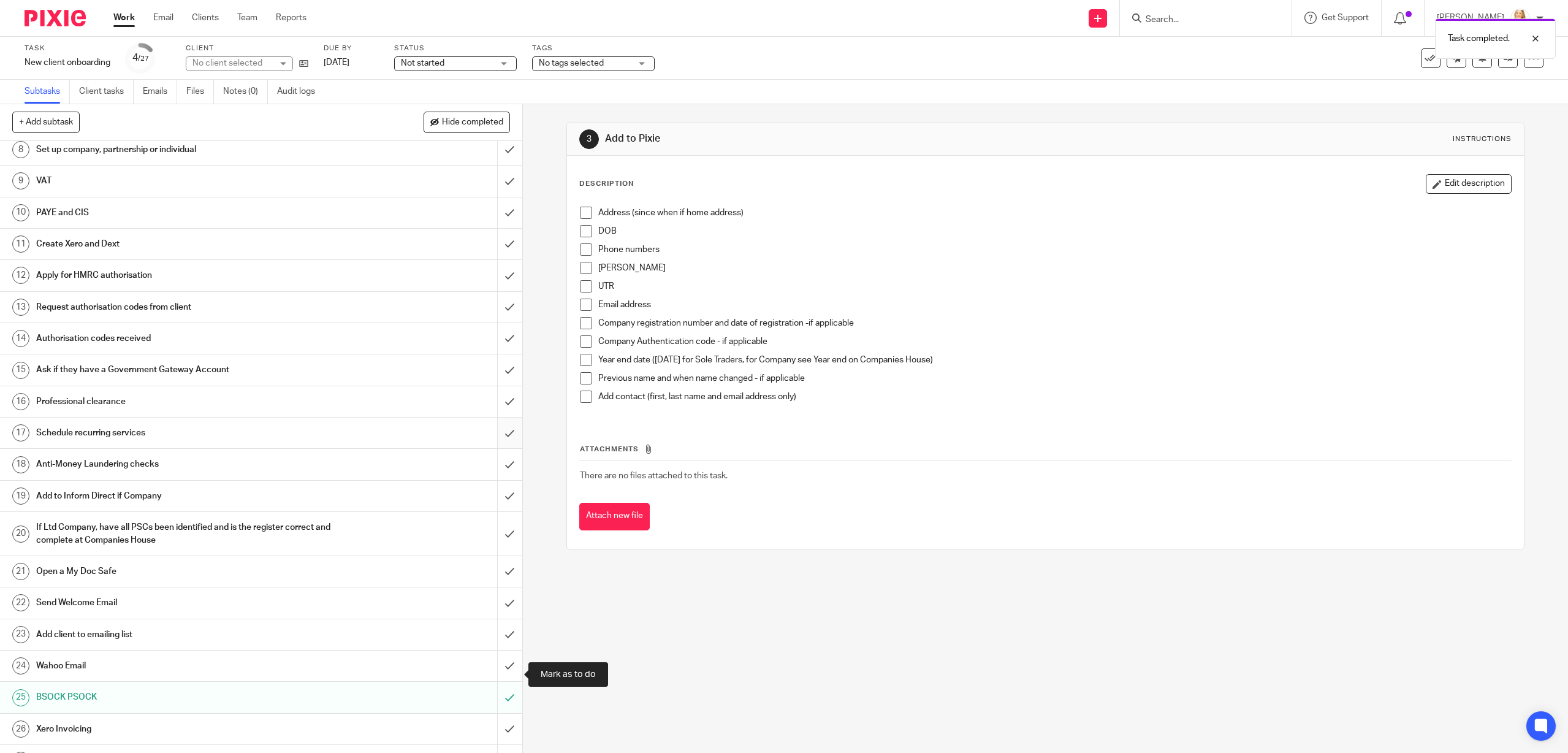
scroll to position [263, 0]
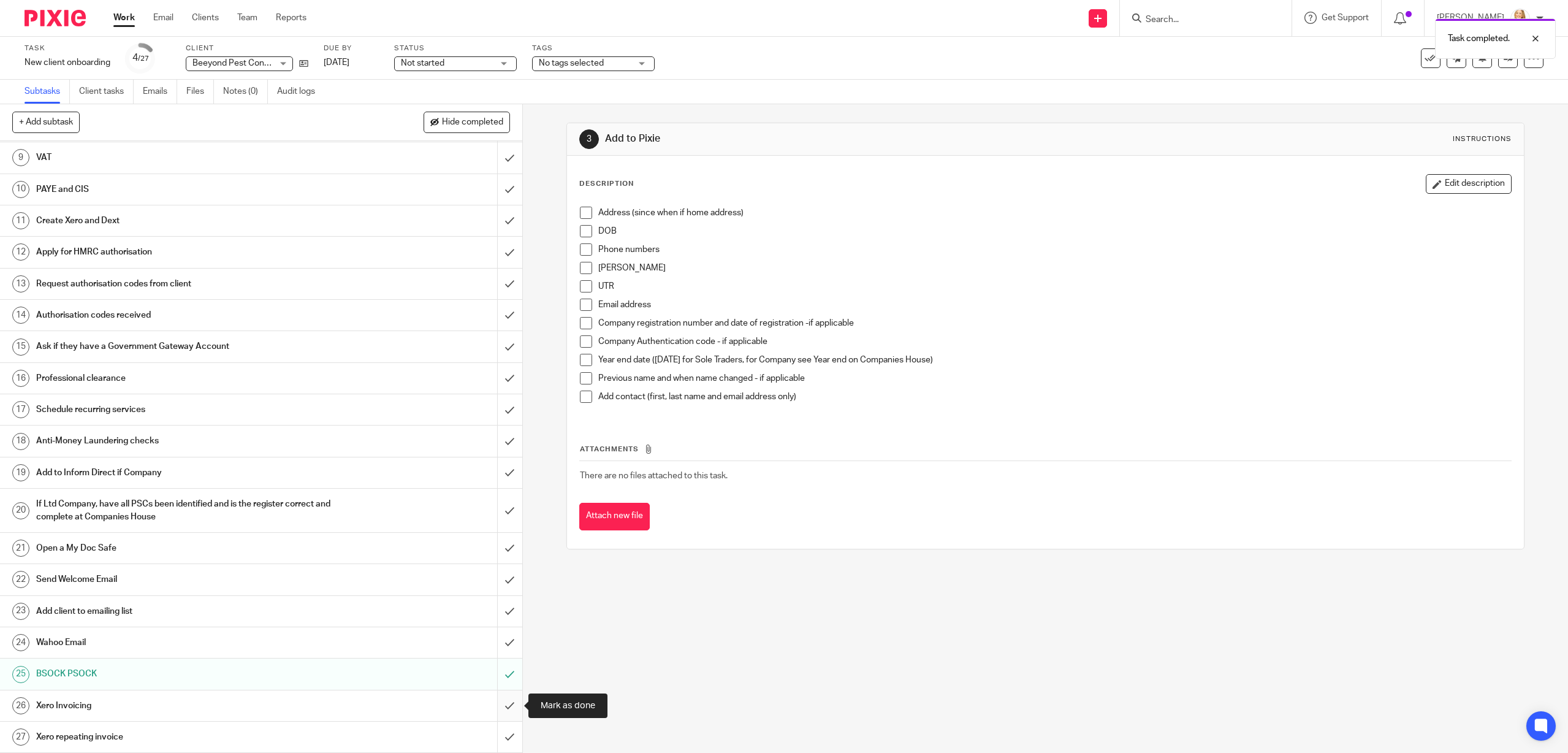
click at [508, 704] on input "submit" at bounding box center [261, 706] width 522 height 31
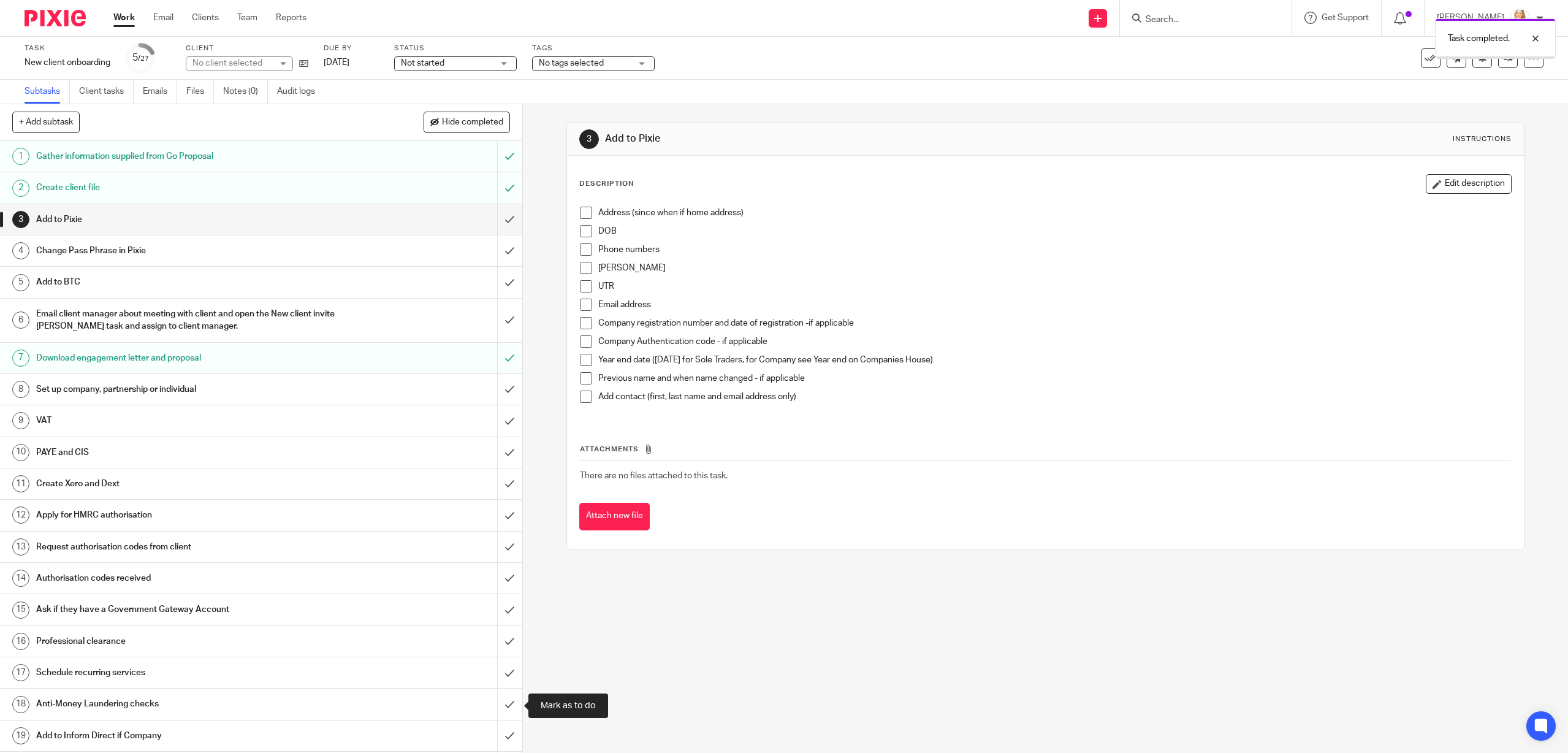
scroll to position [263, 0]
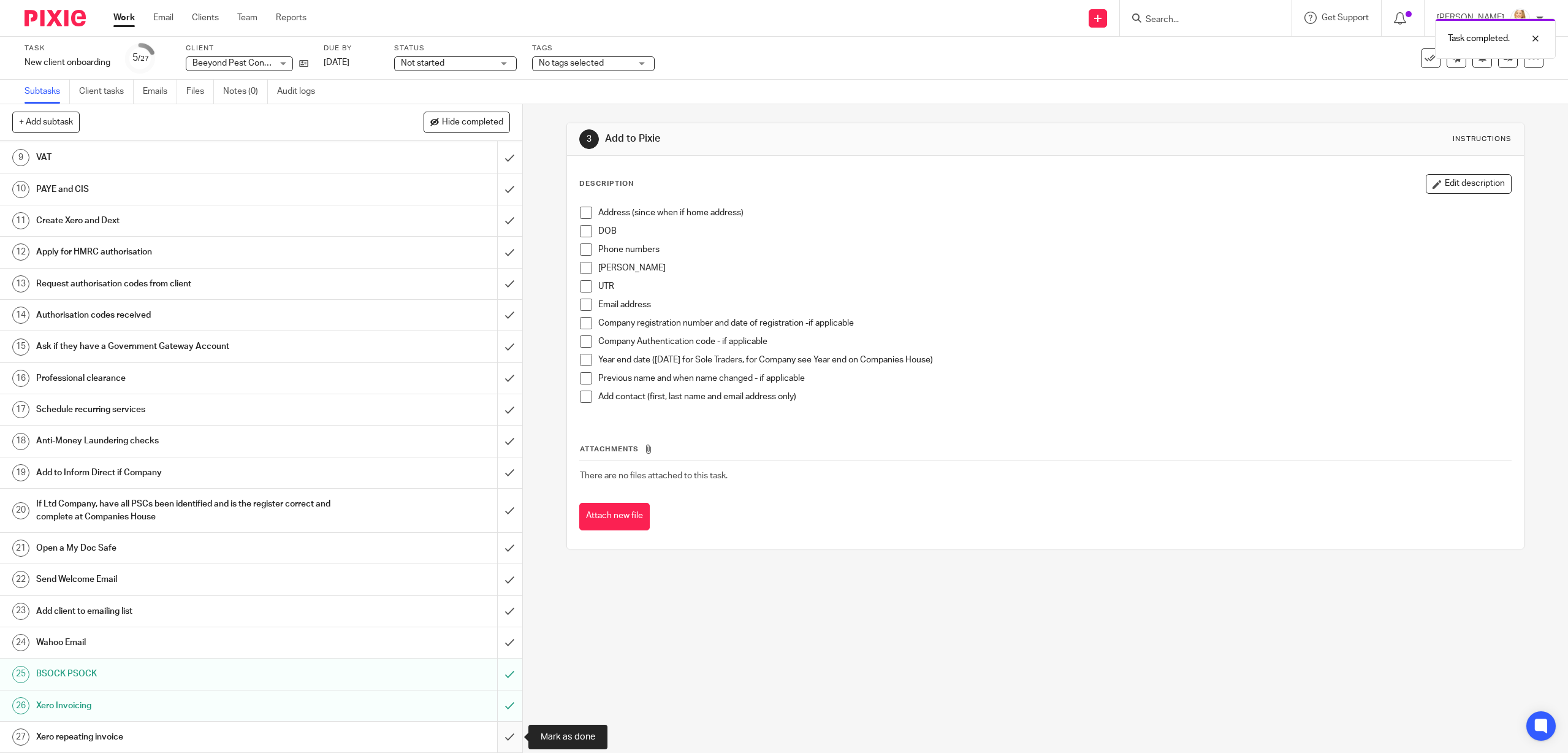
click at [510, 737] on input "submit" at bounding box center [261, 736] width 522 height 31
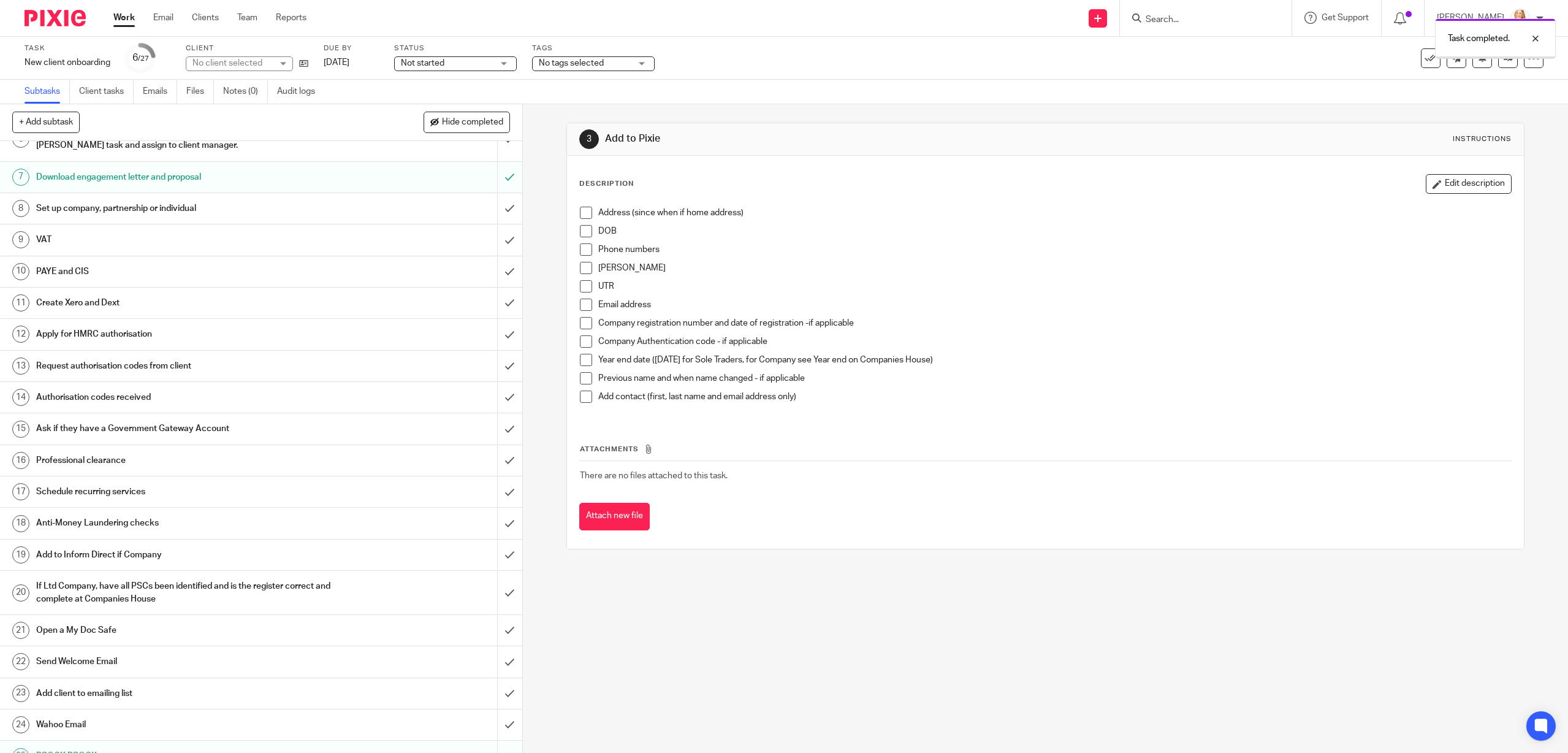
scroll to position [263, 0]
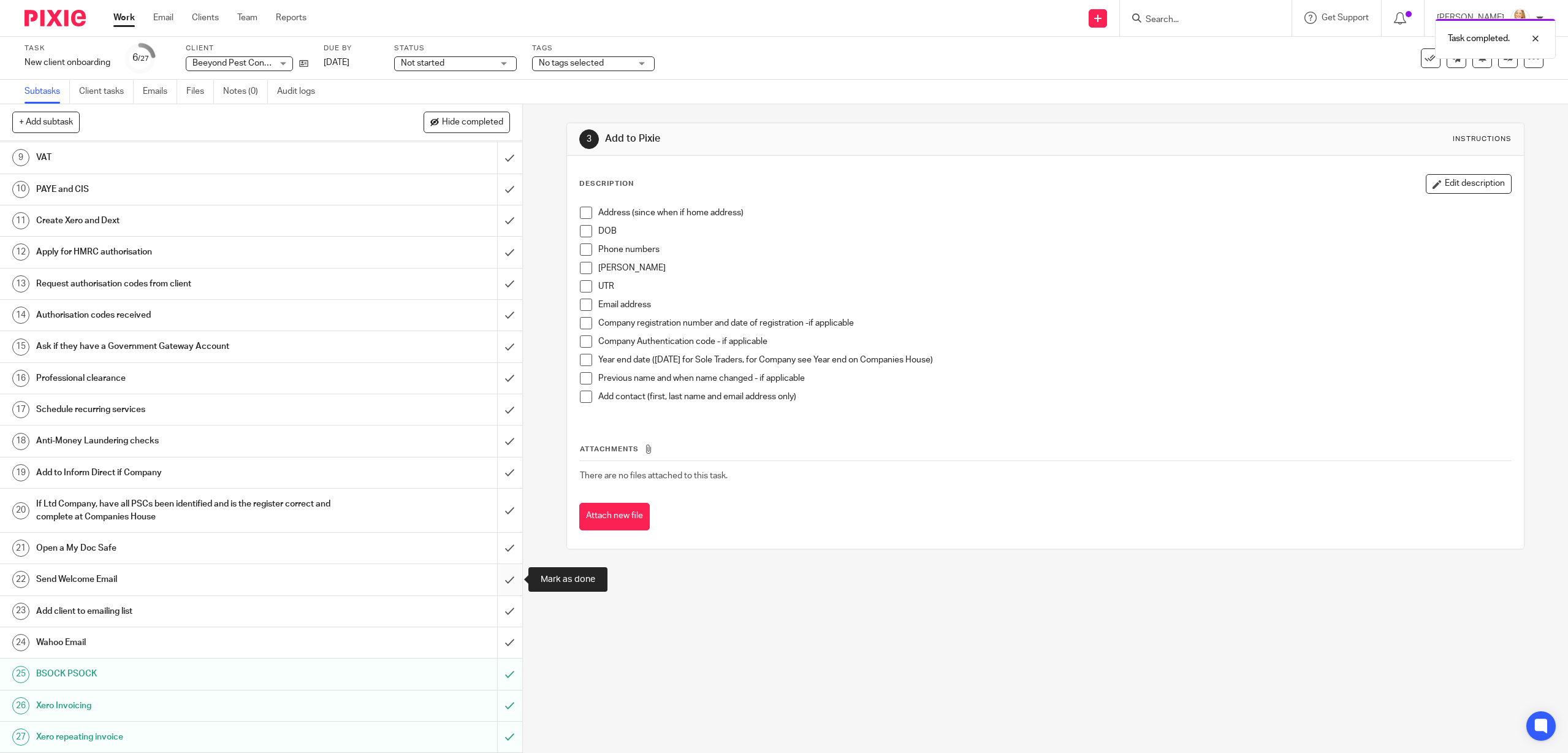
click at [511, 578] on input "submit" at bounding box center [261, 579] width 522 height 31
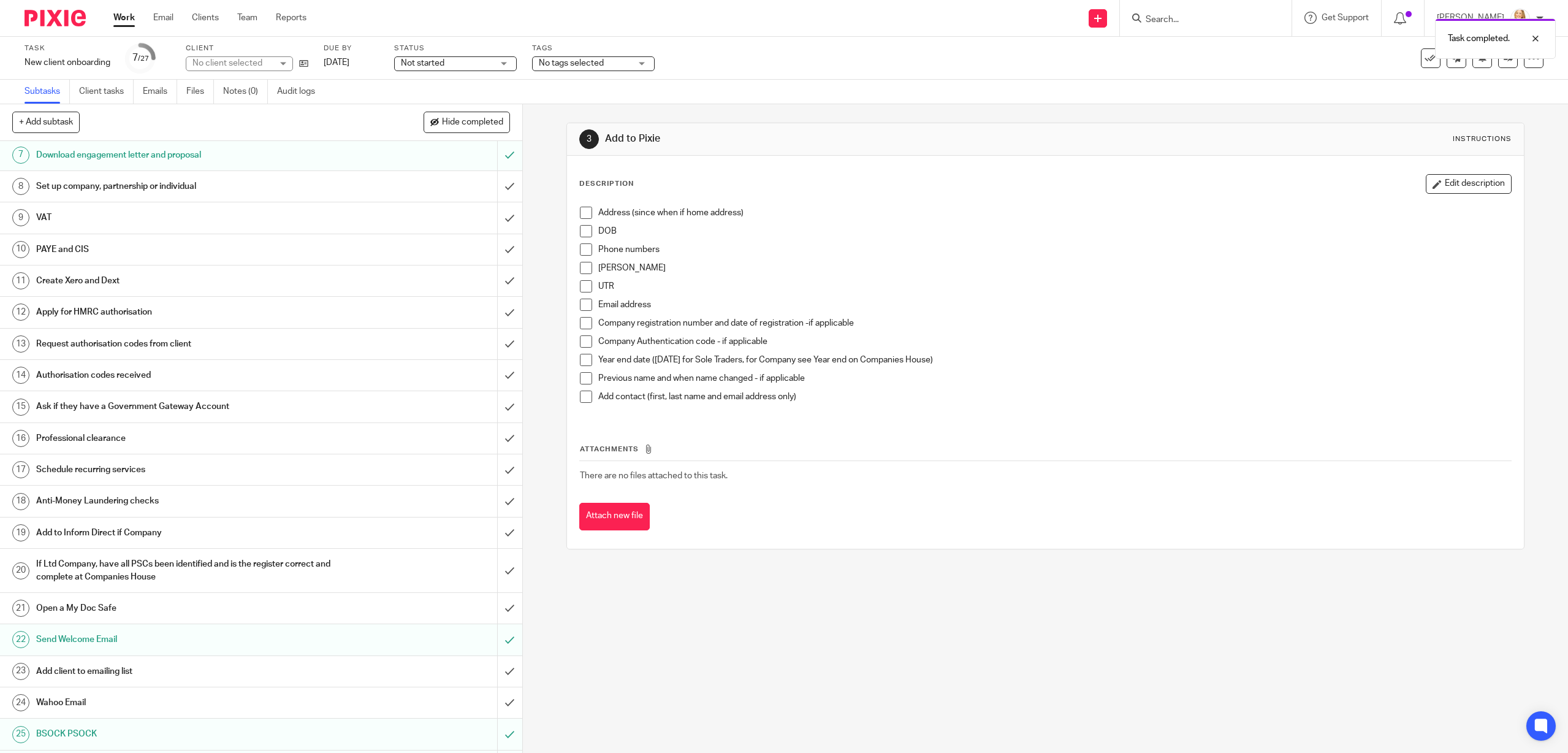
scroll to position [263, 0]
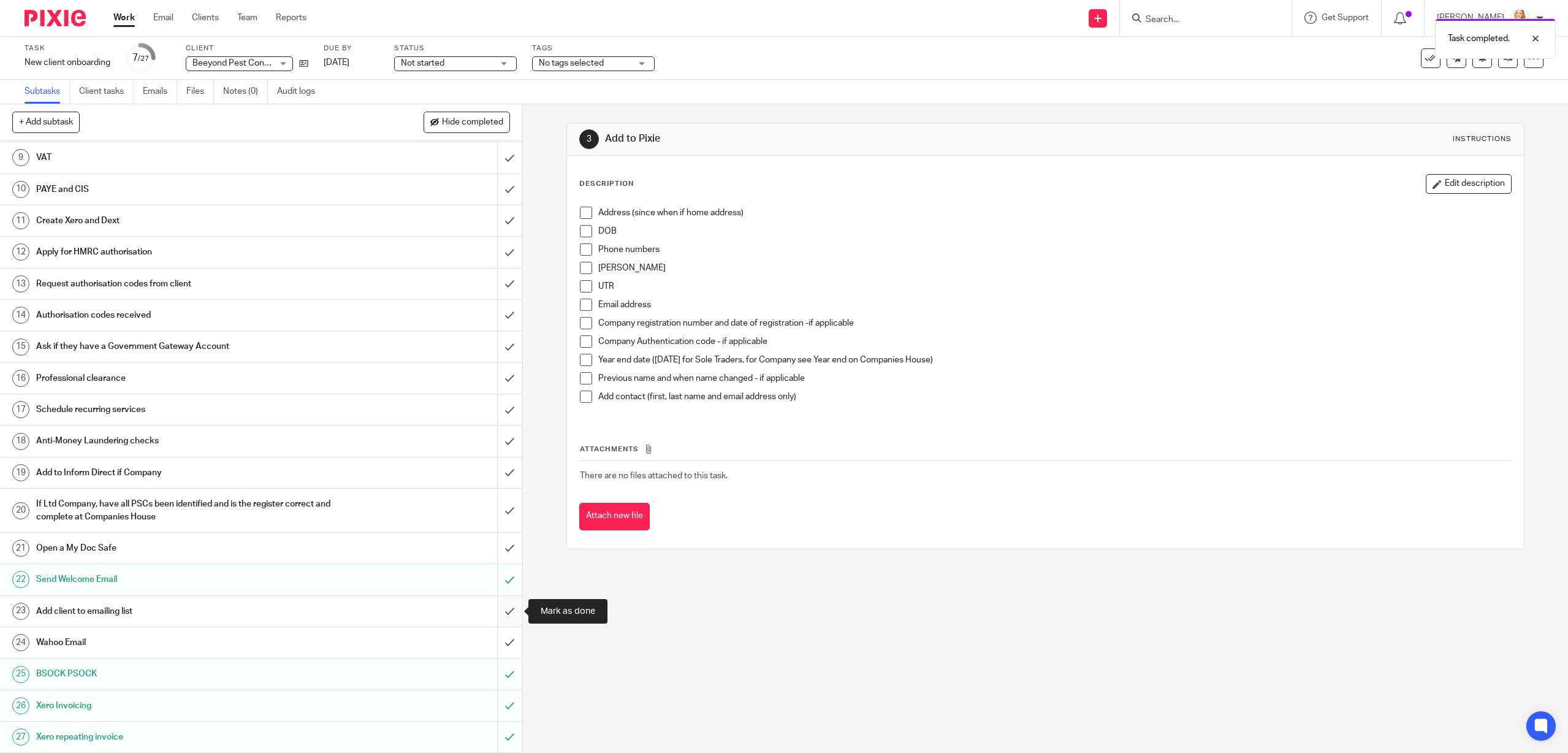
click at [505, 611] on input "submit" at bounding box center [261, 611] width 522 height 31
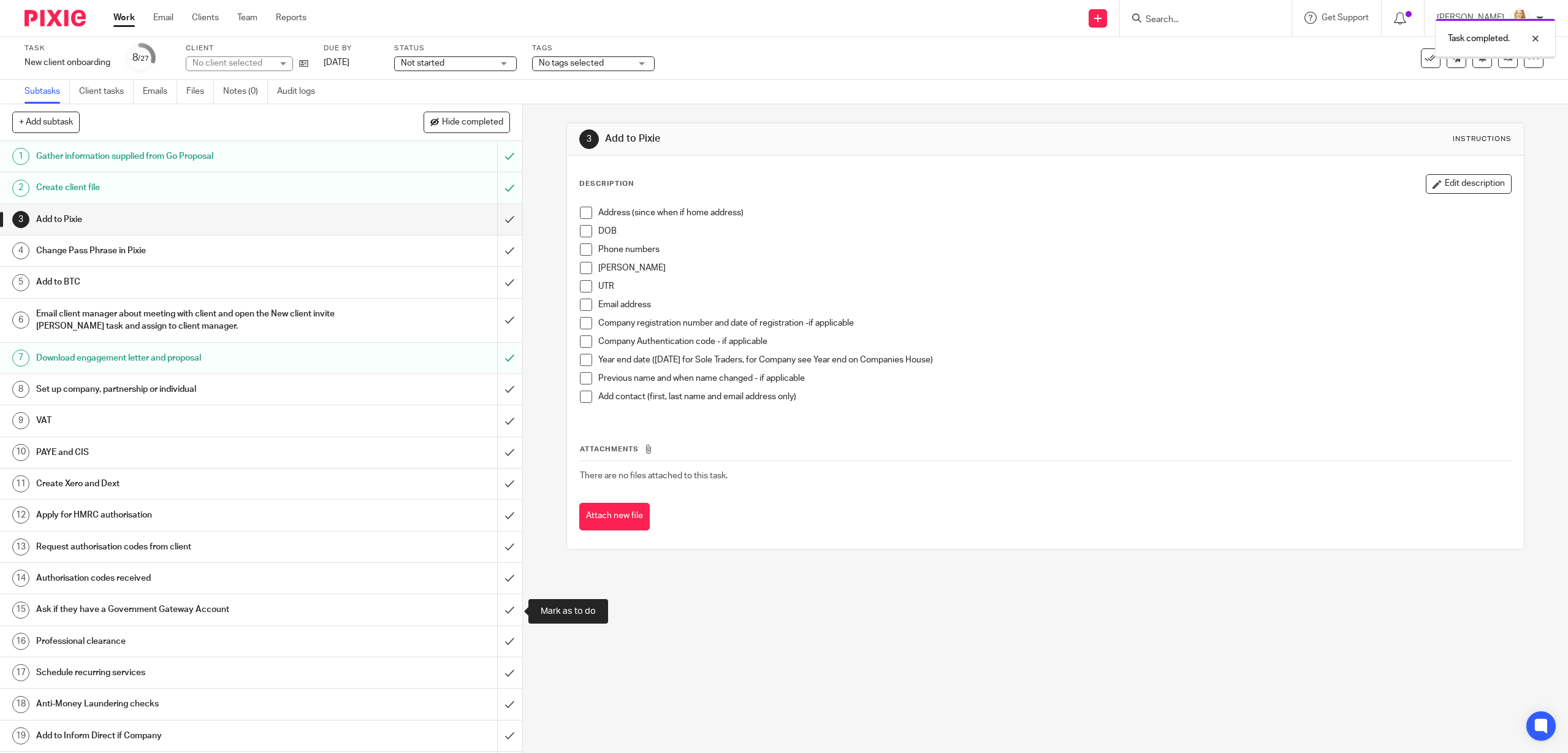
scroll to position [263, 0]
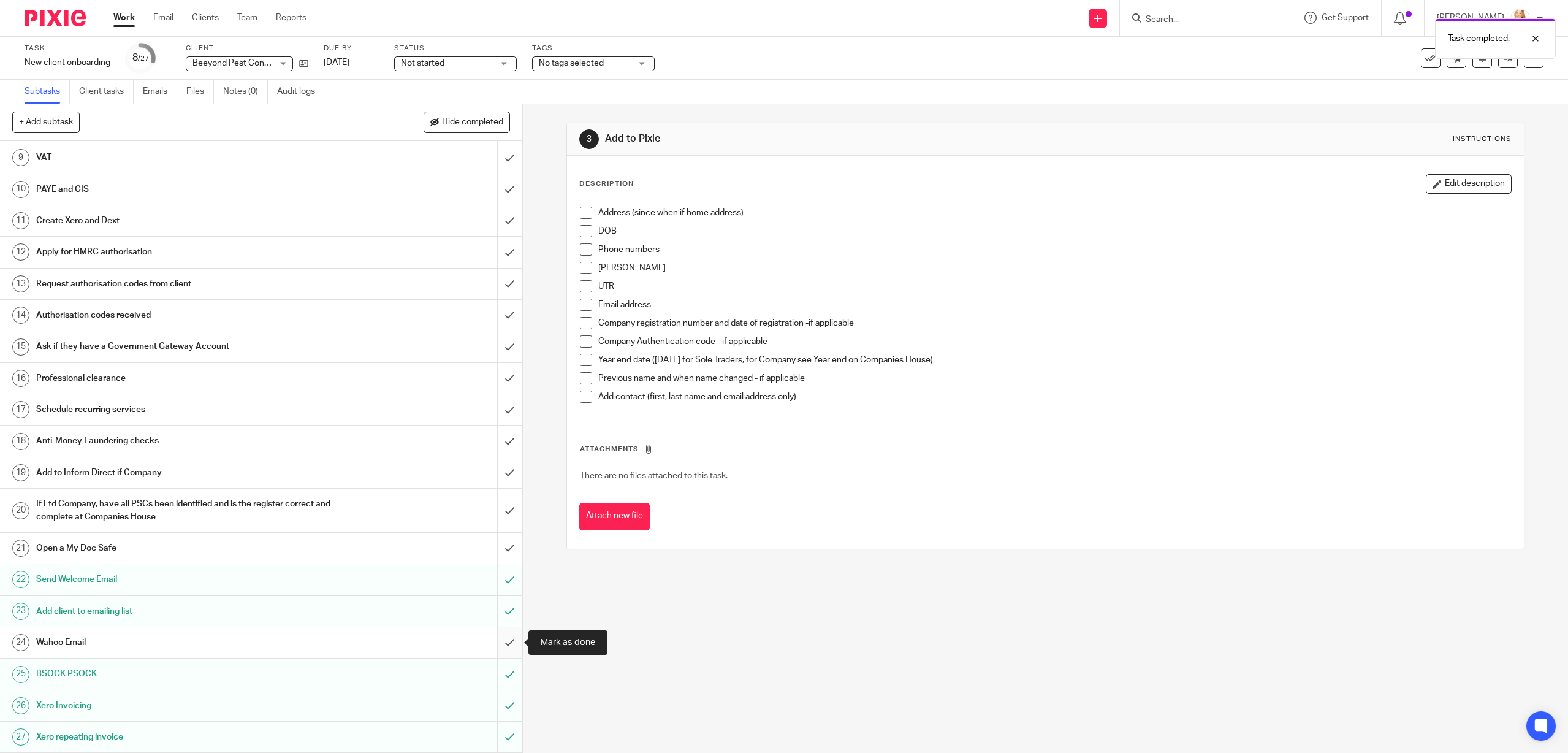
click at [508, 640] on input "submit" at bounding box center [261, 642] width 522 height 31
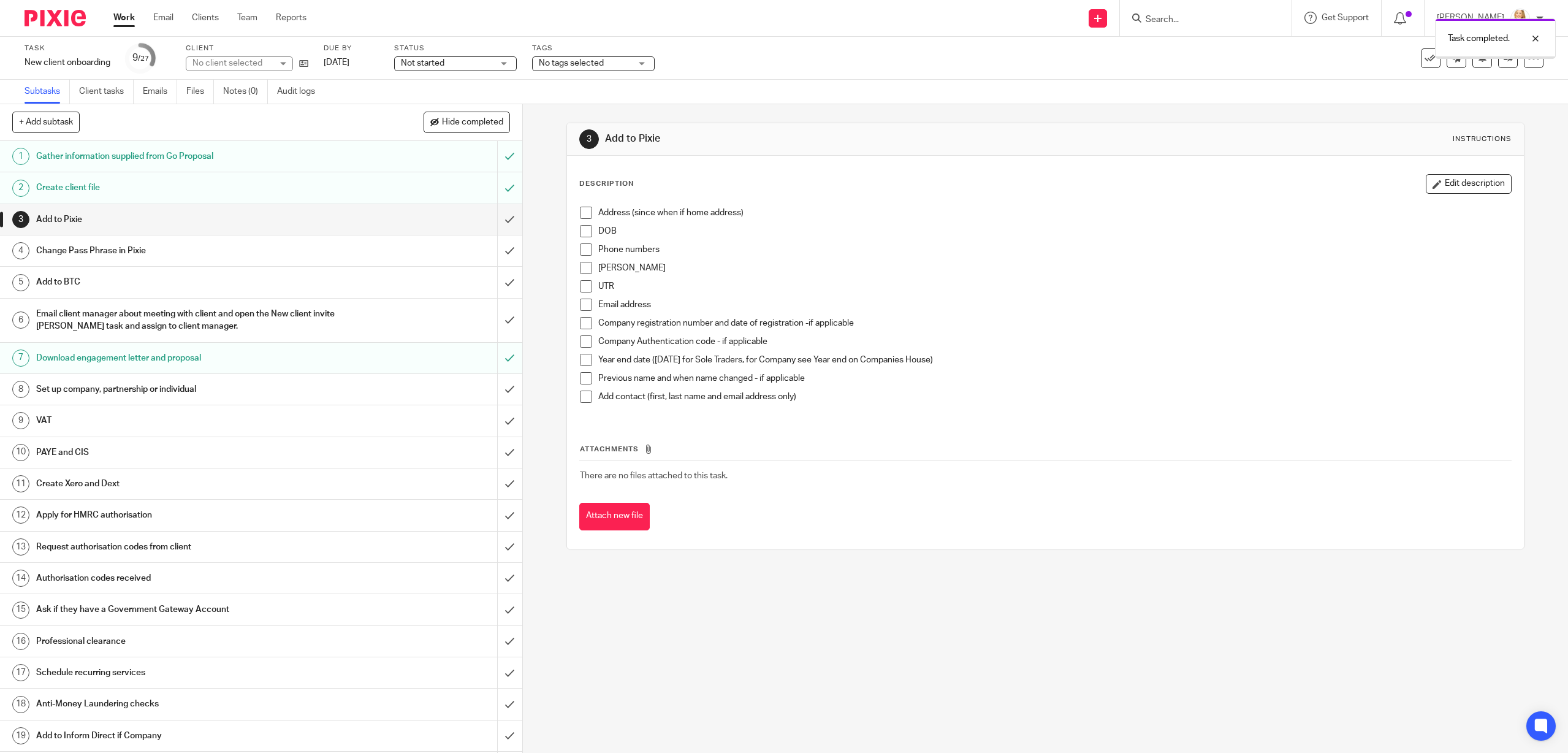
scroll to position [263, 0]
